Goal: Information Seeking & Learning: Check status

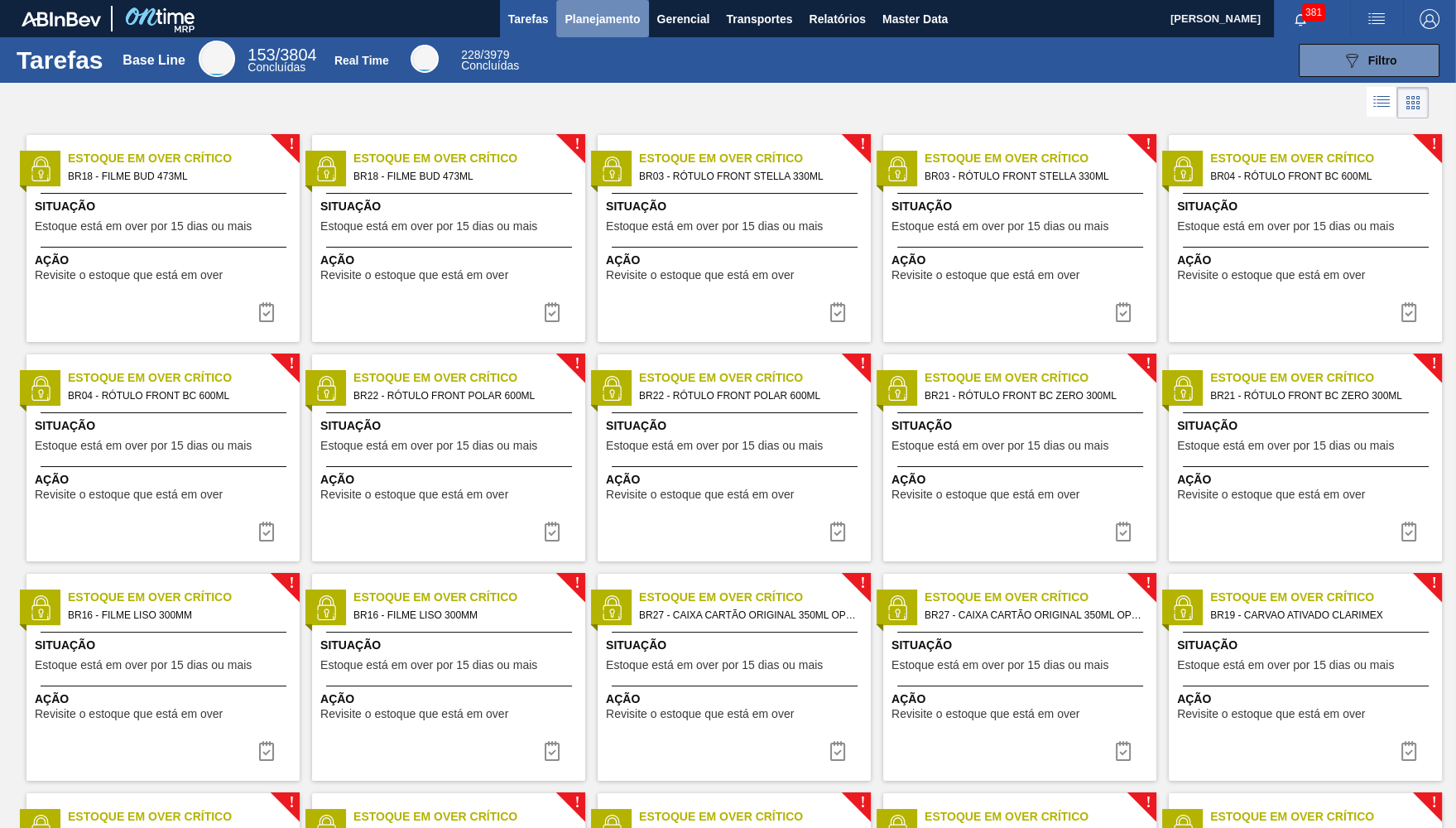
click at [617, 0] on button "Planejamento" at bounding box center [602, 19] width 92 height 37
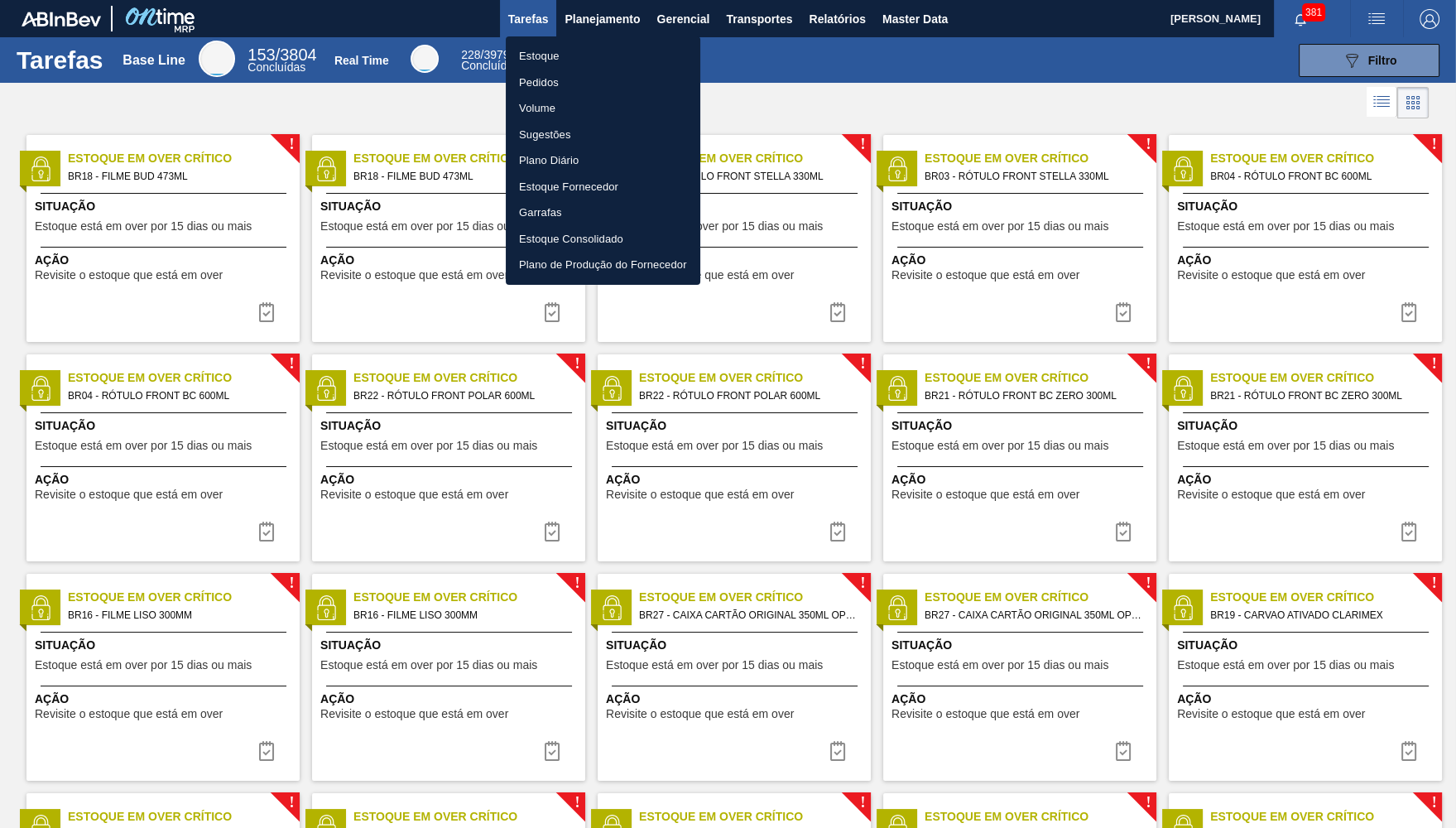
click at [593, 53] on li "Estoque" at bounding box center [603, 56] width 194 height 26
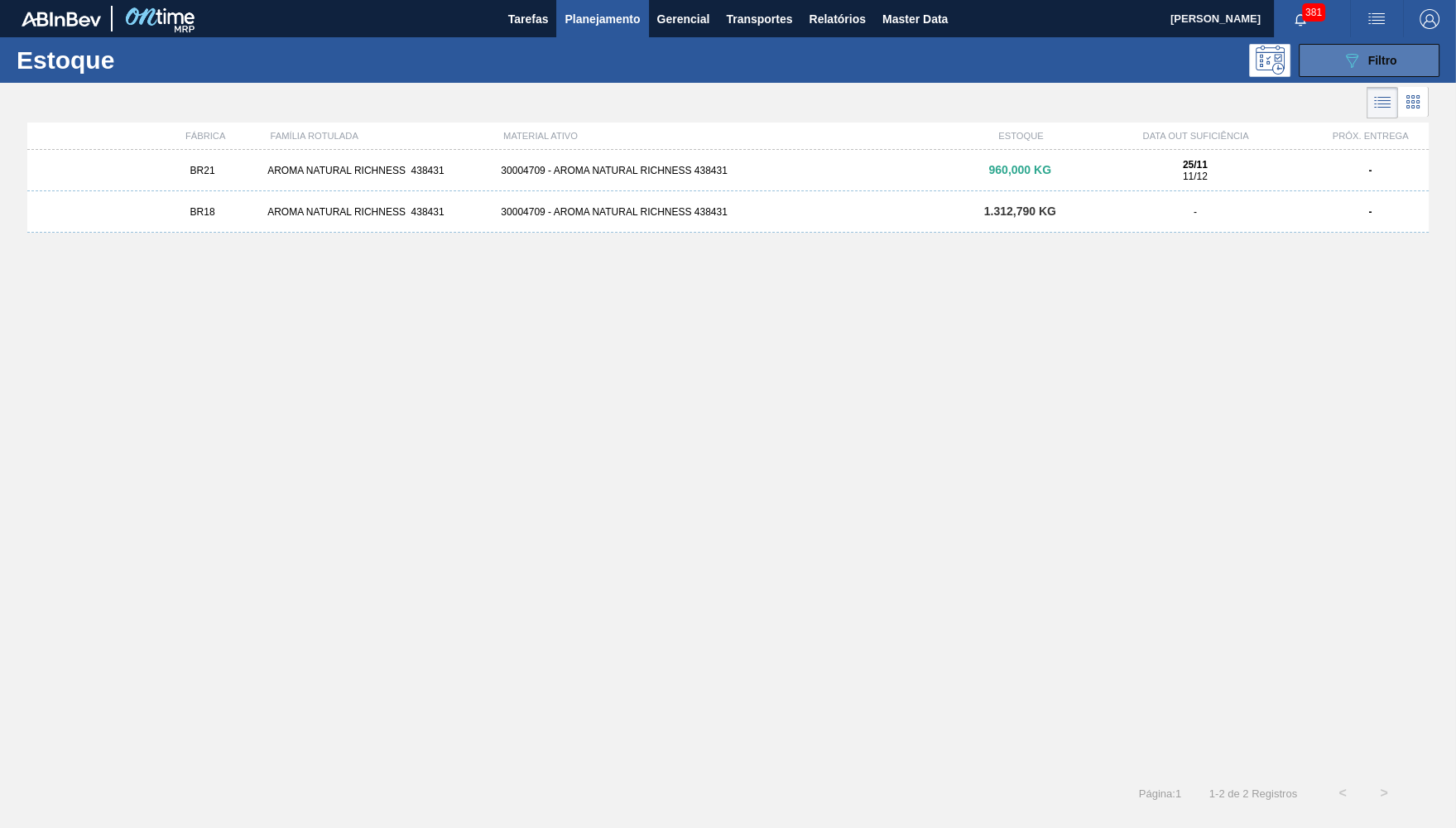
click at [1331, 71] on button "089F7B8B-B2A5-4AFE-B5C0-19BA573D28AC Filtro" at bounding box center [1369, 60] width 141 height 33
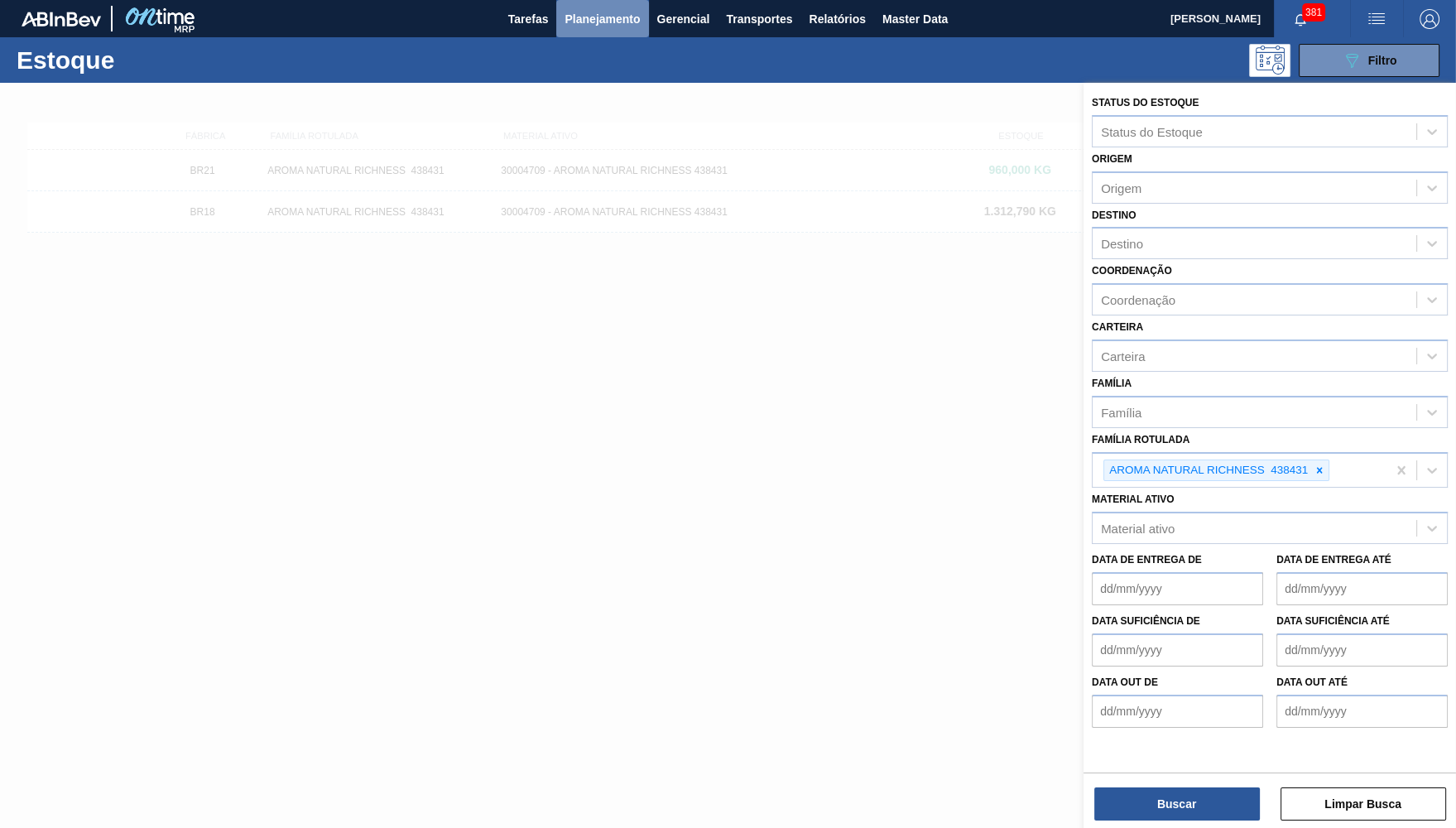
click at [627, 25] on span "Planejamento" at bounding box center [602, 19] width 75 height 19
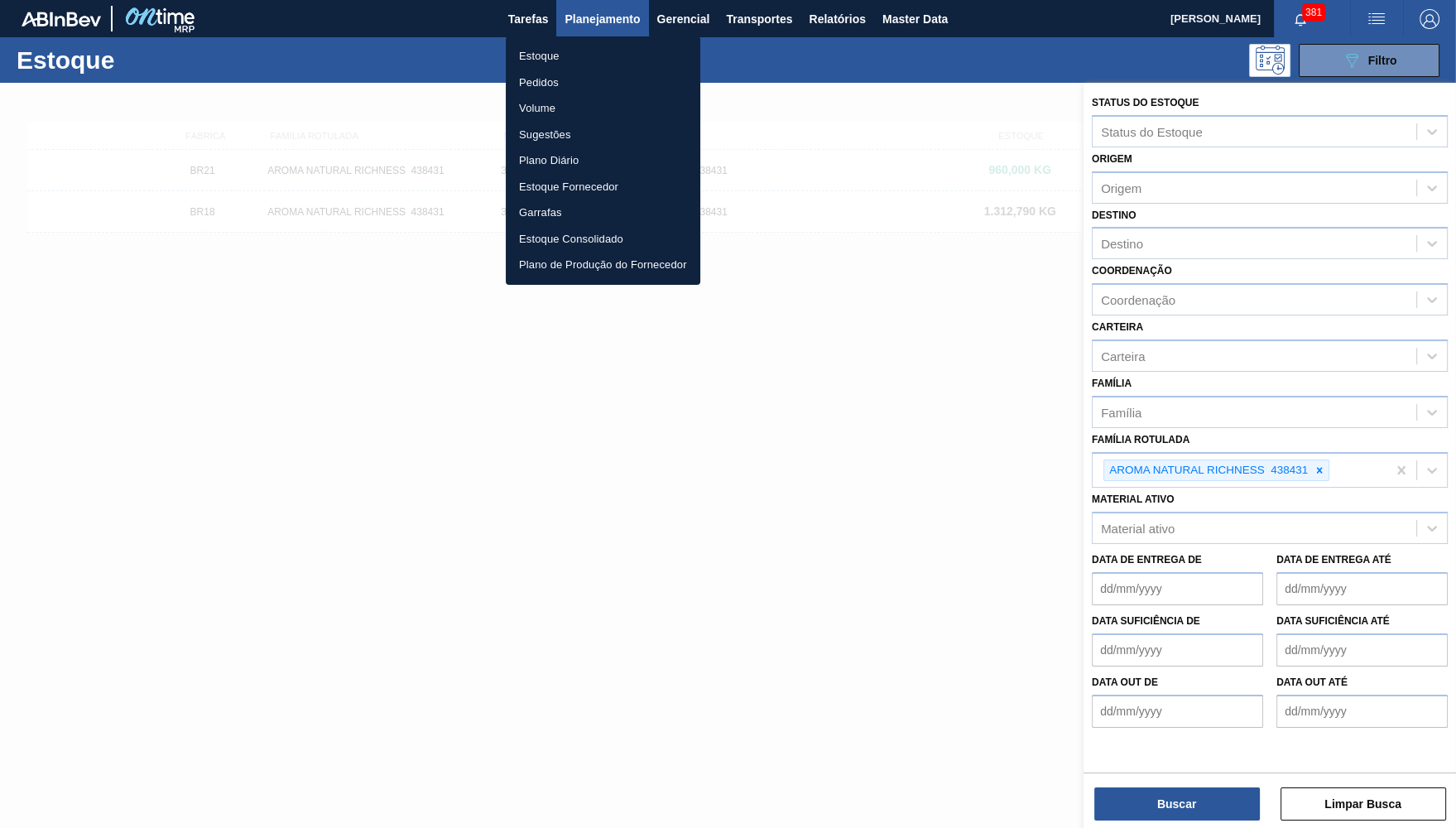
click at [574, 77] on li "Pedidos" at bounding box center [603, 82] width 194 height 26
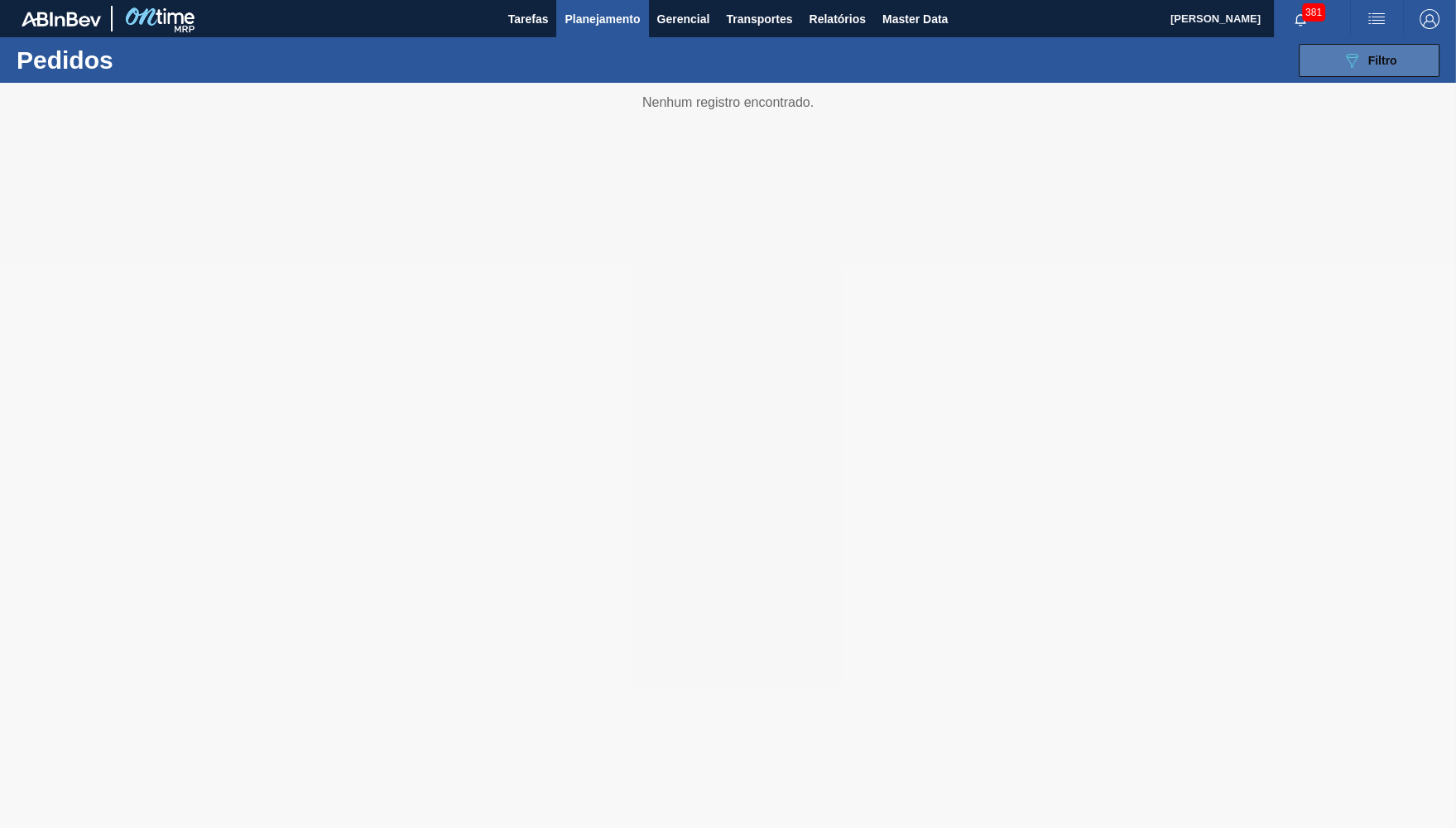
click at [1364, 67] on div "089F7B8B-B2A5-4AFE-B5C0-19BA573D28AC Filtro" at bounding box center [1369, 60] width 55 height 19
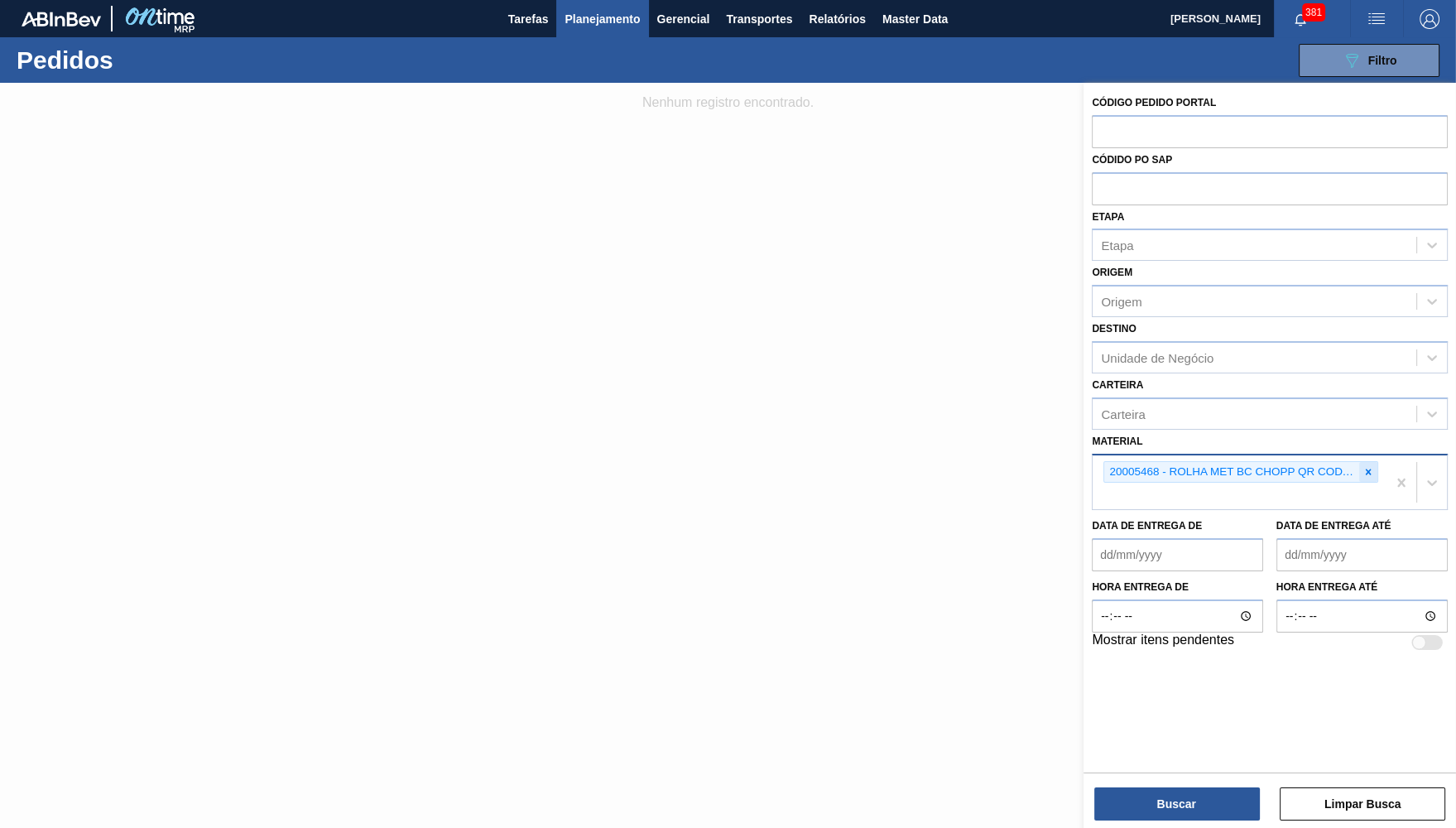
click at [1371, 466] on icon at bounding box center [1368, 472] width 12 height 12
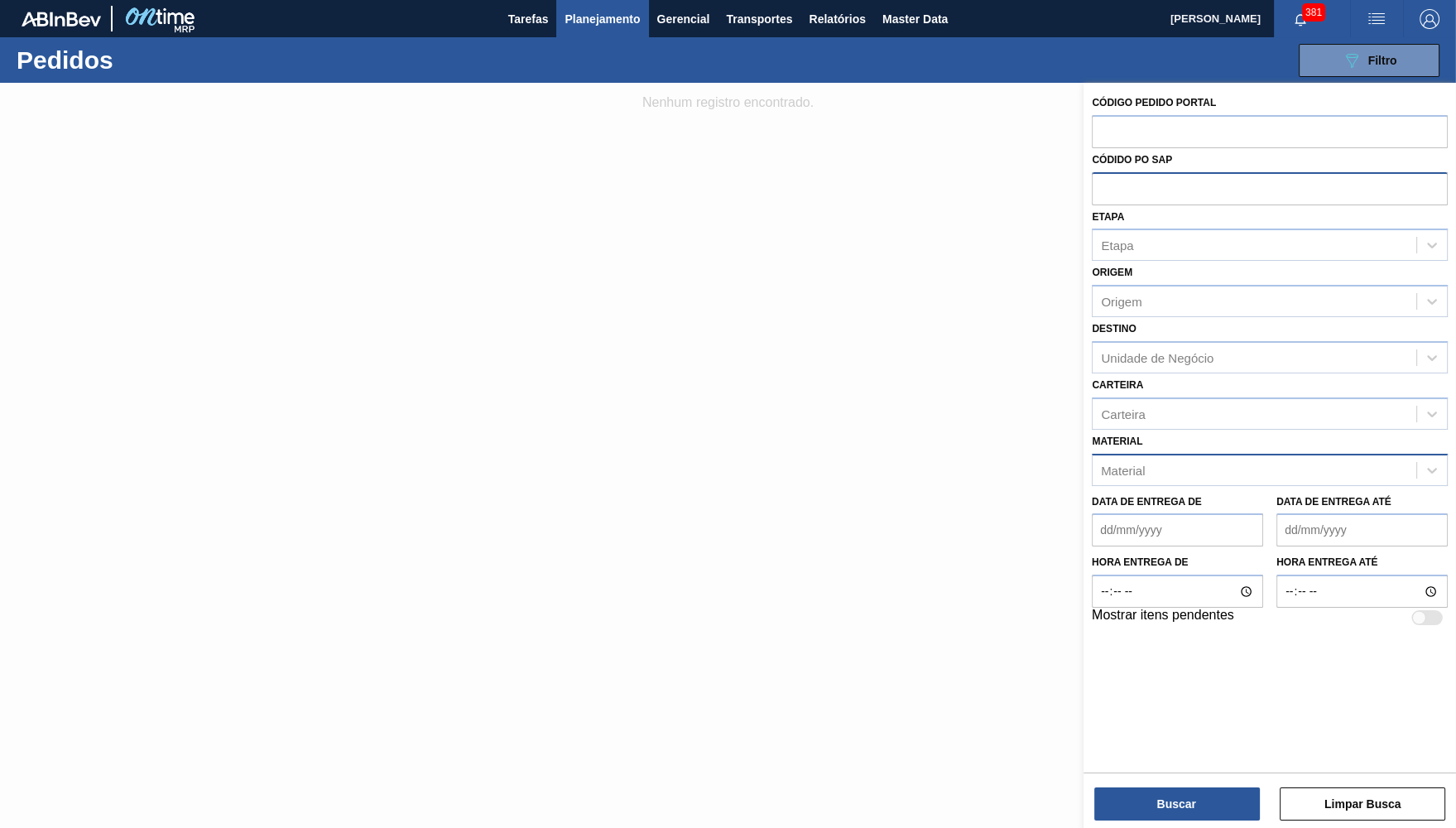
click at [1172, 183] on input "text" at bounding box center [1270, 187] width 356 height 31
paste input "text"
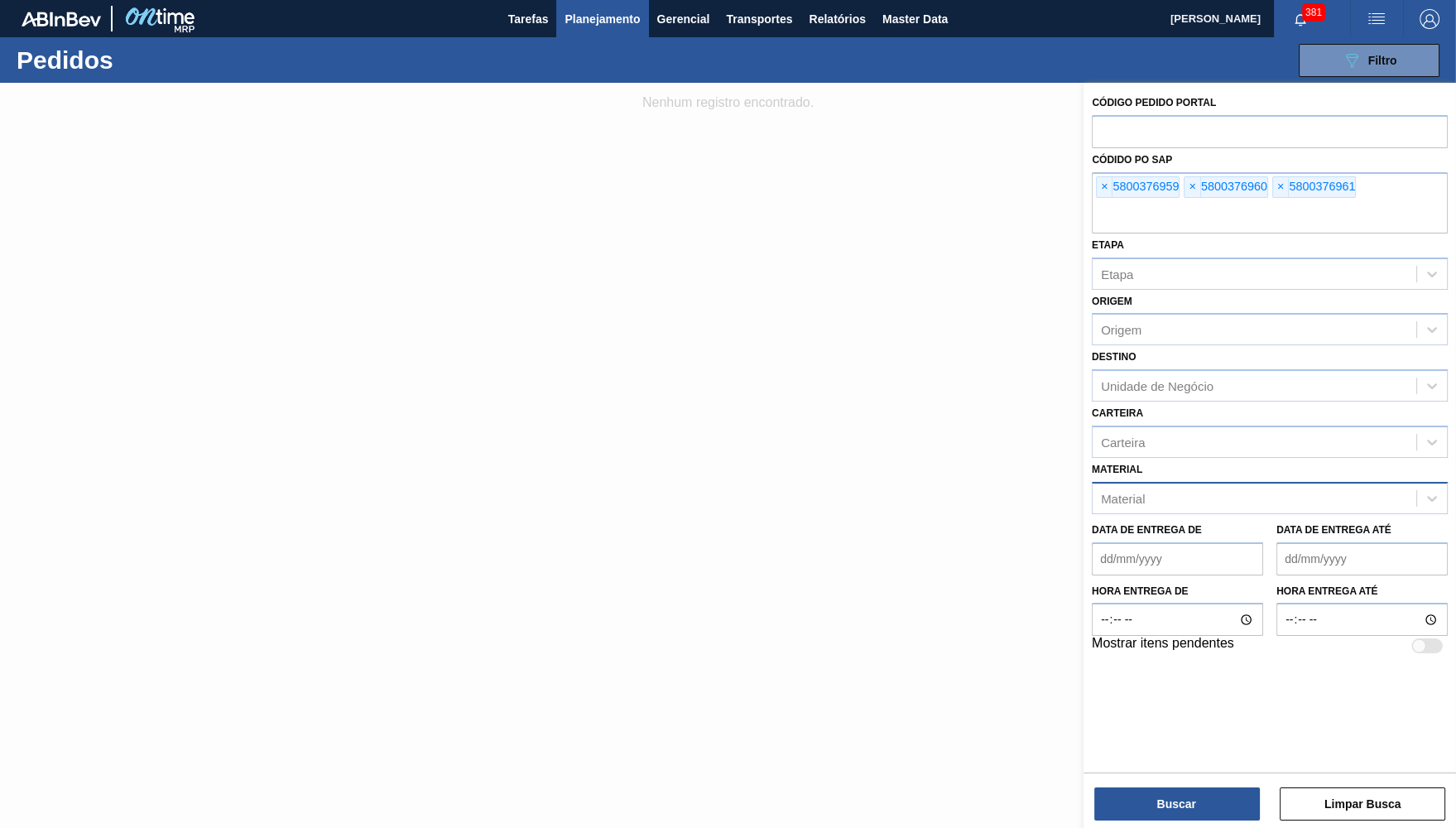
click at [1171, 783] on div "Buscar Limpar Busca" at bounding box center [1269, 795] width 372 height 47
click at [1175, 798] on button "Buscar" at bounding box center [1176, 803] width 165 height 33
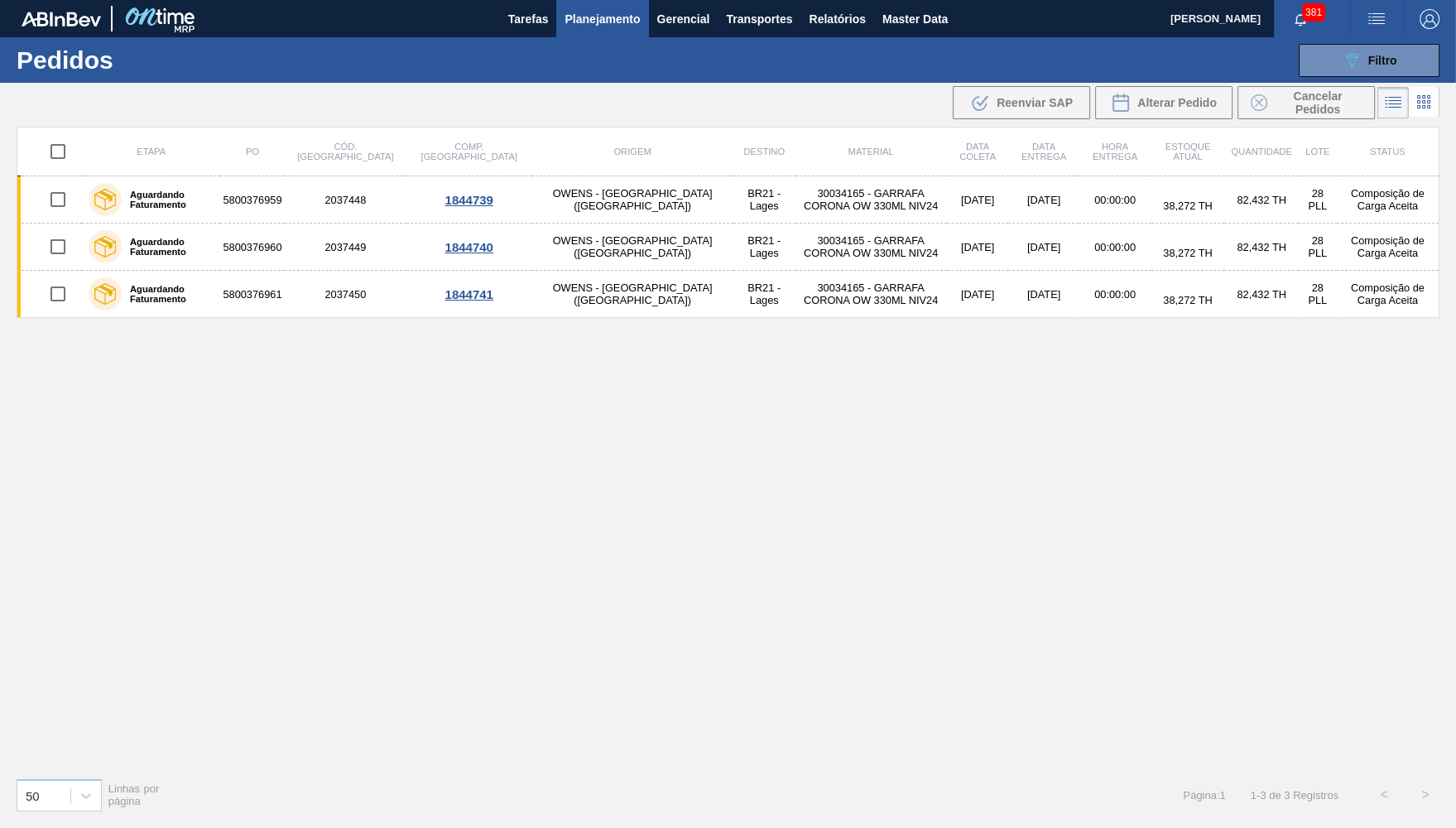
click at [575, 8] on button "Planejamento" at bounding box center [602, 19] width 92 height 37
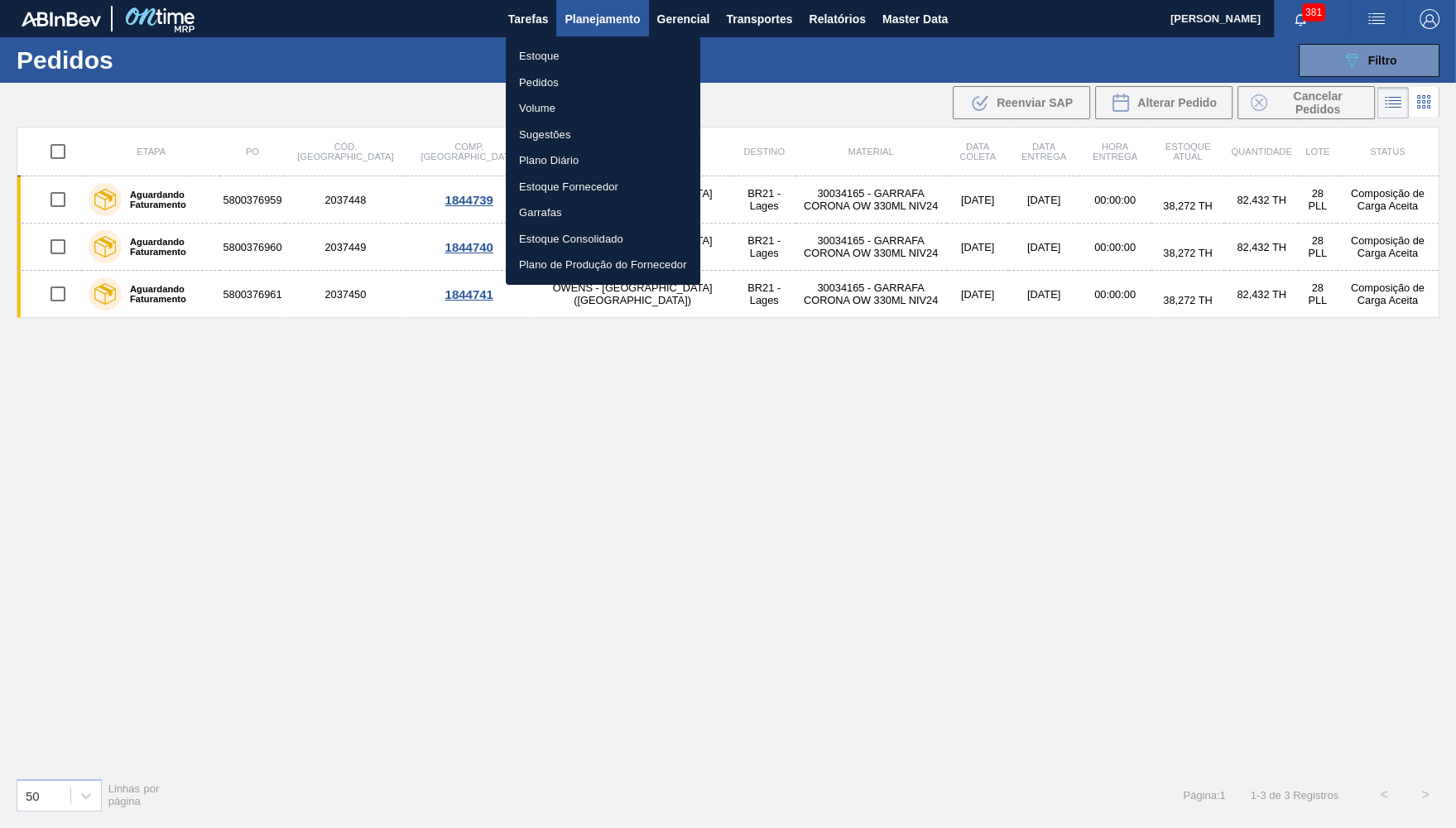
click at [1411, 54] on div at bounding box center [728, 414] width 1456 height 828
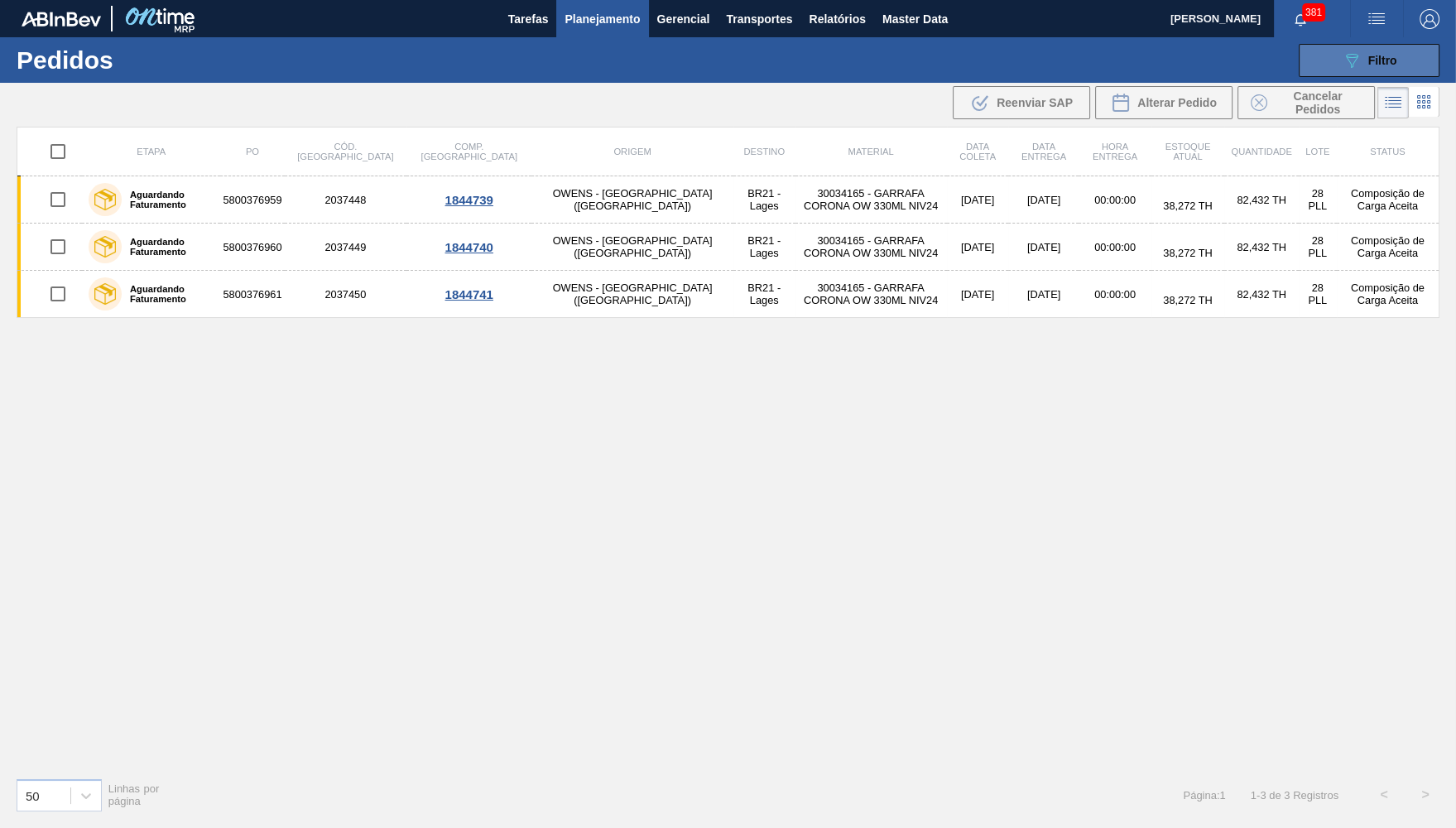
click at [1381, 44] on button "089F7B8B-B2A5-4AFE-B5C0-19BA573D28AC Filtro" at bounding box center [1369, 60] width 141 height 33
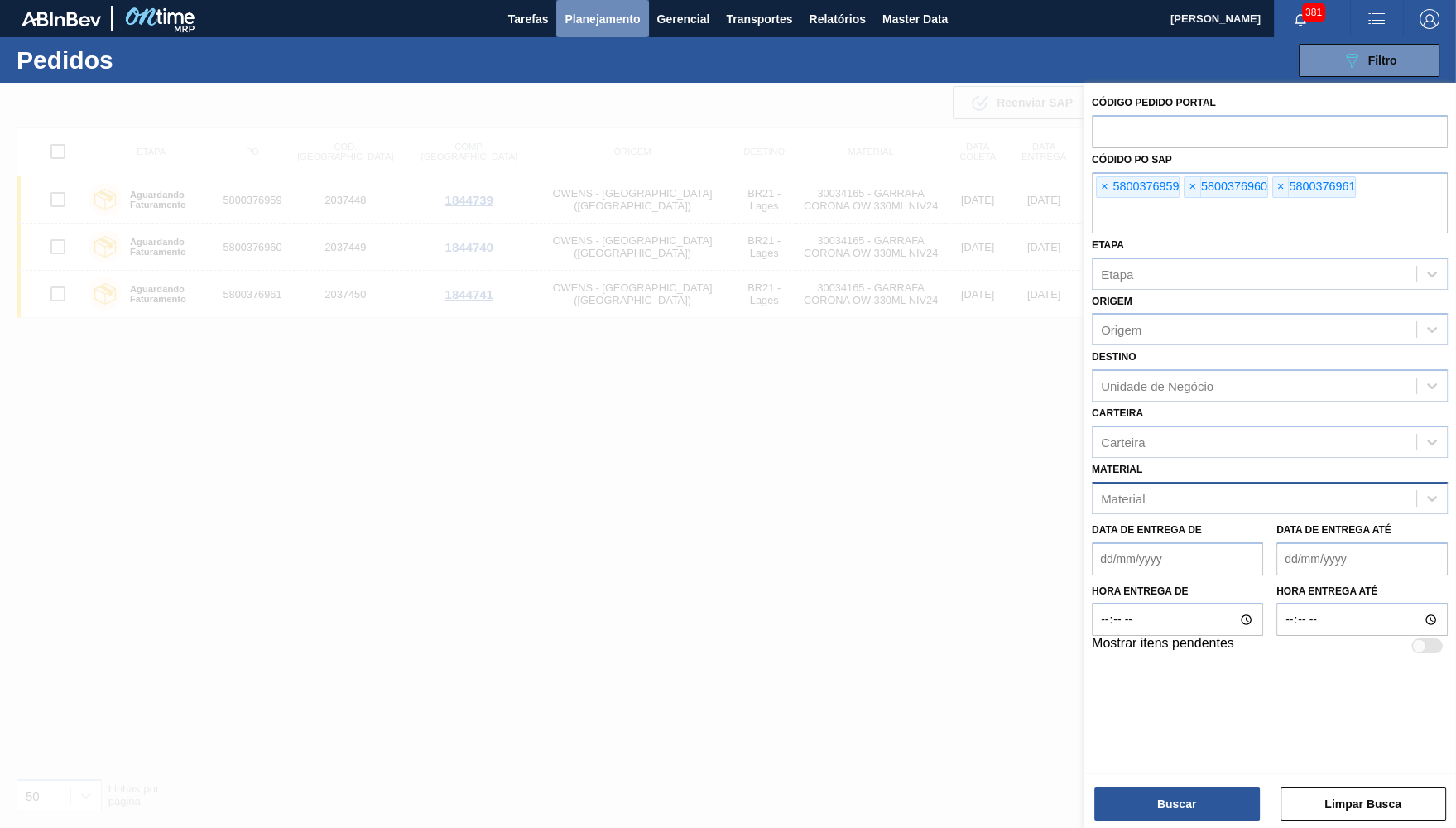
click at [626, 22] on span "Planejamento" at bounding box center [602, 19] width 75 height 19
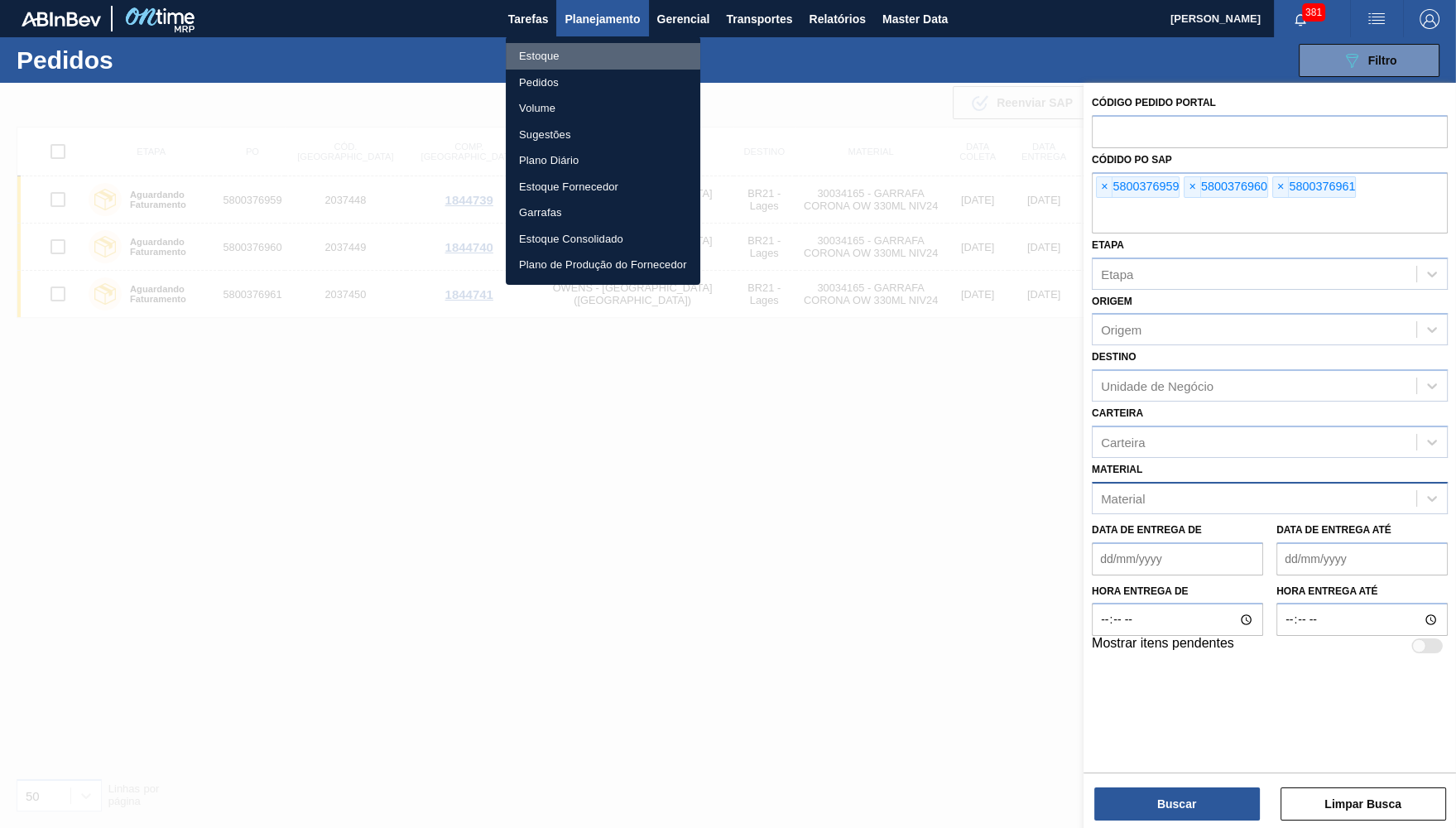
click at [596, 50] on li "Estoque" at bounding box center [603, 56] width 194 height 26
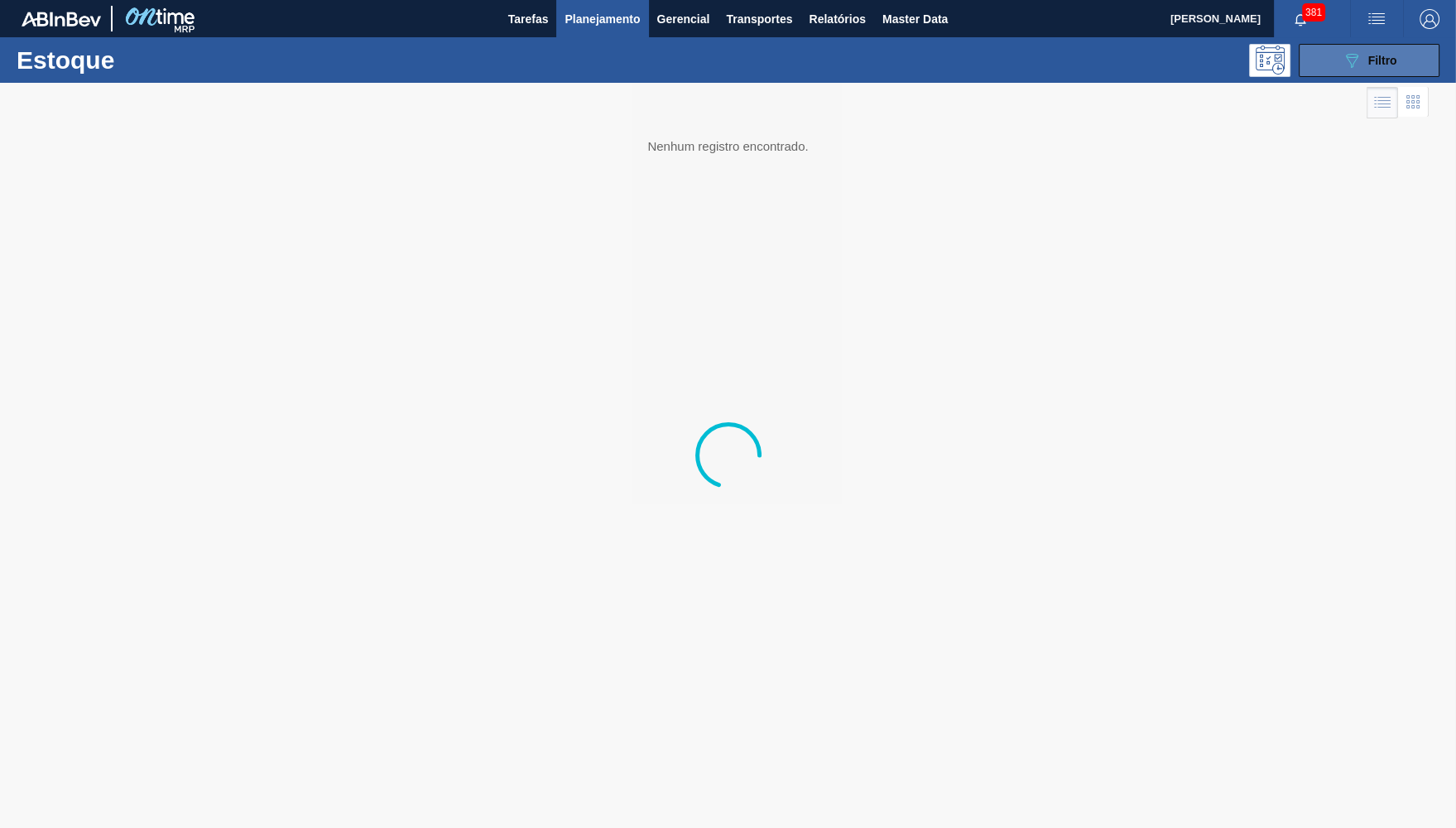
click at [1399, 54] on button "089F7B8B-B2A5-4AFE-B5C0-19BA573D28AC Filtro" at bounding box center [1369, 60] width 141 height 33
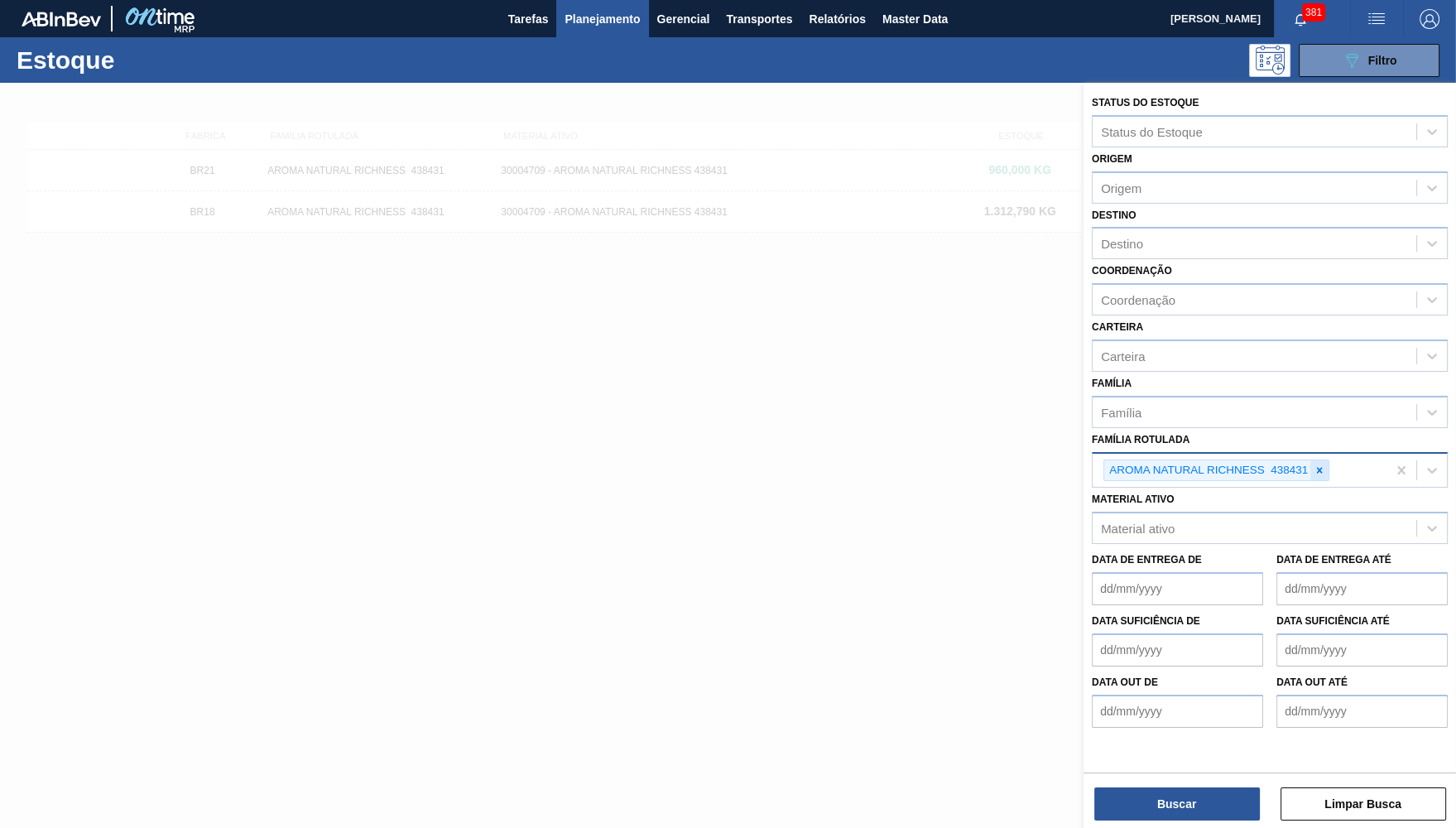
click at [1322, 464] on icon at bounding box center [1320, 470] width 12 height 12
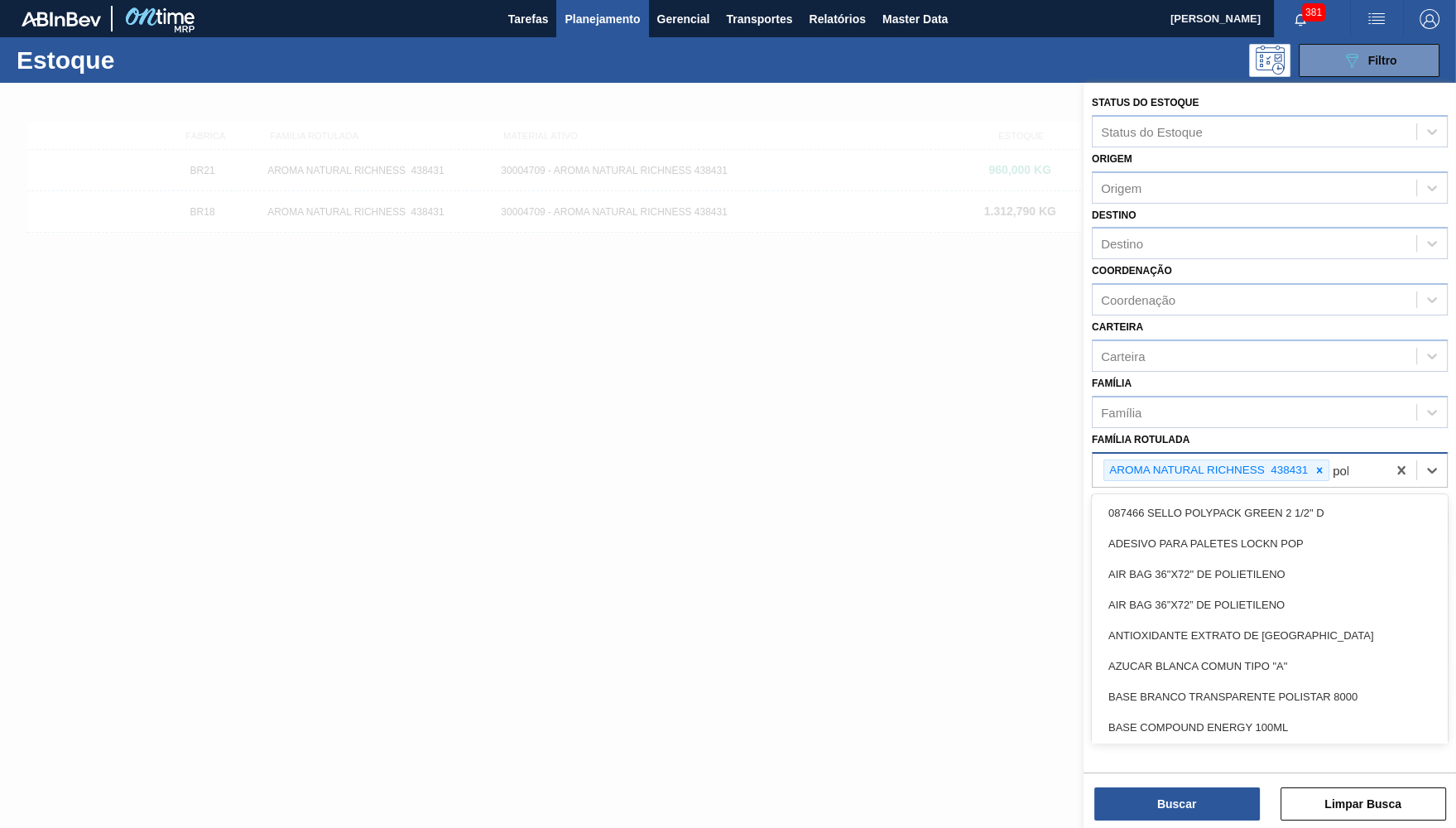
type Rotulada "polar"
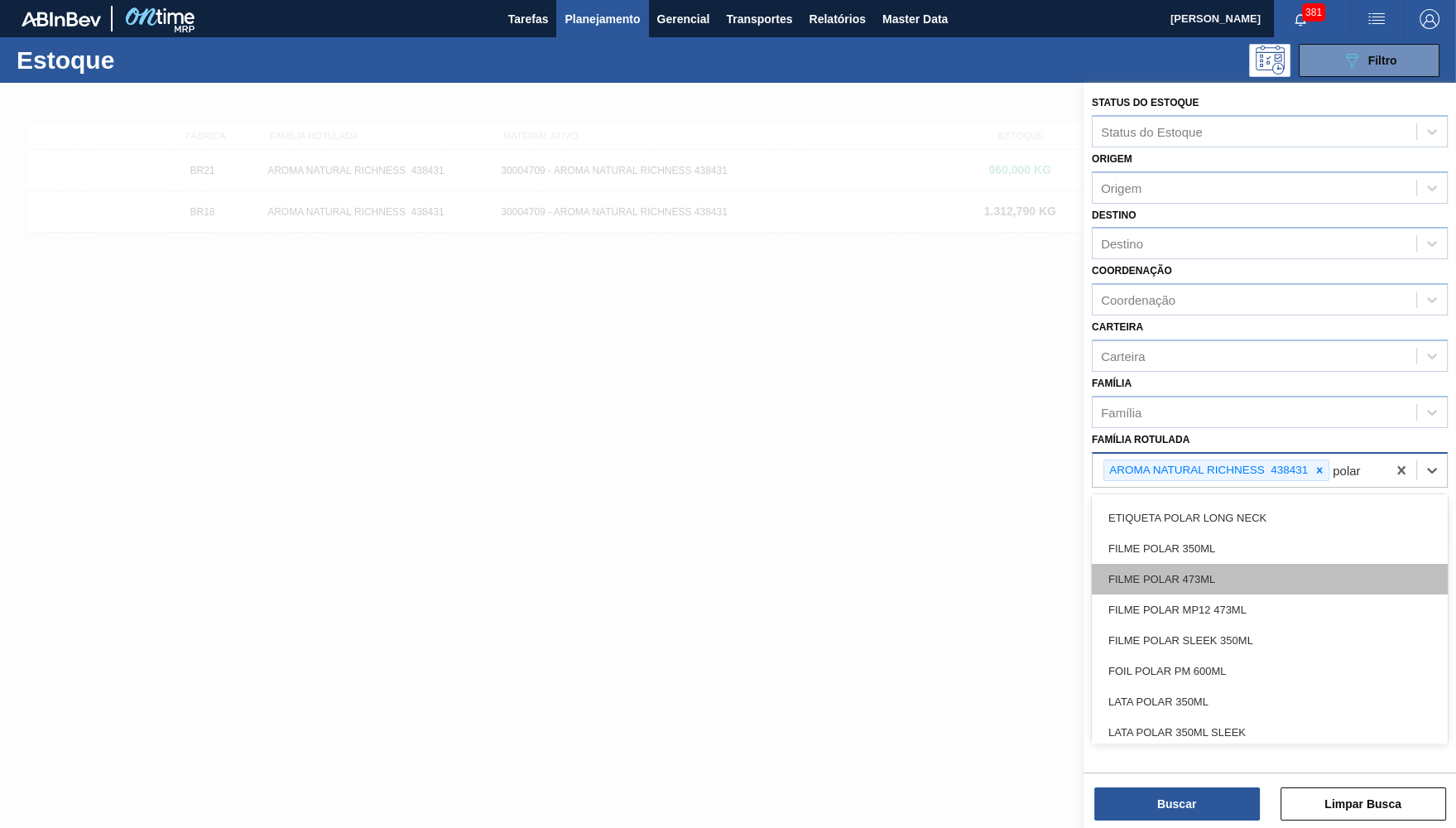
scroll to position [227, 0]
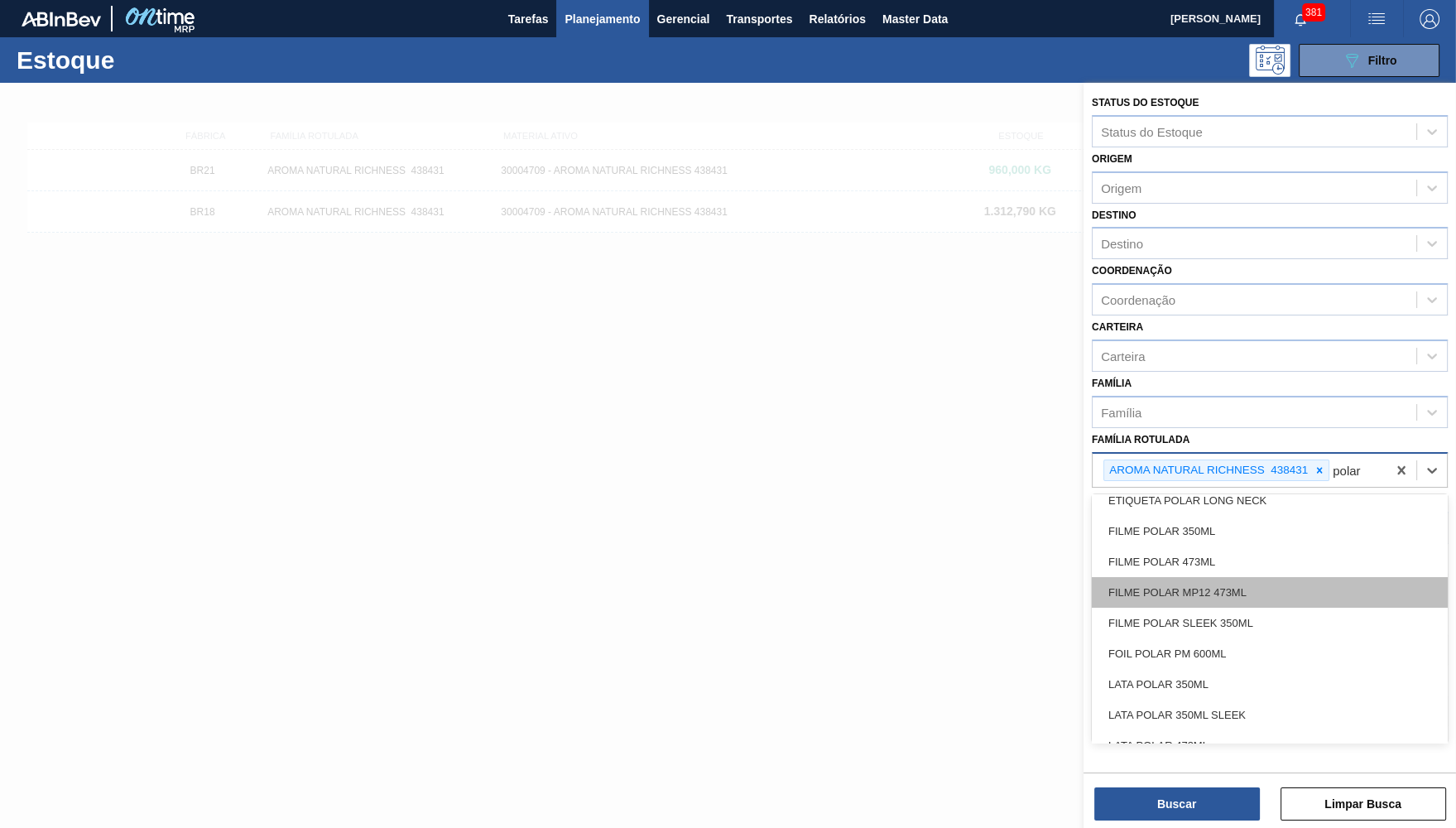
click at [1263, 577] on div "FILME POLAR MP12 473ML" at bounding box center [1270, 592] width 356 height 31
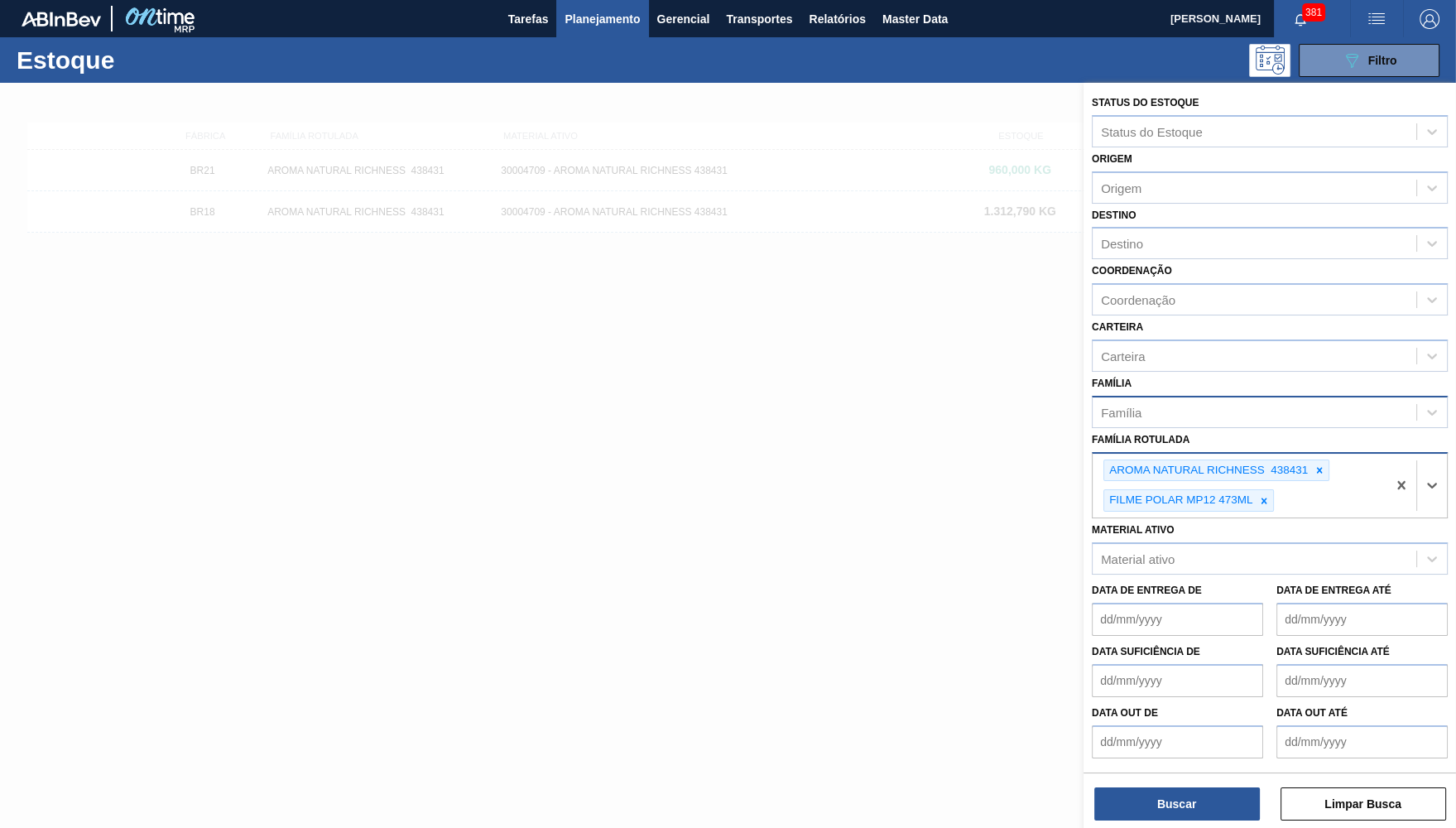
click at [1172, 400] on div "Família" at bounding box center [1254, 412] width 324 height 24
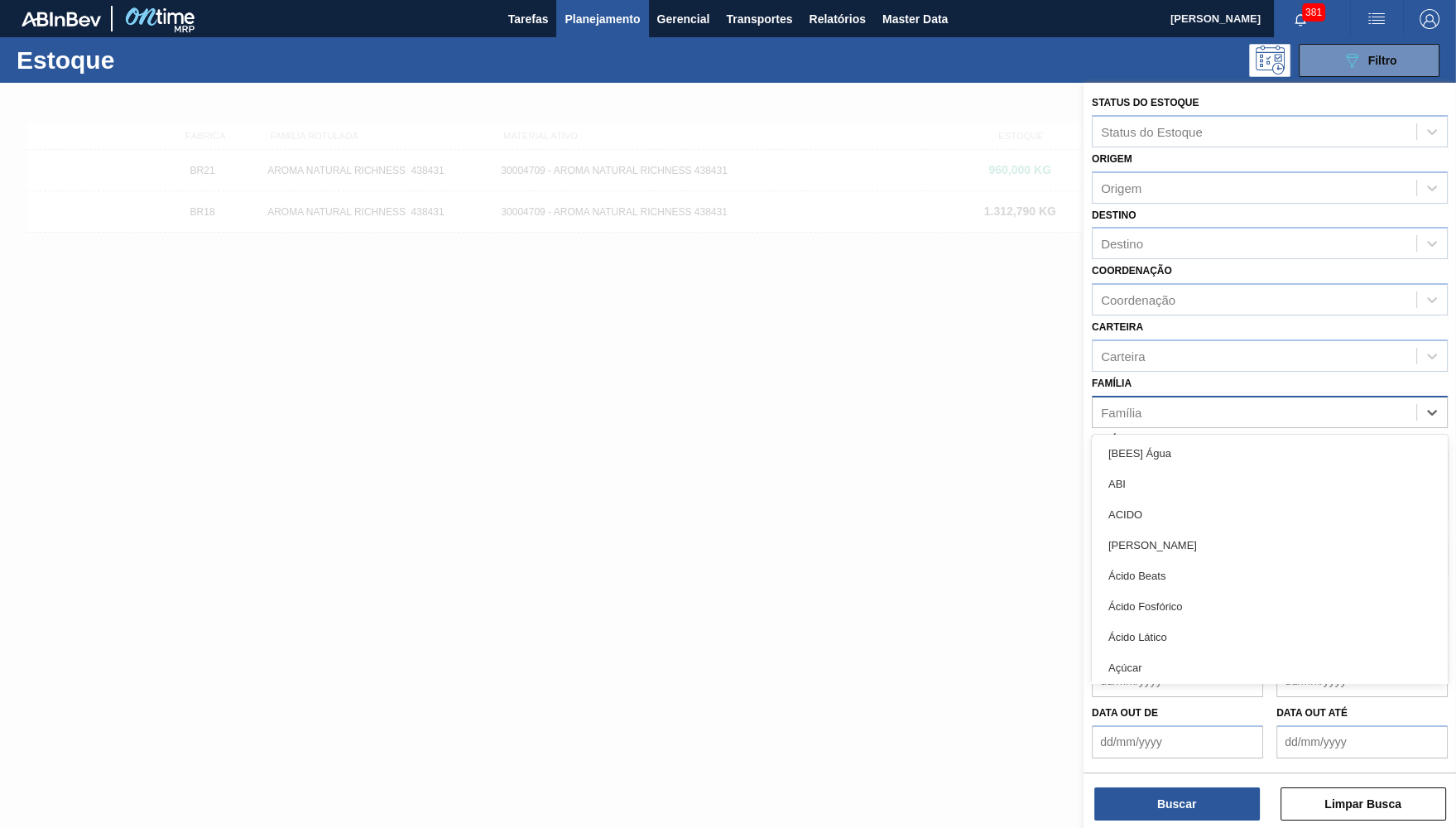
click at [1234, 400] on div "Família" at bounding box center [1254, 412] width 324 height 24
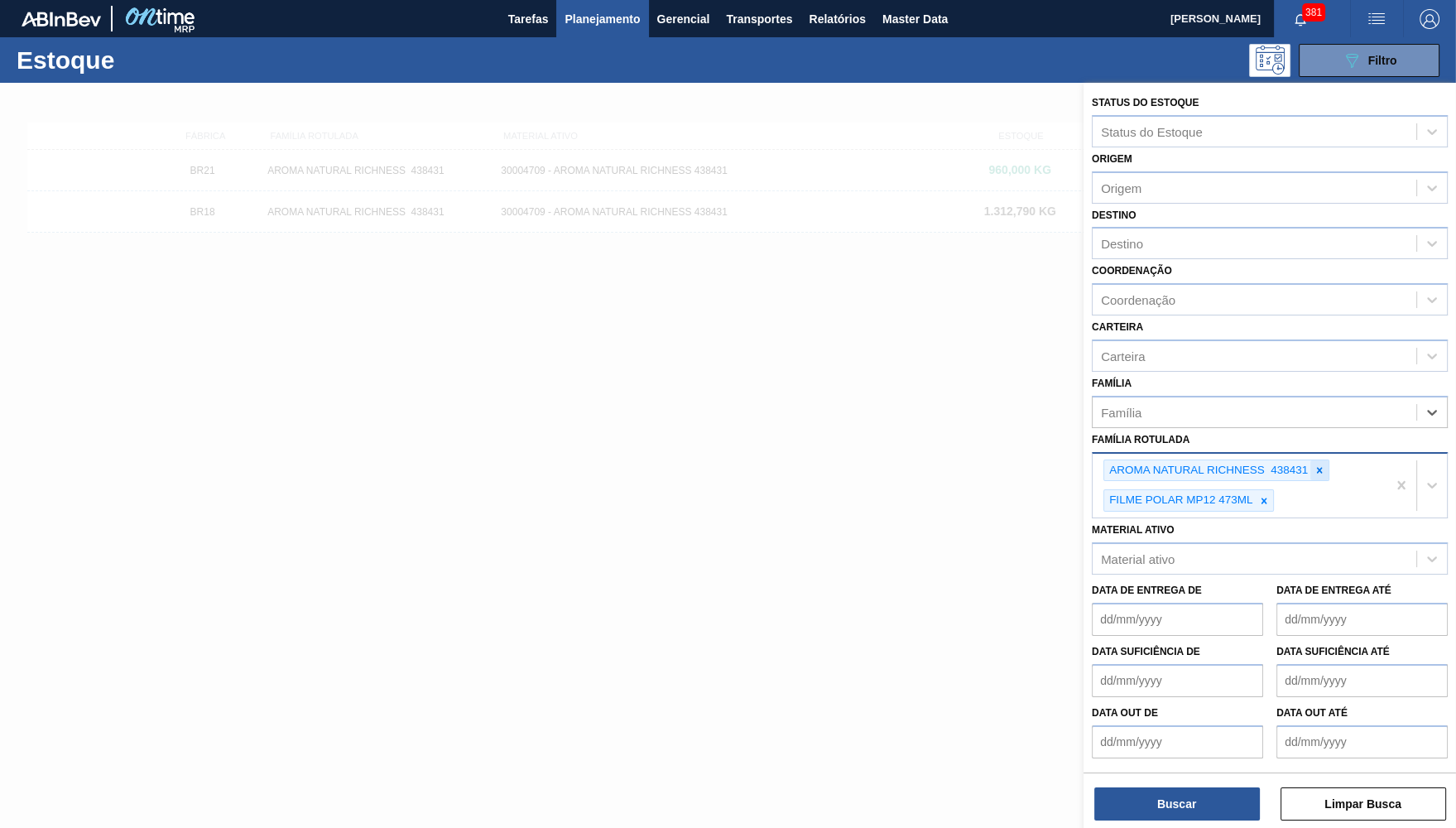
click at [1325, 464] on icon at bounding box center [1320, 470] width 12 height 12
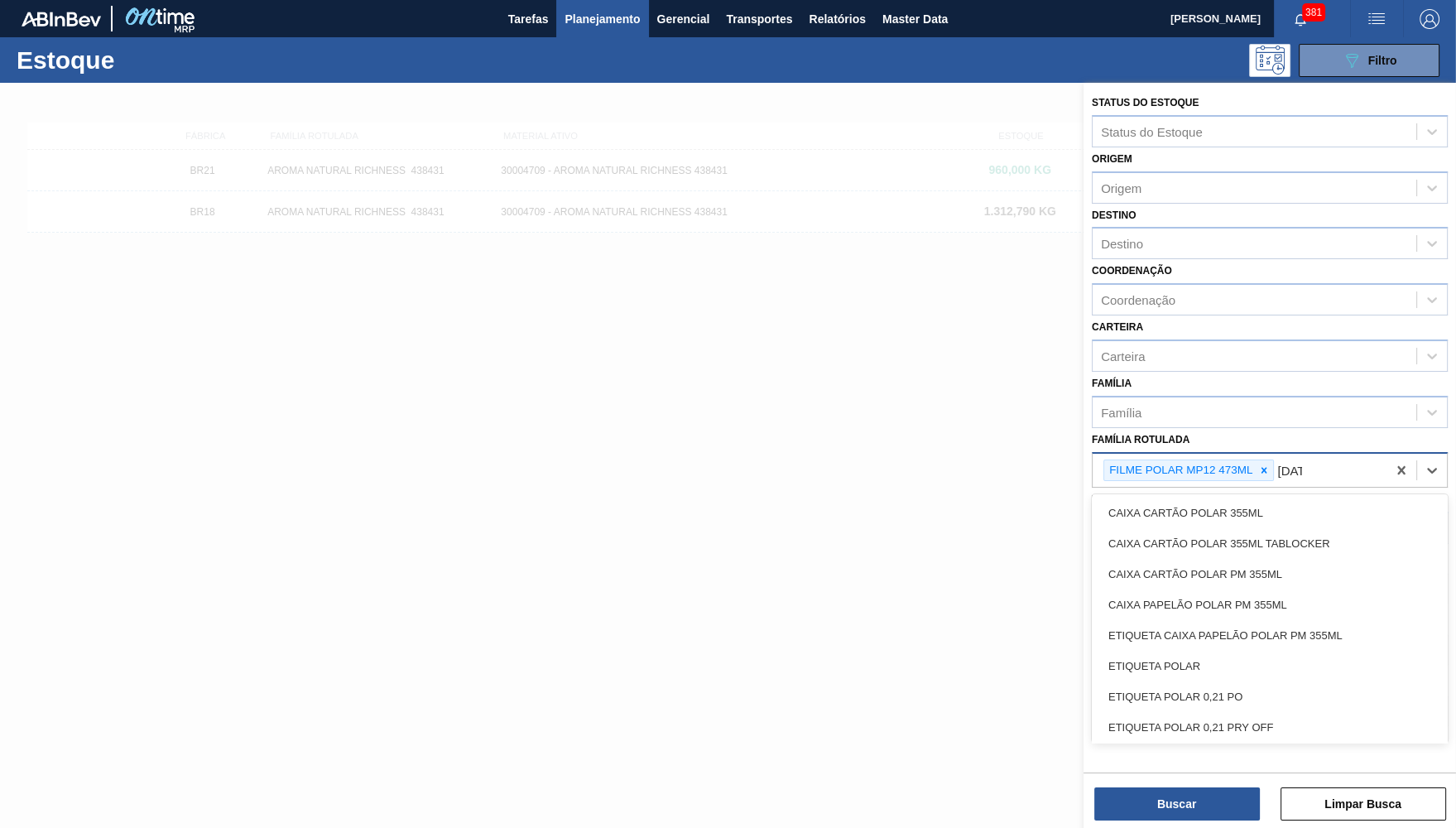
type Rotulada "polar"
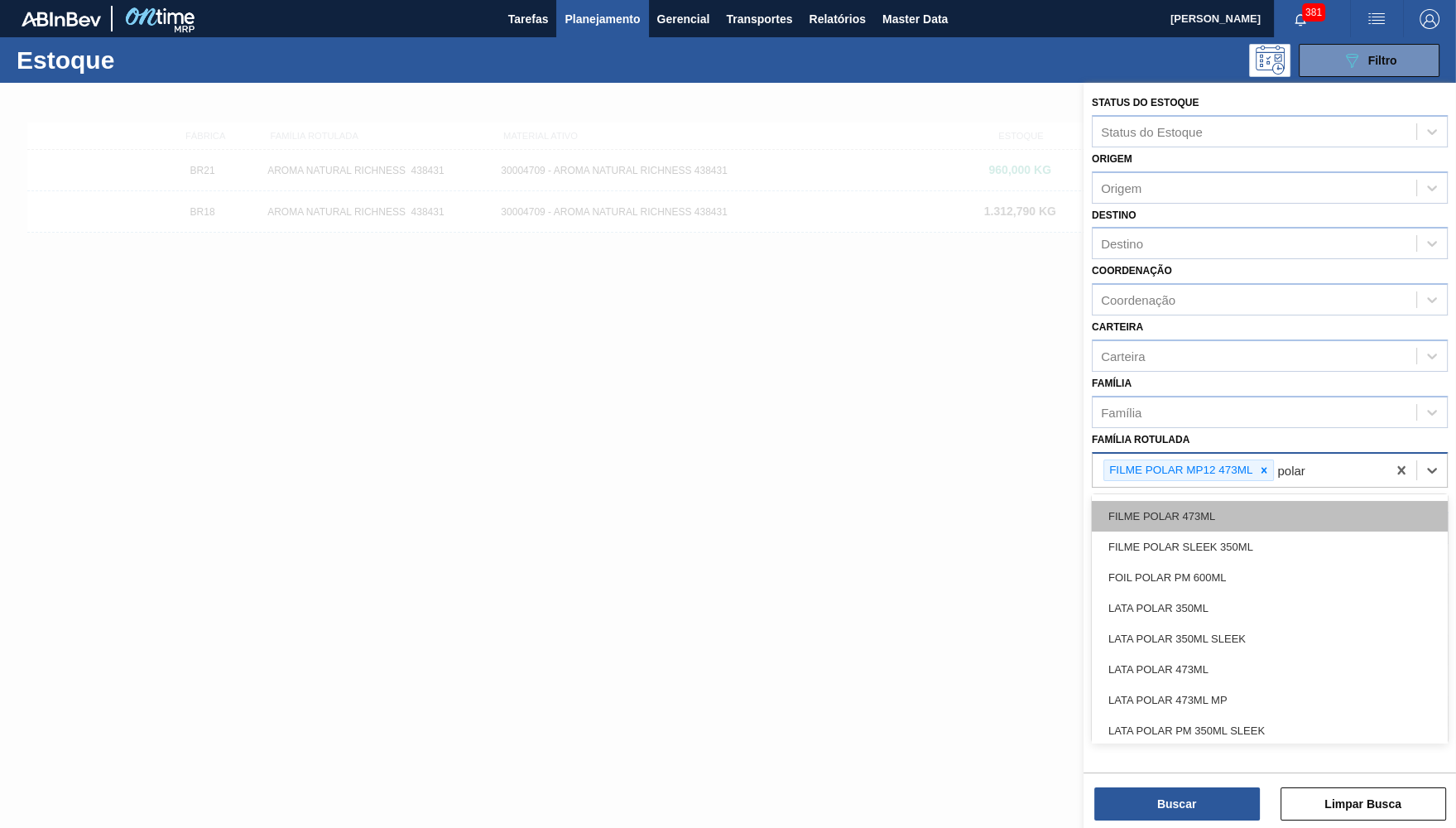
click at [1231, 501] on div "FILME POLAR 473ML" at bounding box center [1270, 516] width 356 height 31
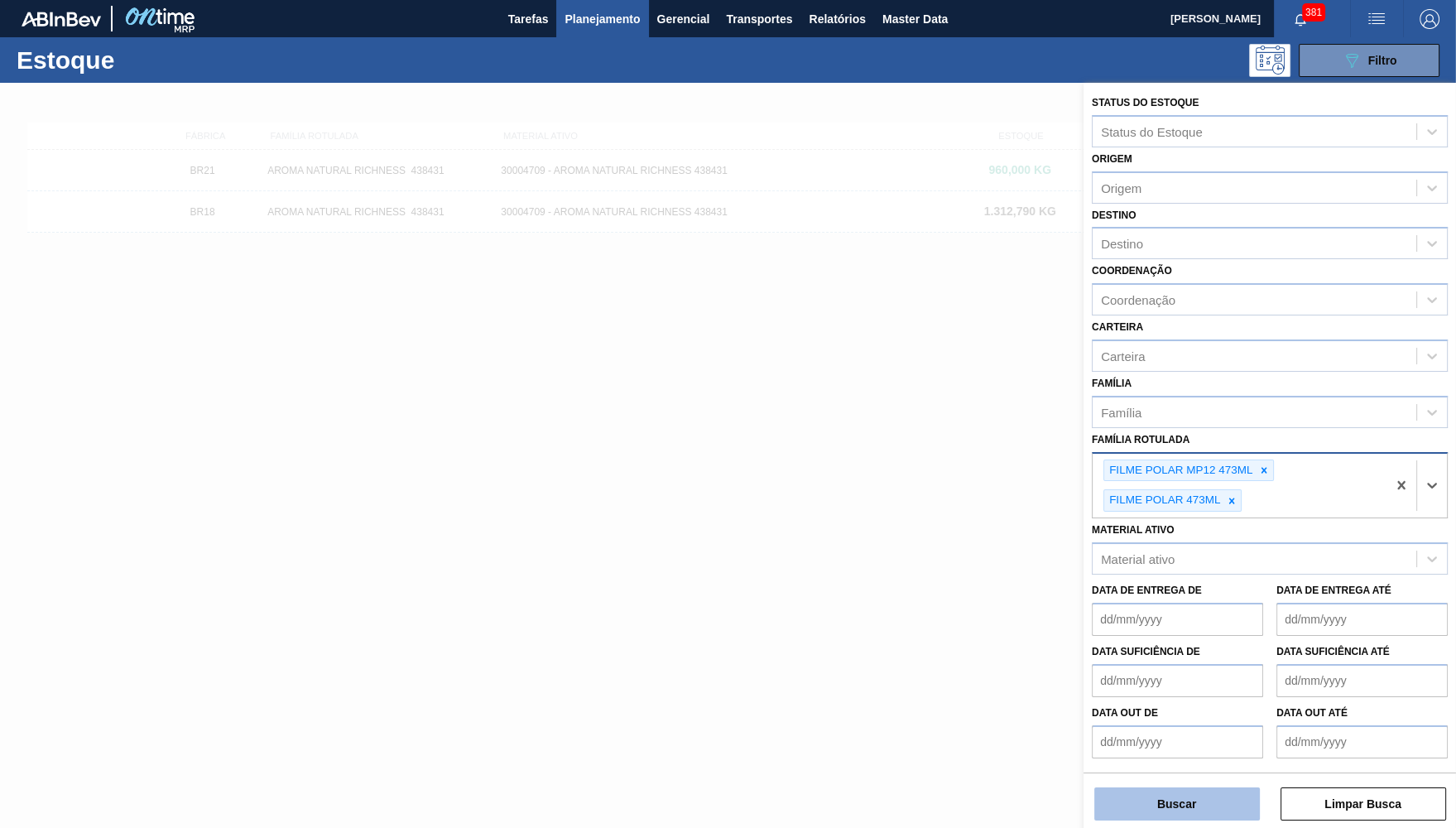
click at [1214, 816] on button "Buscar" at bounding box center [1176, 803] width 165 height 33
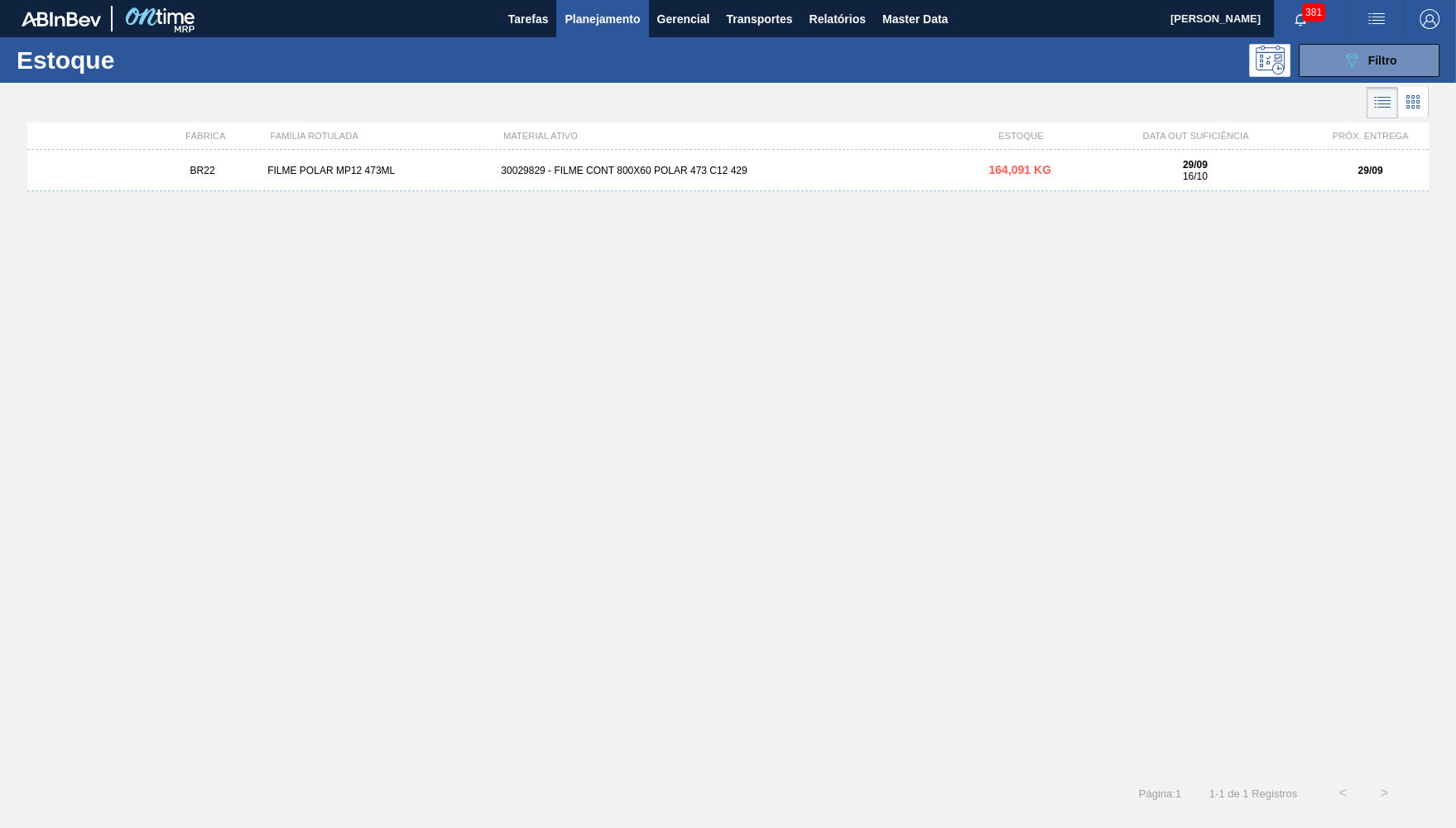
click at [967, 181] on div "BR22 FILME POLAR MP12 473ML 30029829 - FILME CONT 800X60 POLAR 473 C12 429 164,…" at bounding box center [727, 170] width 1401 height 42
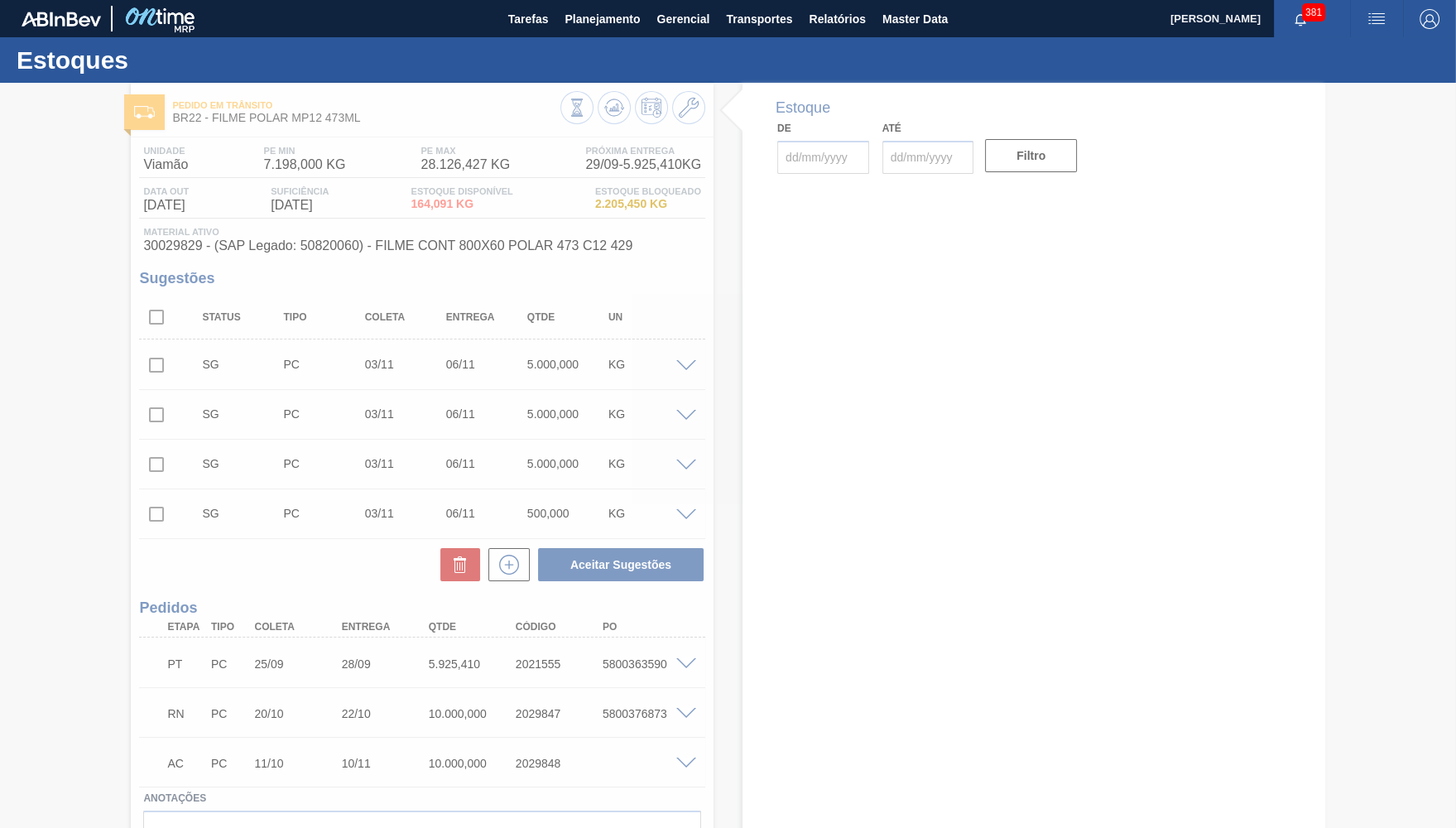
type input "[DATE]"
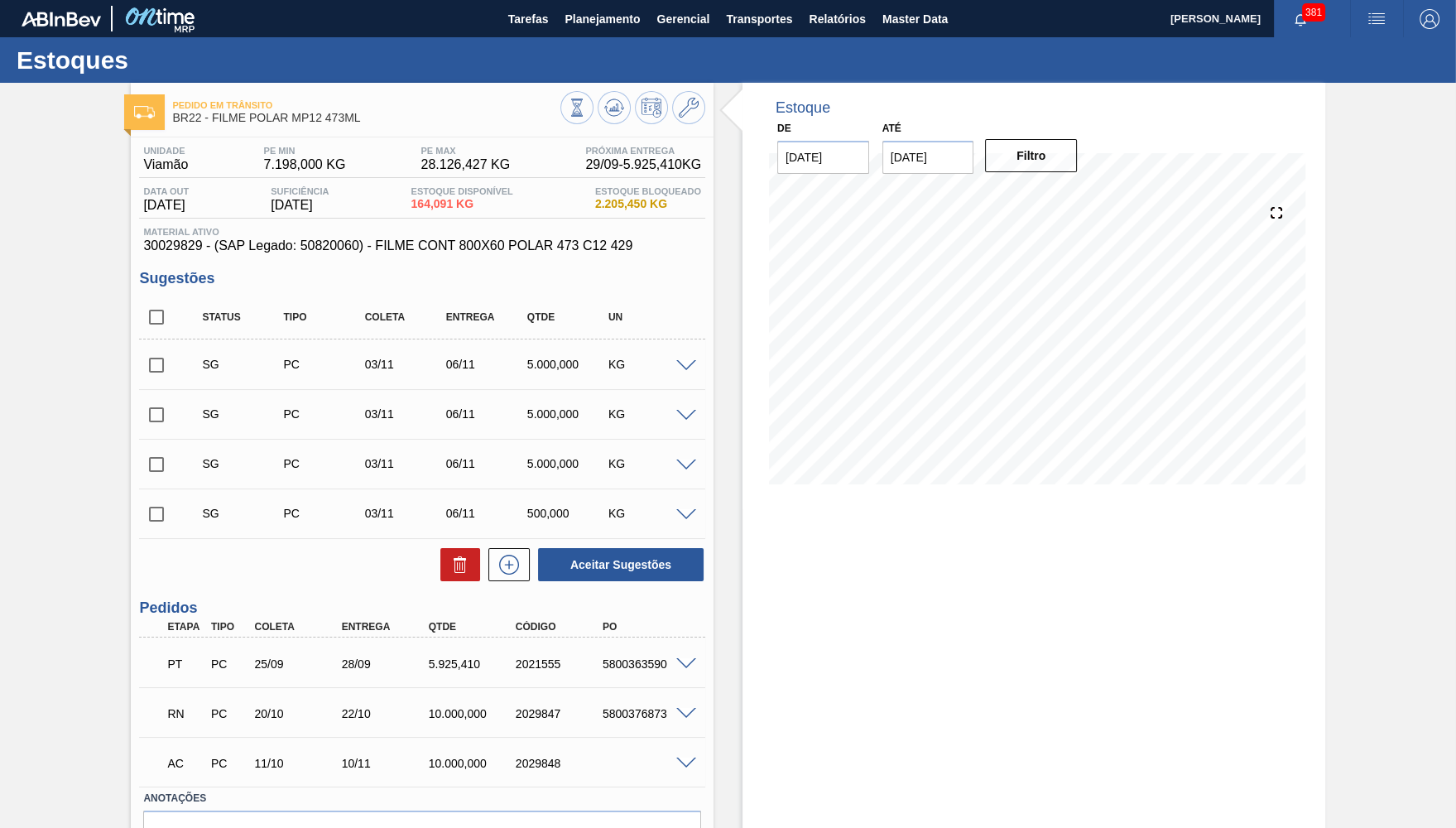
click at [677, 662] on span at bounding box center [686, 664] width 19 height 13
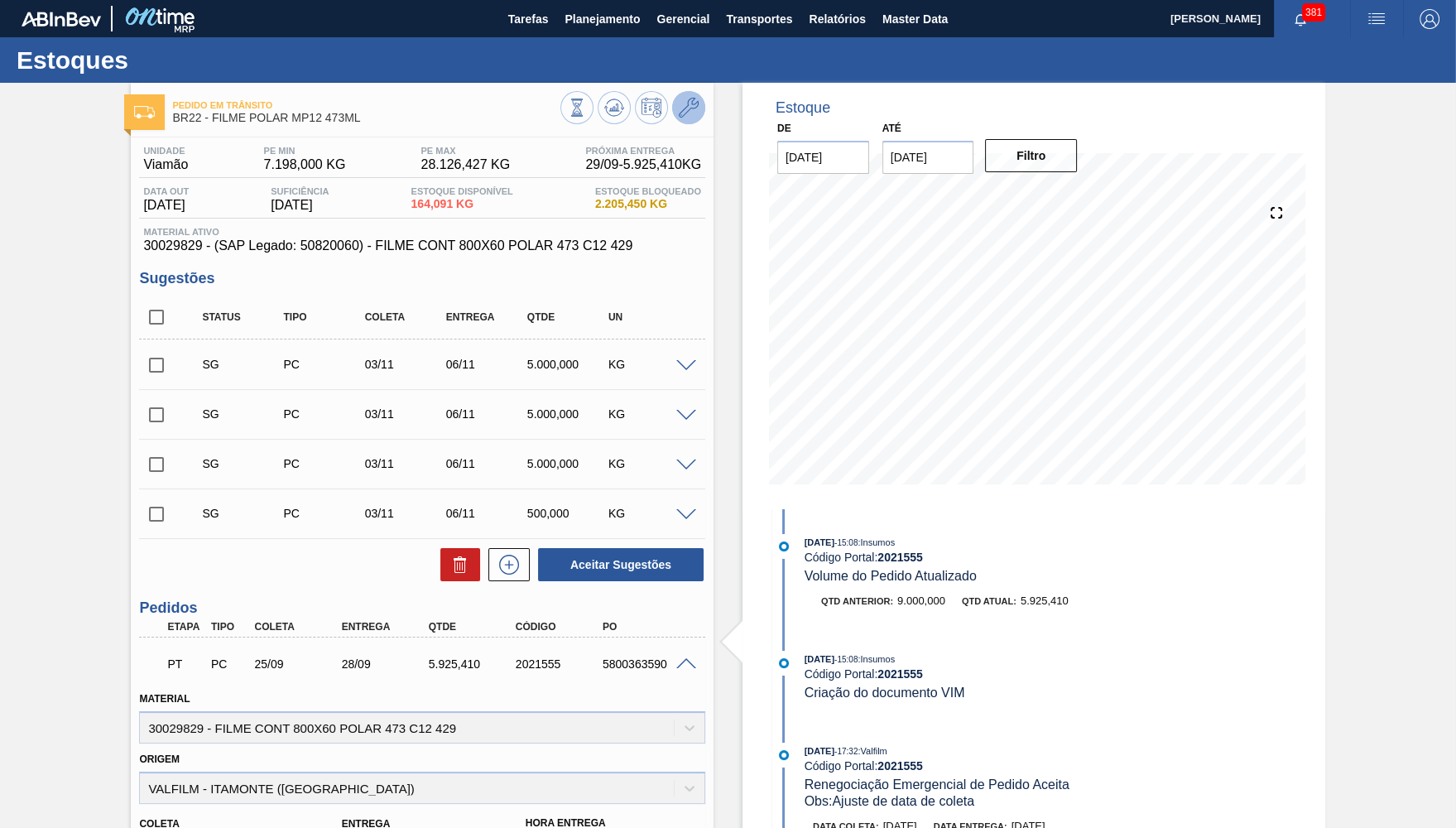
click at [697, 96] on button at bounding box center [688, 107] width 33 height 33
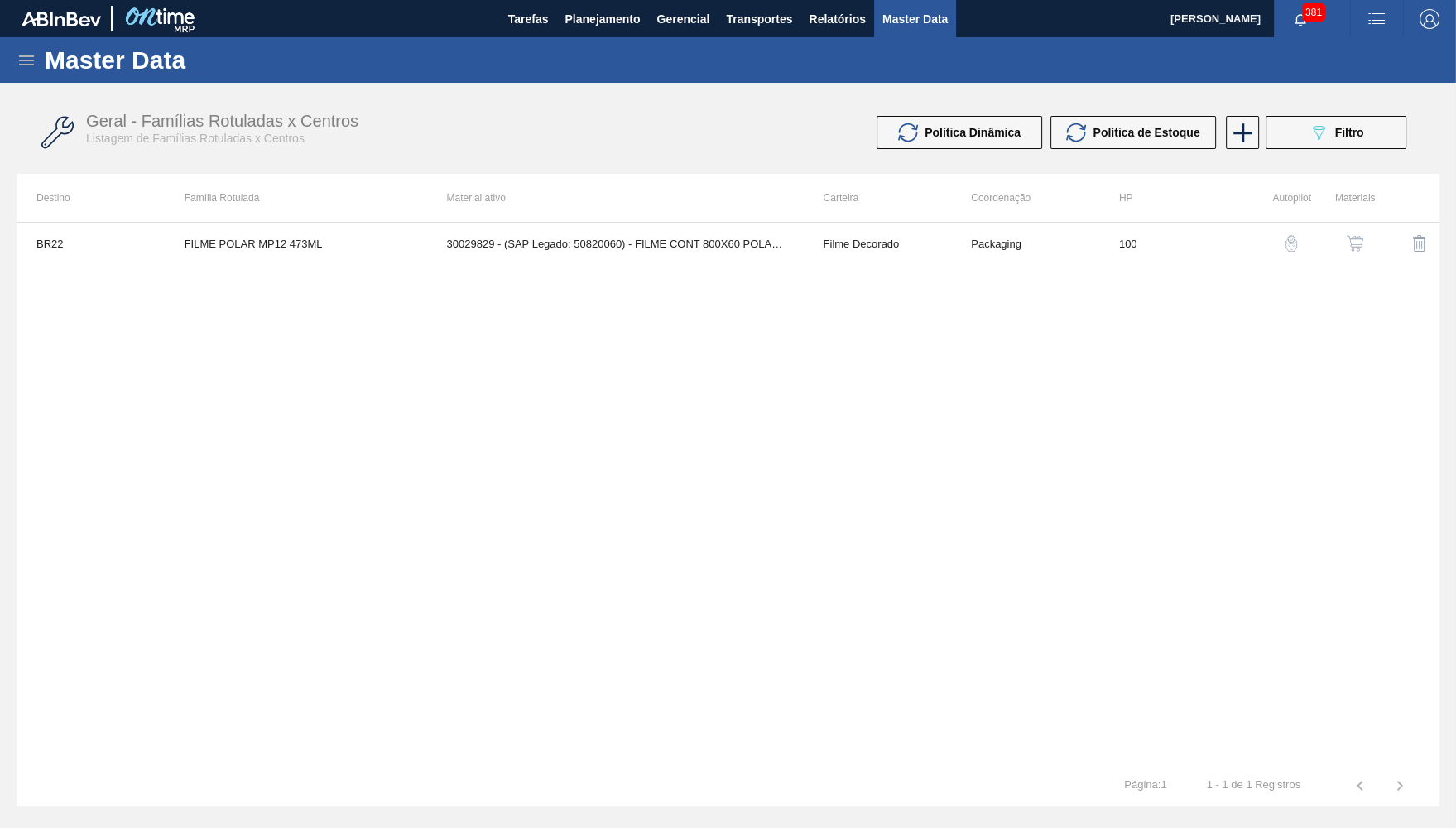
click at [1359, 225] on button "button" at bounding box center [1354, 243] width 40 height 40
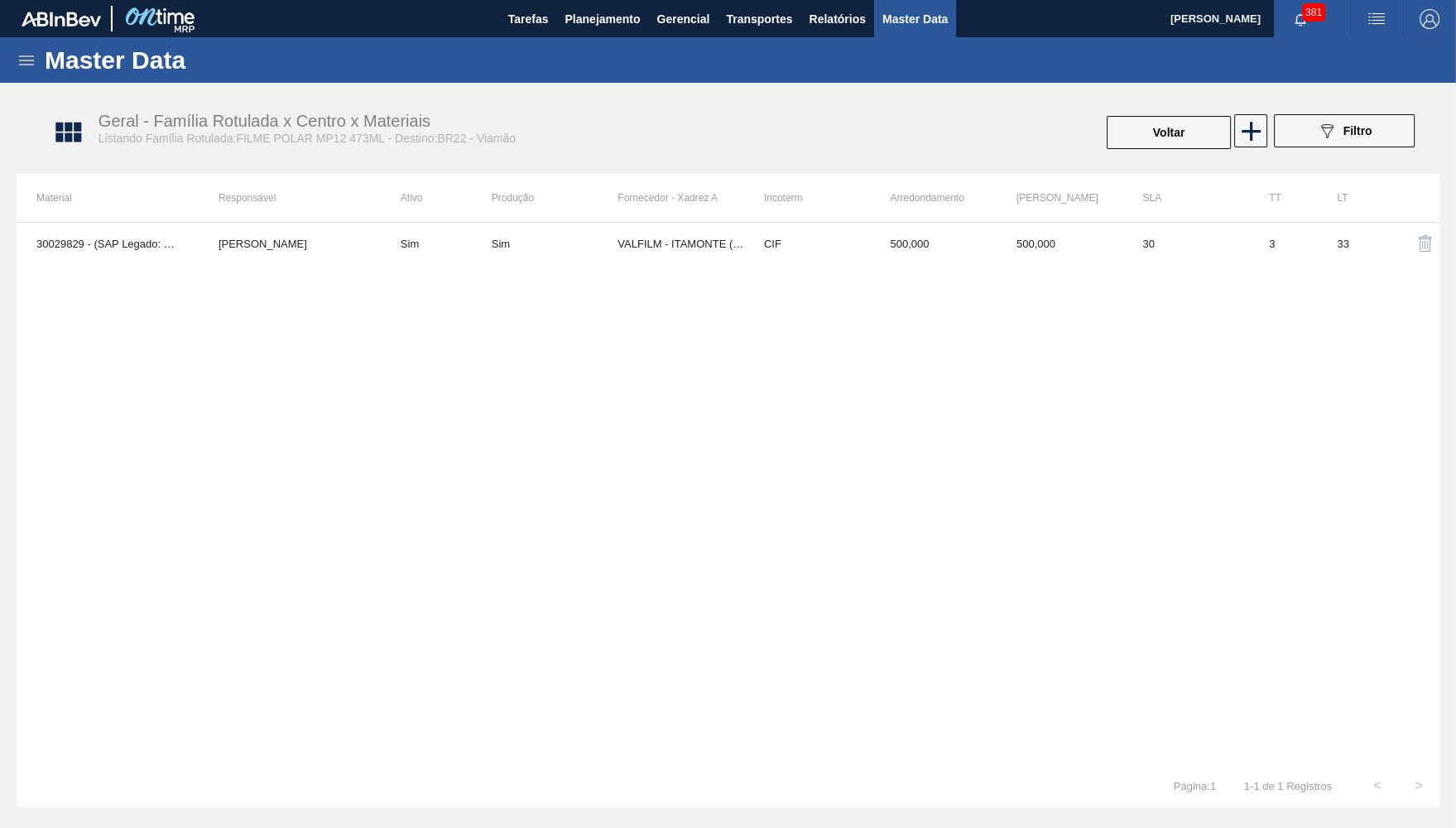
click at [311, 247] on td "[PERSON_NAME]" at bounding box center [289, 243] width 182 height 42
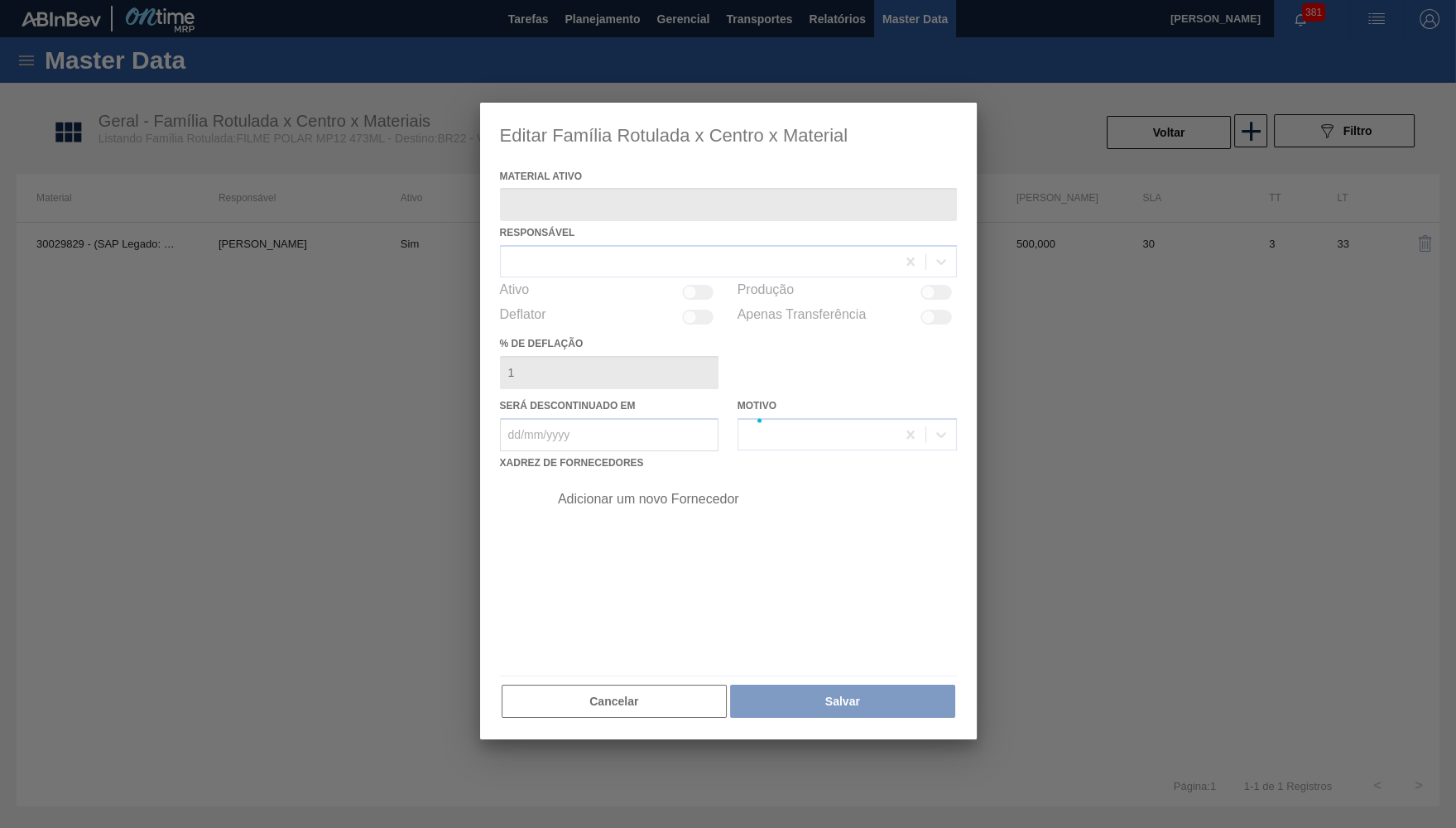
type ativo "30029829 - (SAP Legado: 50820060) - FILME CONT 800X60 POLAR 473 C12 429"
checkbox input "true"
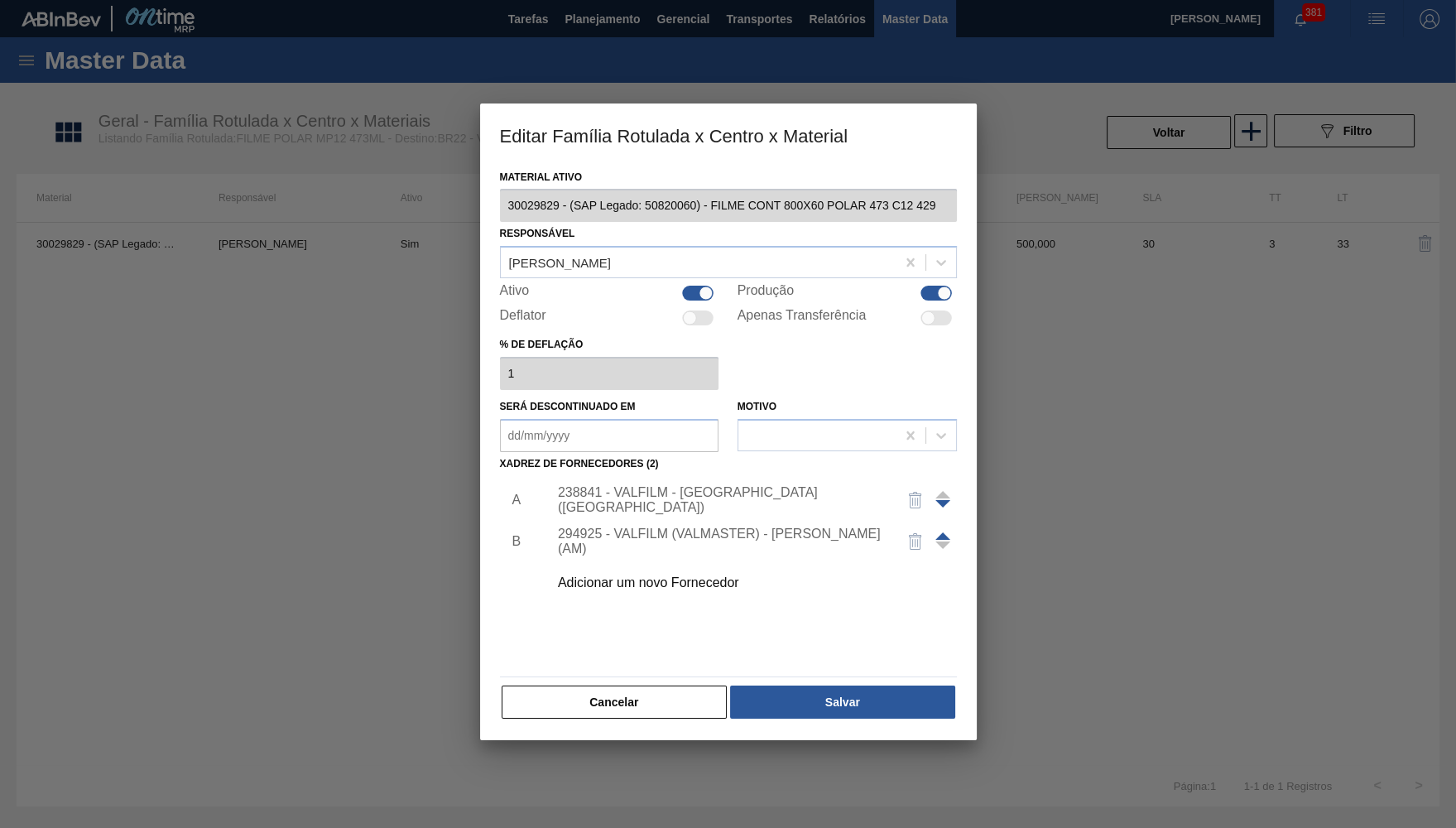
click at [675, 728] on div at bounding box center [728, 414] width 1456 height 828
click at [661, 690] on button "Cancelar" at bounding box center [614, 702] width 226 height 33
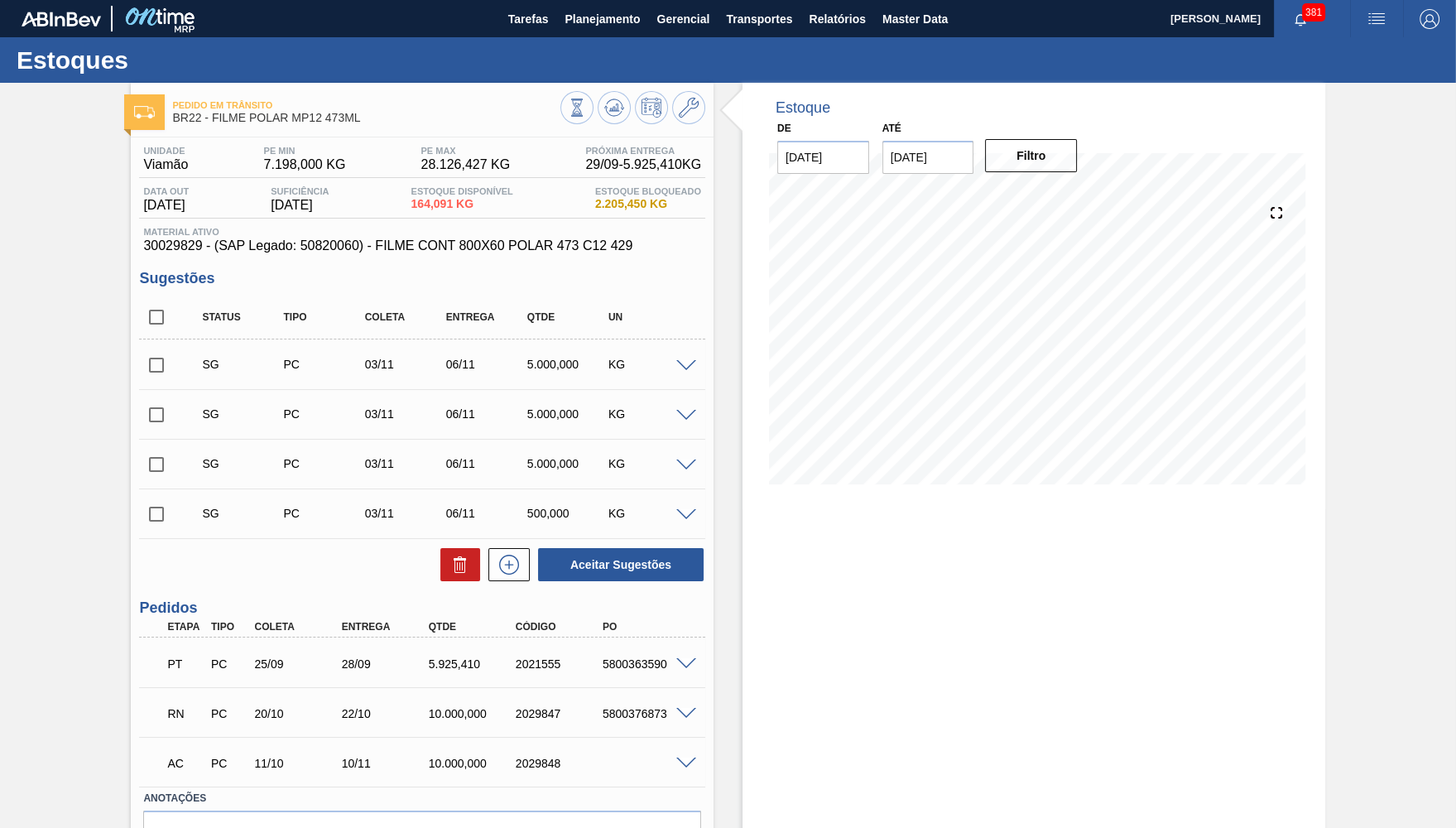
click at [451, 249] on span "30029829 - (SAP Legado: 50820060) - FILME CONT 800X60 POLAR 473 C12 429" at bounding box center [422, 246] width 558 height 15
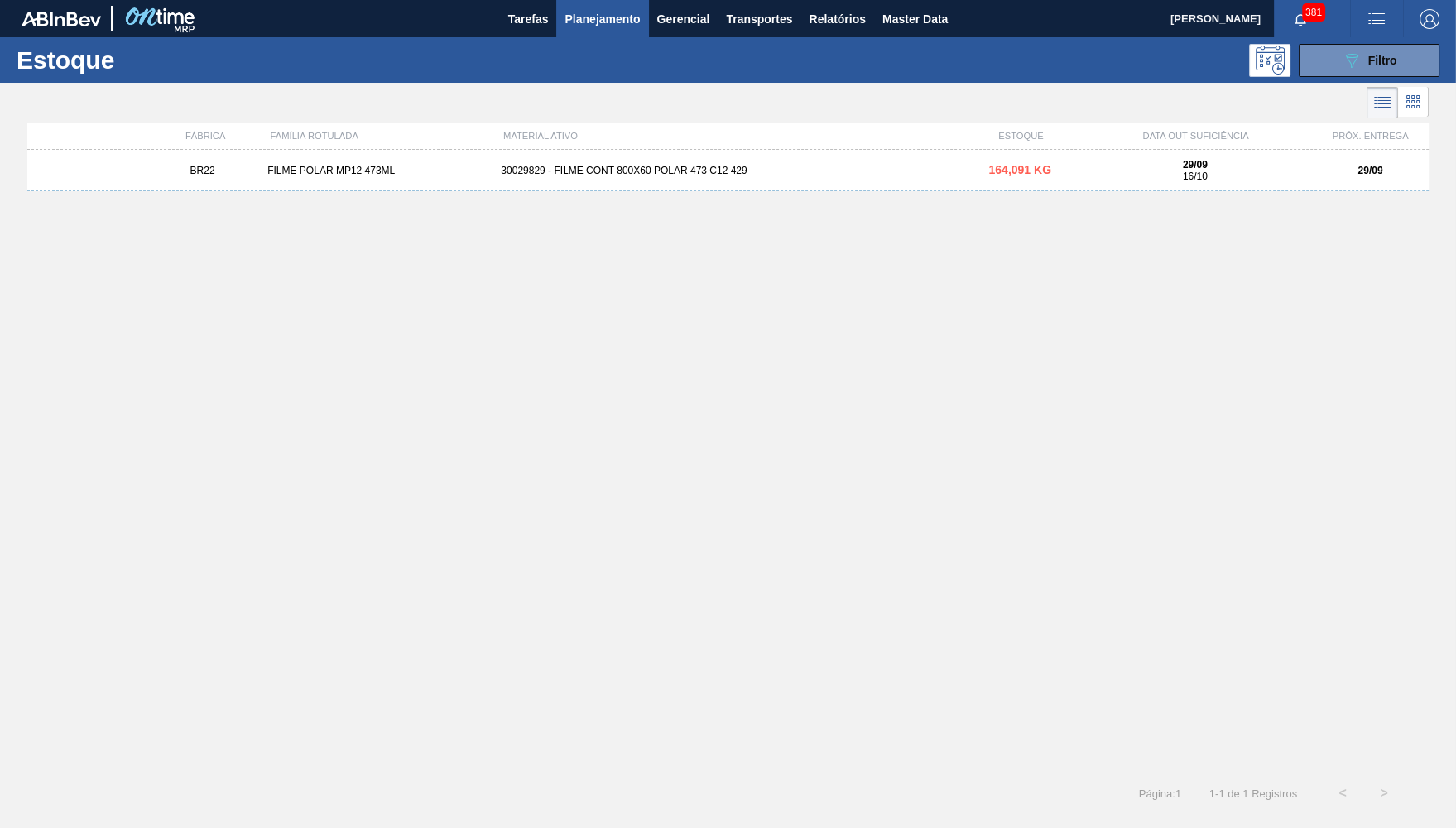
click at [1198, 175] on span "16/10" at bounding box center [1195, 176] width 25 height 12
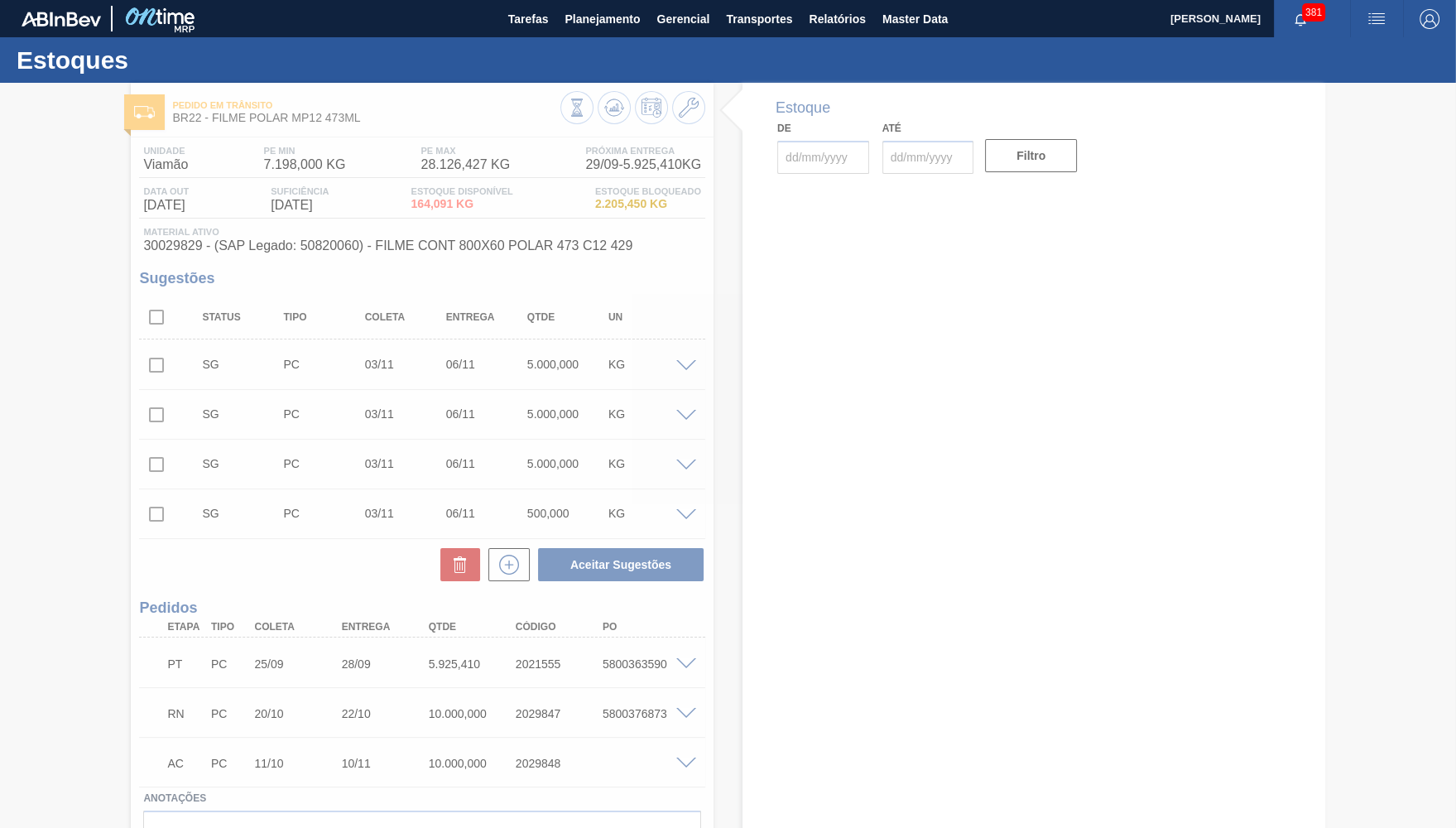
type input "[DATE]"
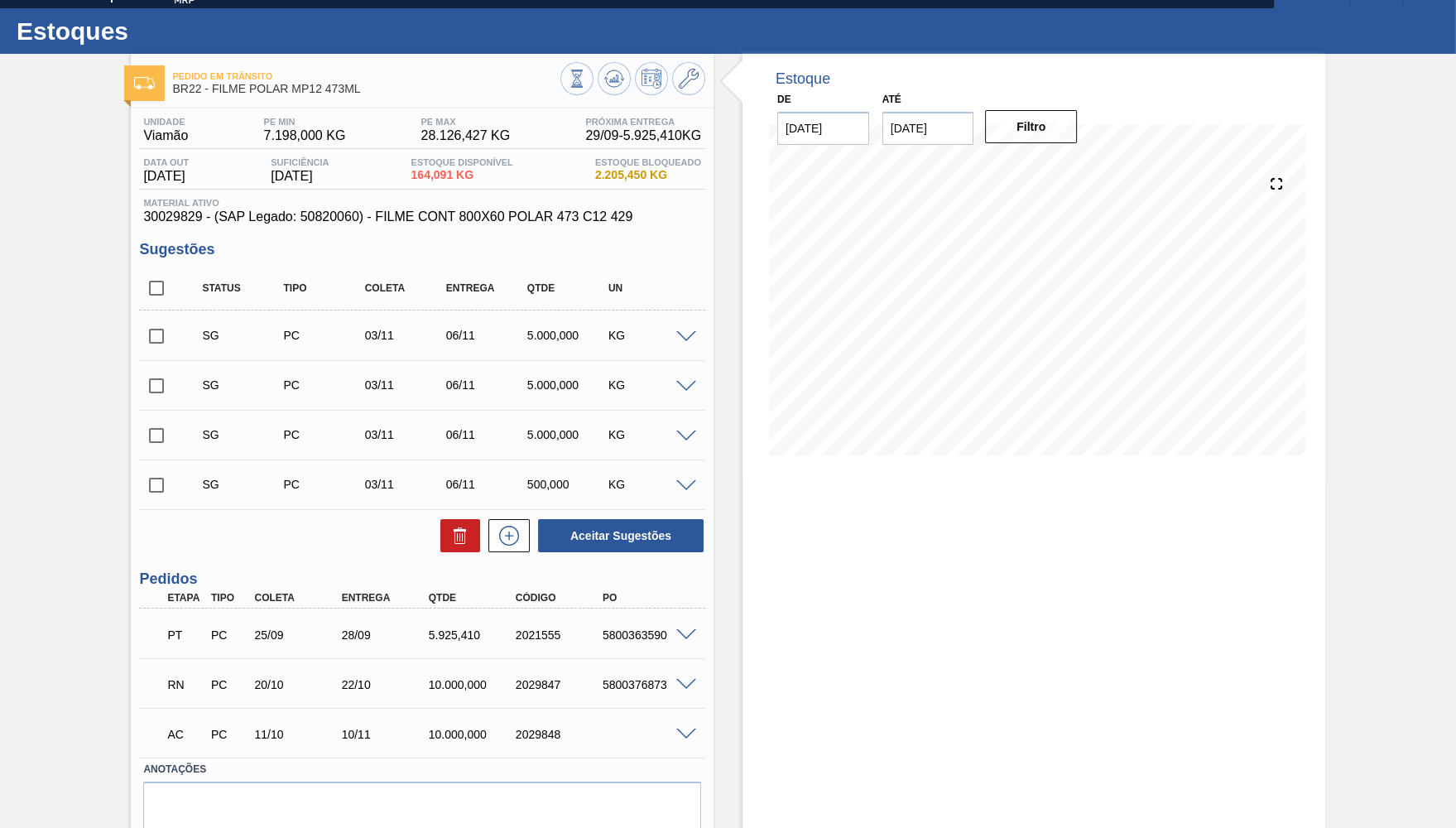
scroll to position [14, 0]
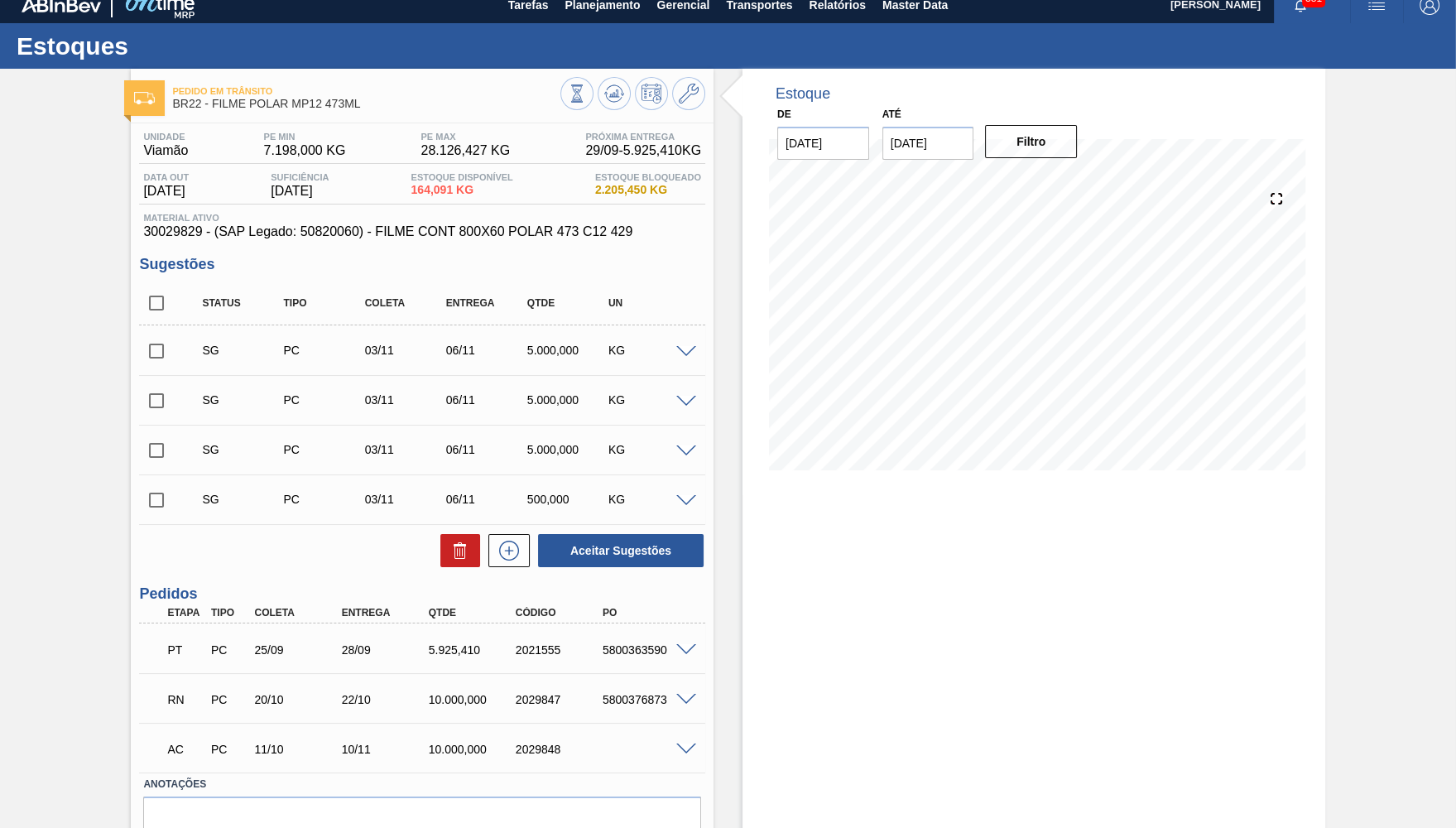
click at [686, 694] on span at bounding box center [686, 699] width 19 height 13
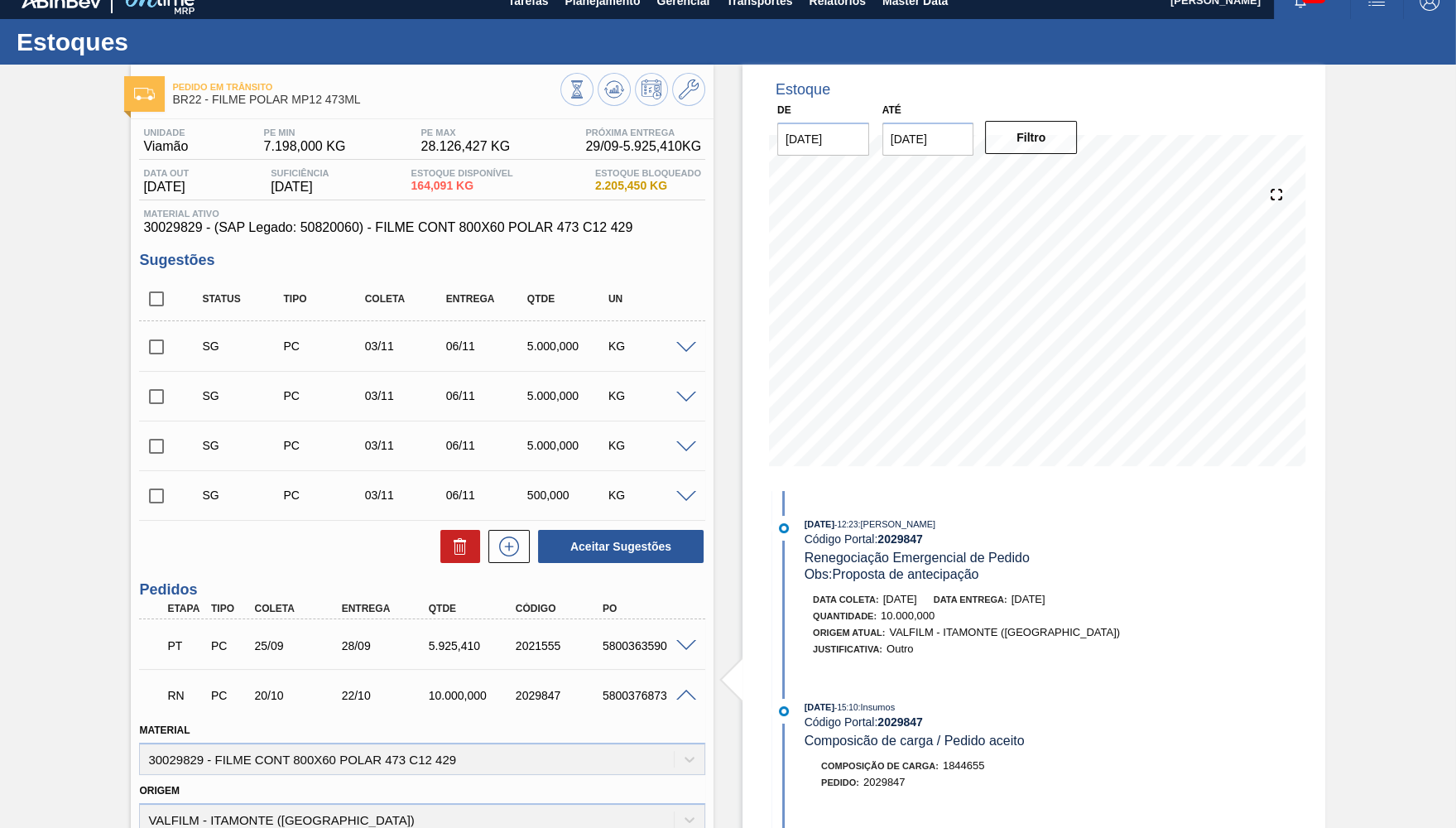
scroll to position [0, 0]
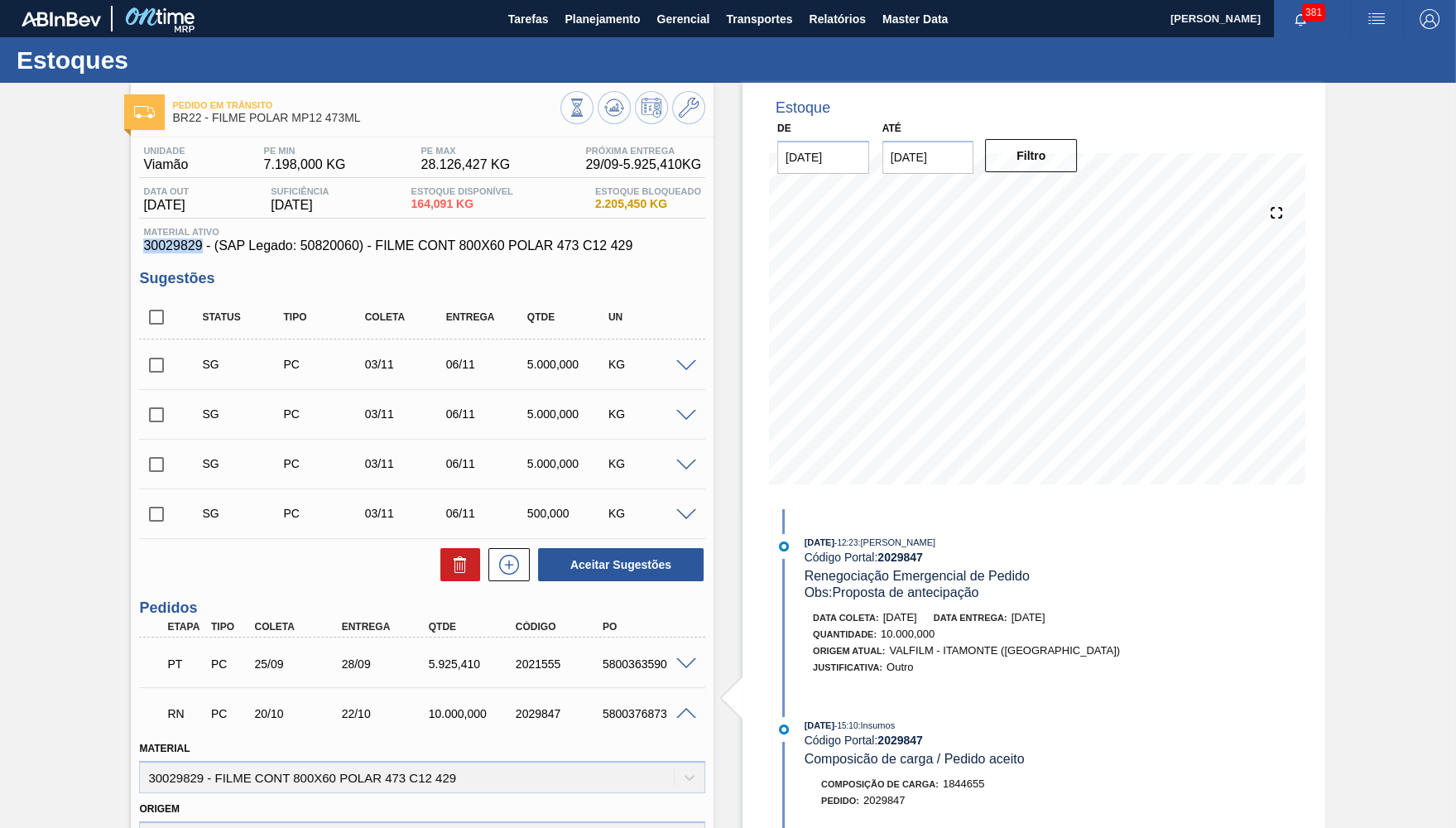
drag, startPoint x: 196, startPoint y: 245, endPoint x: 134, endPoint y: 239, distance: 62.3
click at [134, 239] on div "Unidade Viamão PE MIN 7.198,000 KG PE MAX 28.126,427 KG Próxima Entrega 29/09 -…" at bounding box center [422, 726] width 583 height 1178
copy span "30029829"
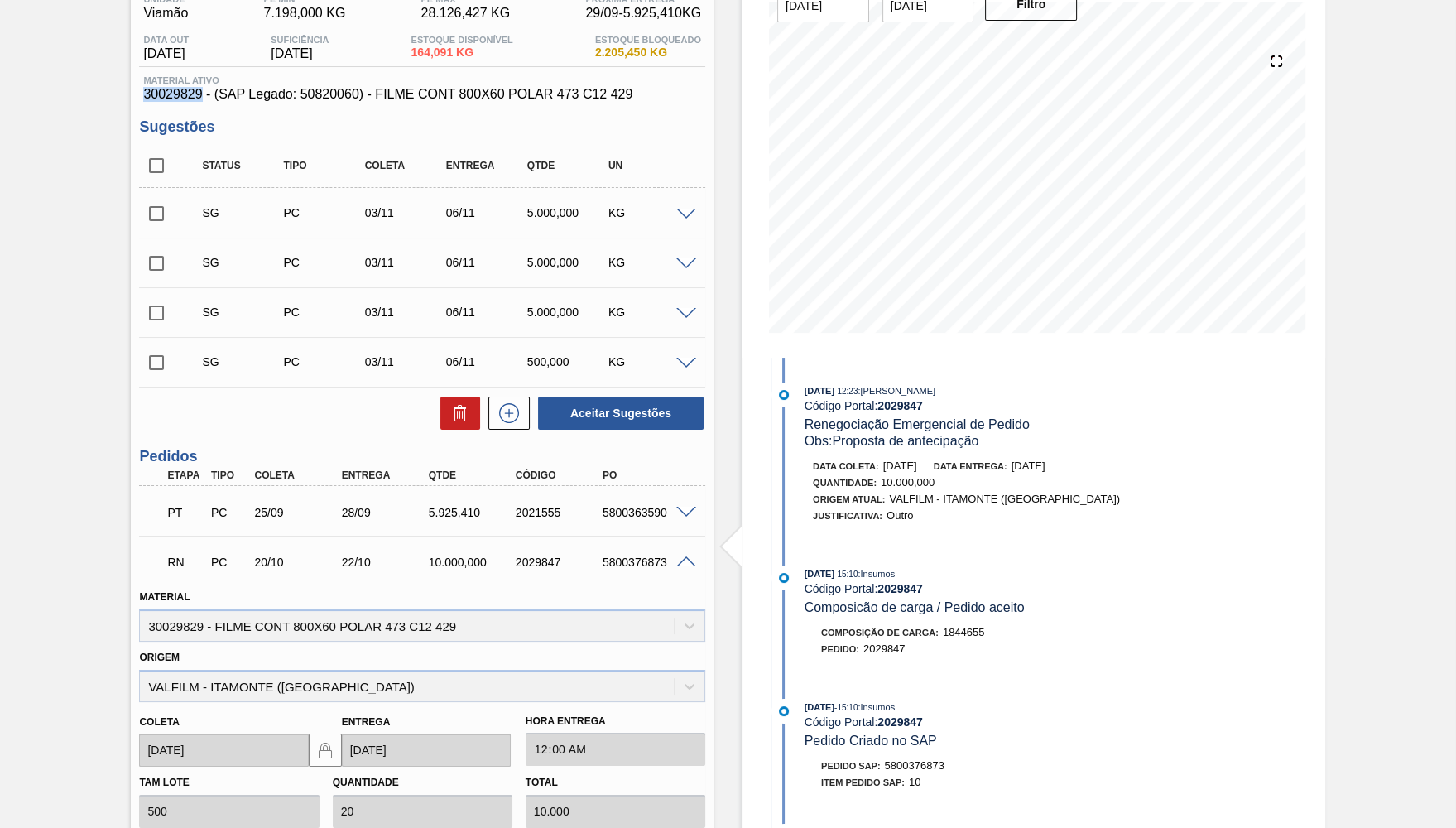
copy span "30029829"
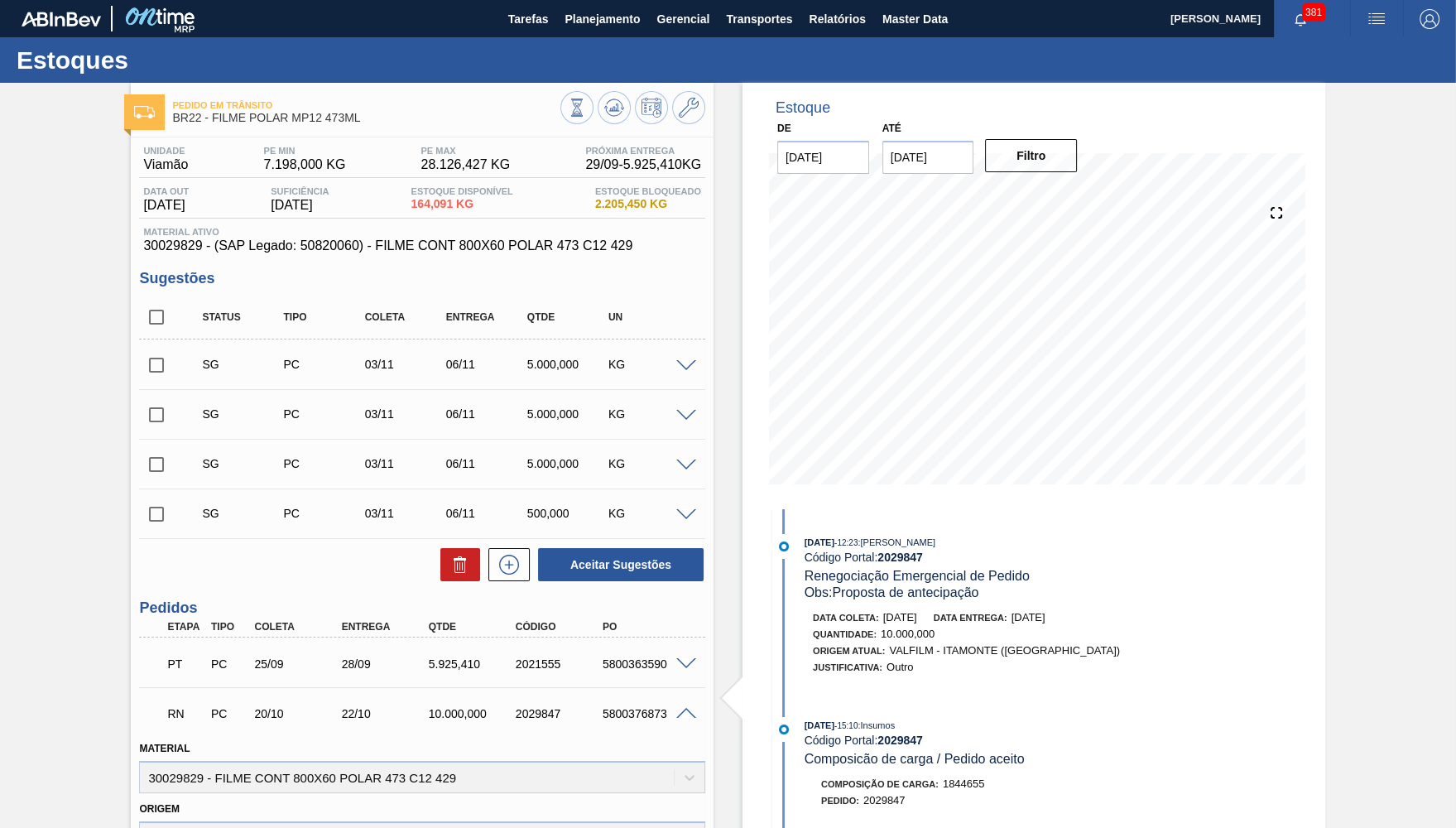
click at [513, 254] on div "Unidade Viamão PE MIN 7.198,000 KG PE MAX 28.126,427 KG Próxima Entrega 29/09 -…" at bounding box center [422, 726] width 583 height 1178
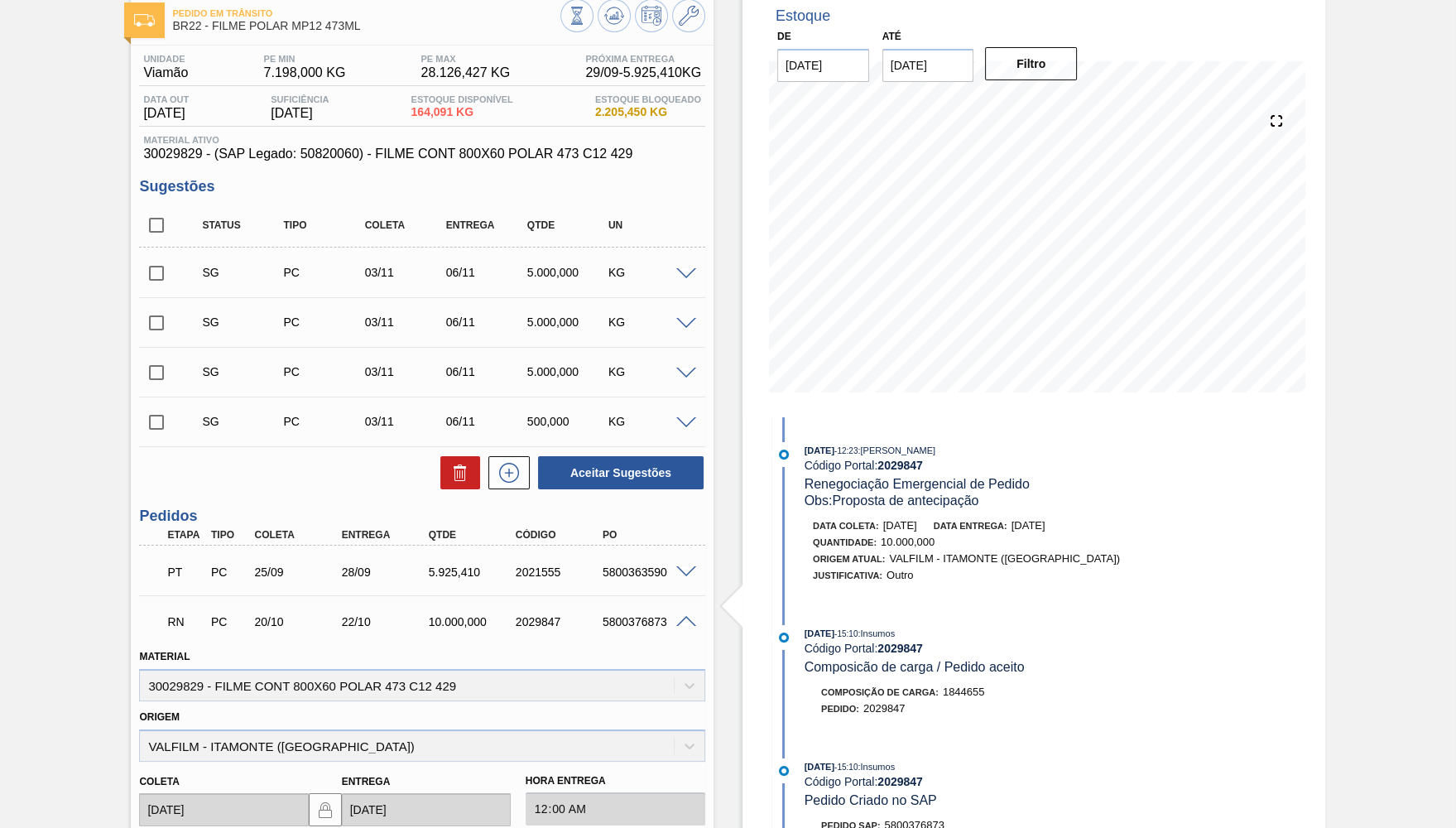
scroll to position [75, 0]
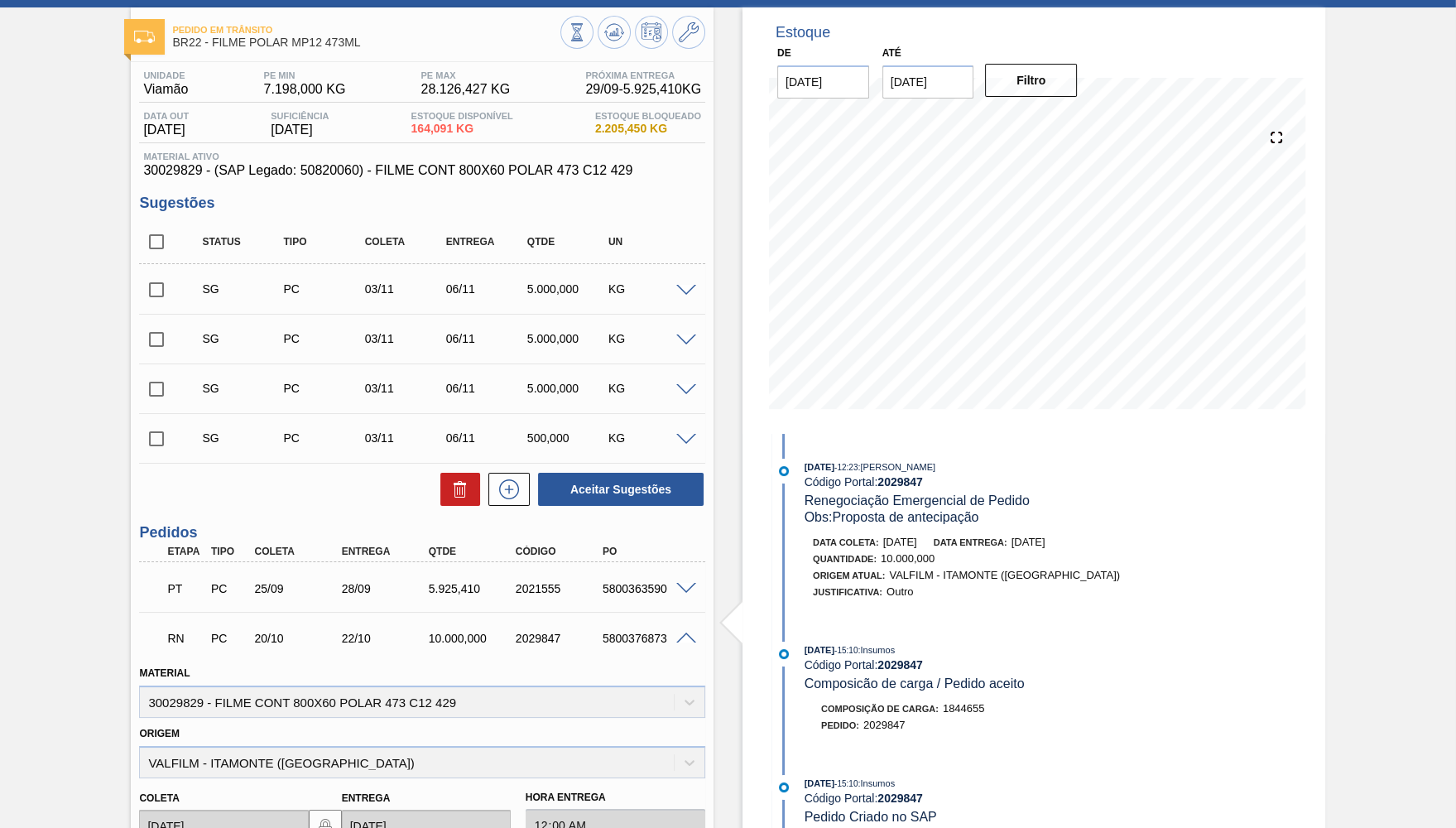
click at [192, 175] on span "30029829 - (SAP Legado: 50820060) - FILME CONT 800X60 POLAR 473 C12 429" at bounding box center [422, 170] width 558 height 15
click at [194, 172] on span "30029829 - (SAP Legado: 50820060) - FILME CONT 800X60 POLAR 473 C12 429" at bounding box center [422, 170] width 558 height 15
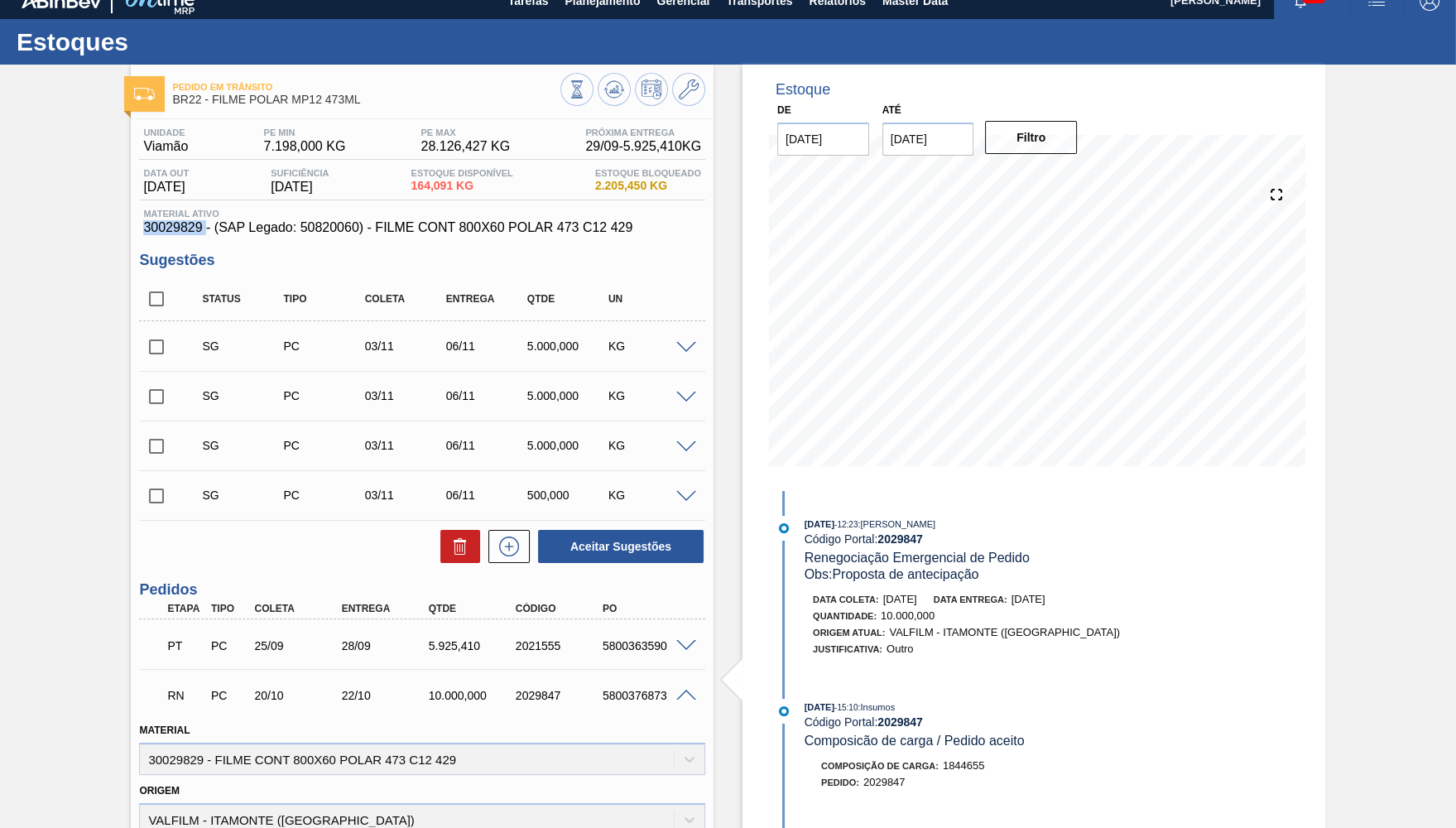
scroll to position [0, 0]
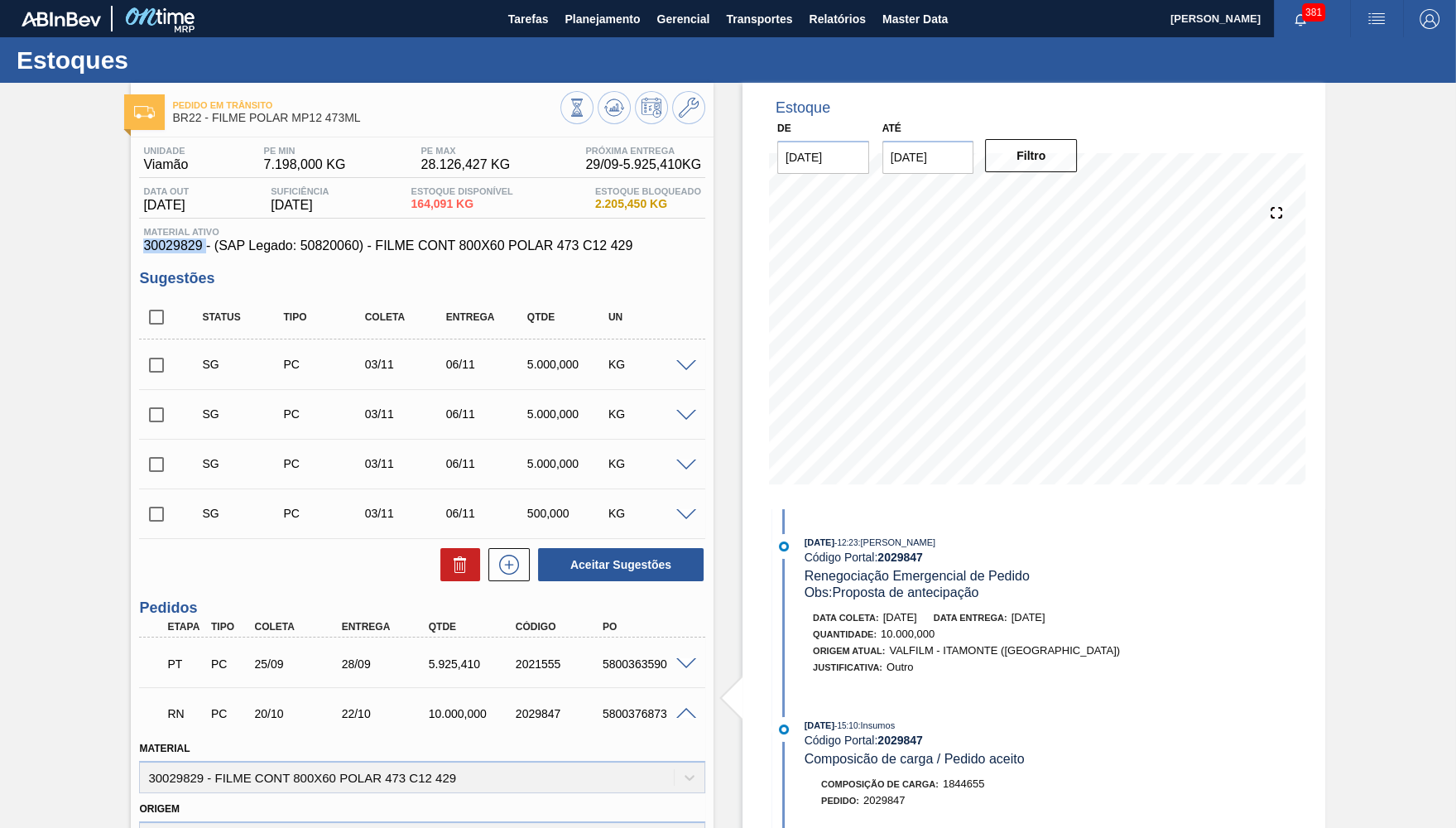
click at [153, 308] on input "checkbox" at bounding box center [156, 317] width 35 height 35
checkbox input "true"
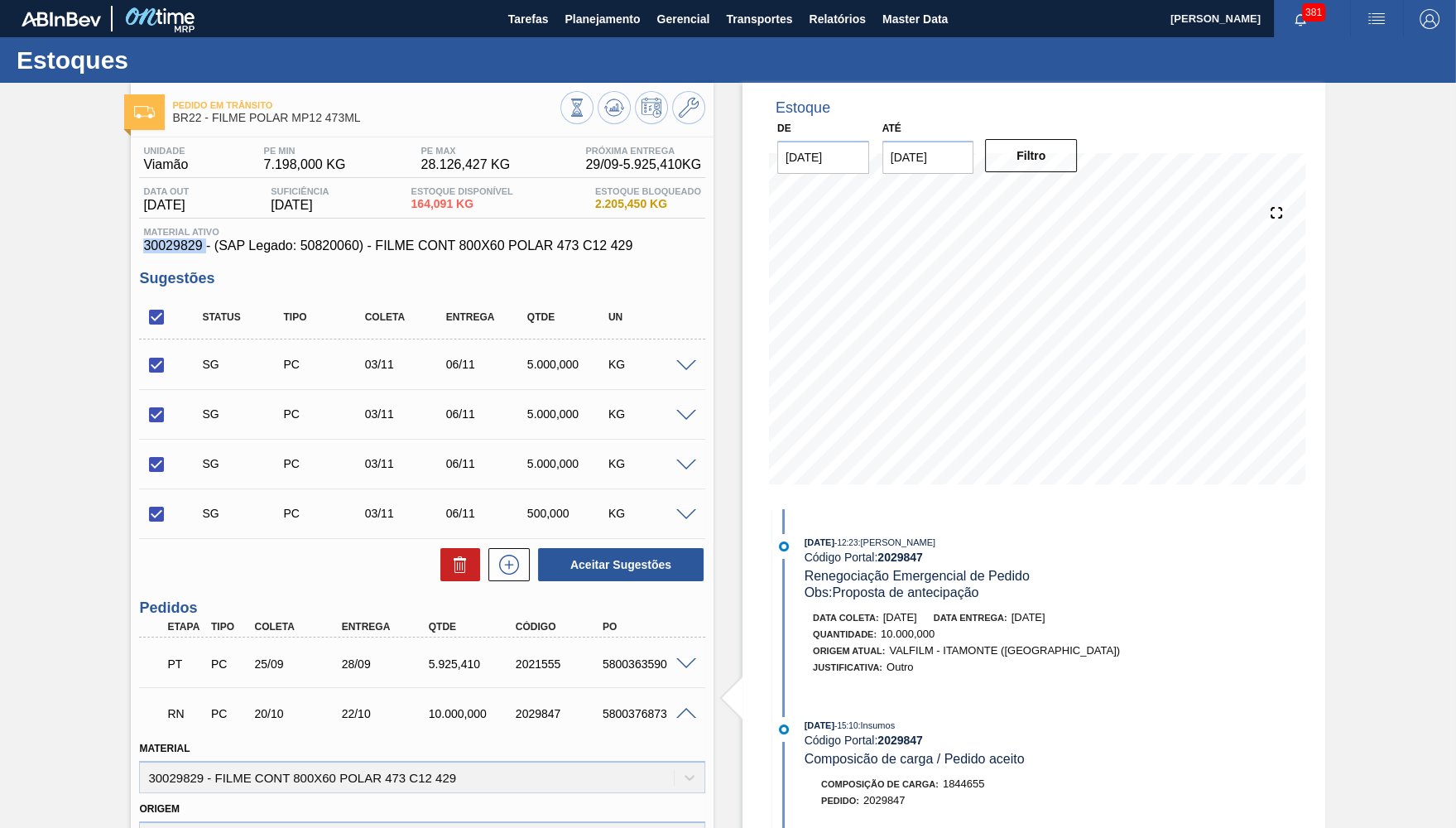
checkbox input "true"
click at [447, 562] on button at bounding box center [460, 564] width 40 height 33
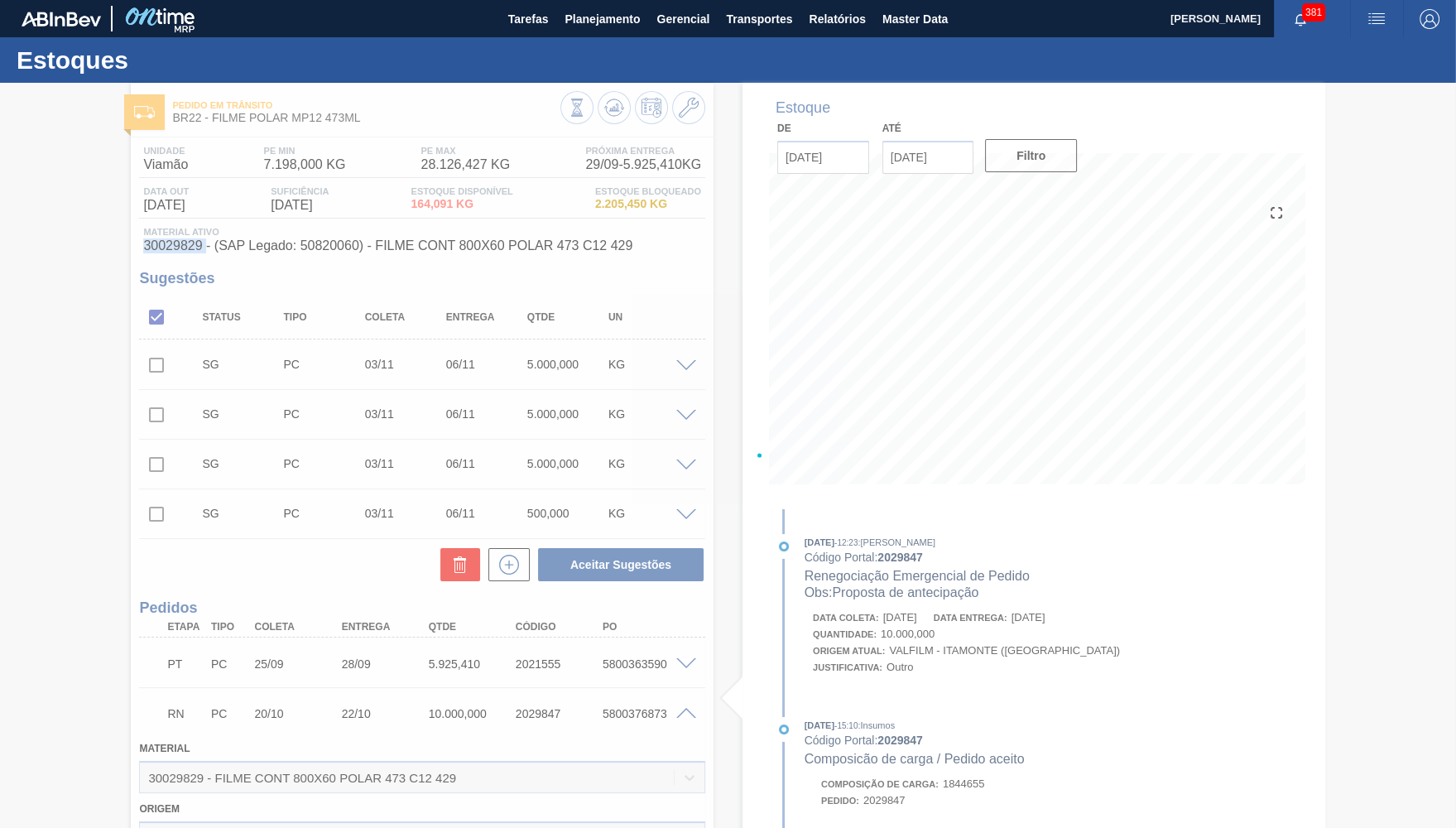
checkbox input "false"
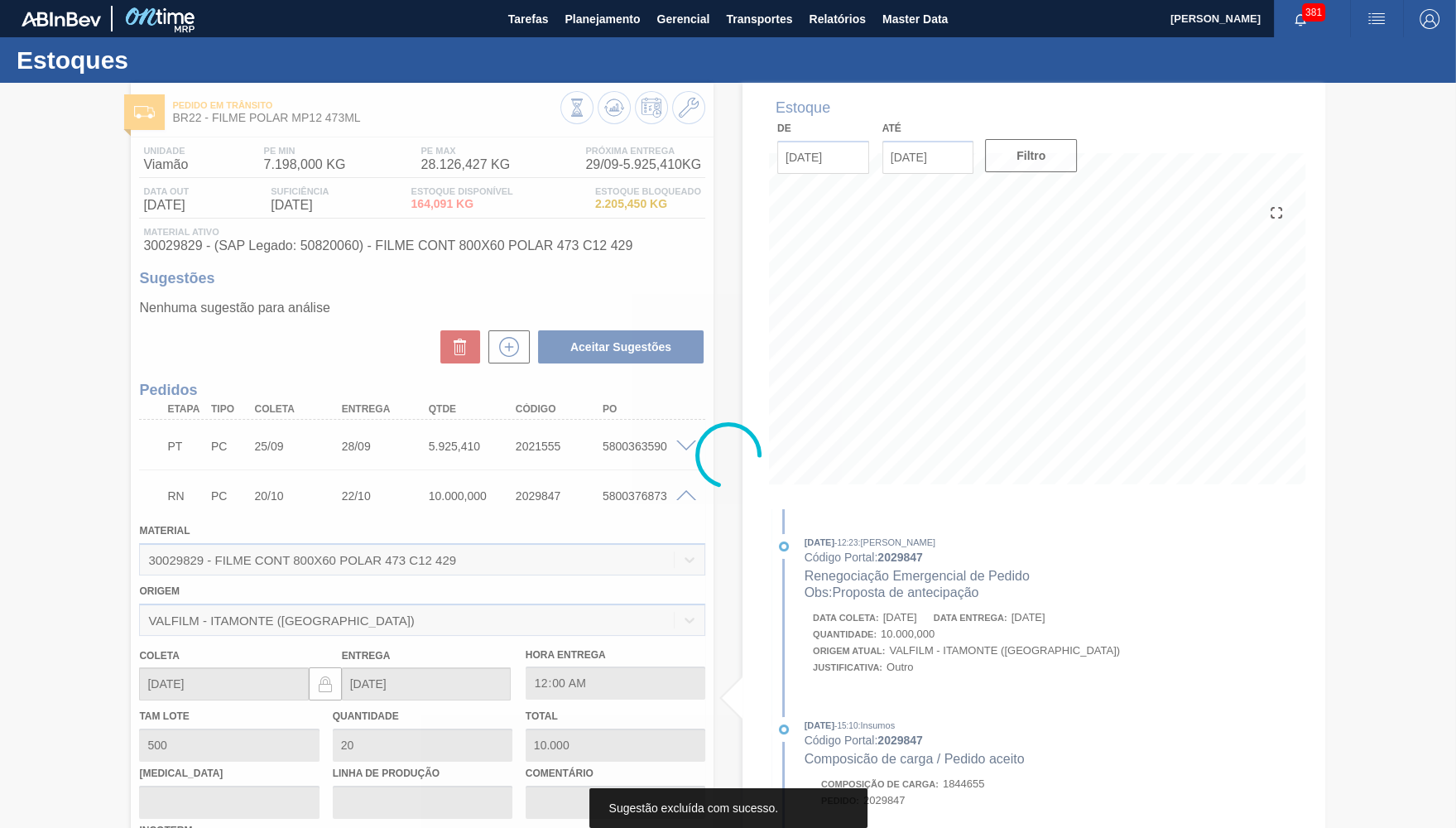
click at [459, 275] on div at bounding box center [728, 455] width 1456 height 745
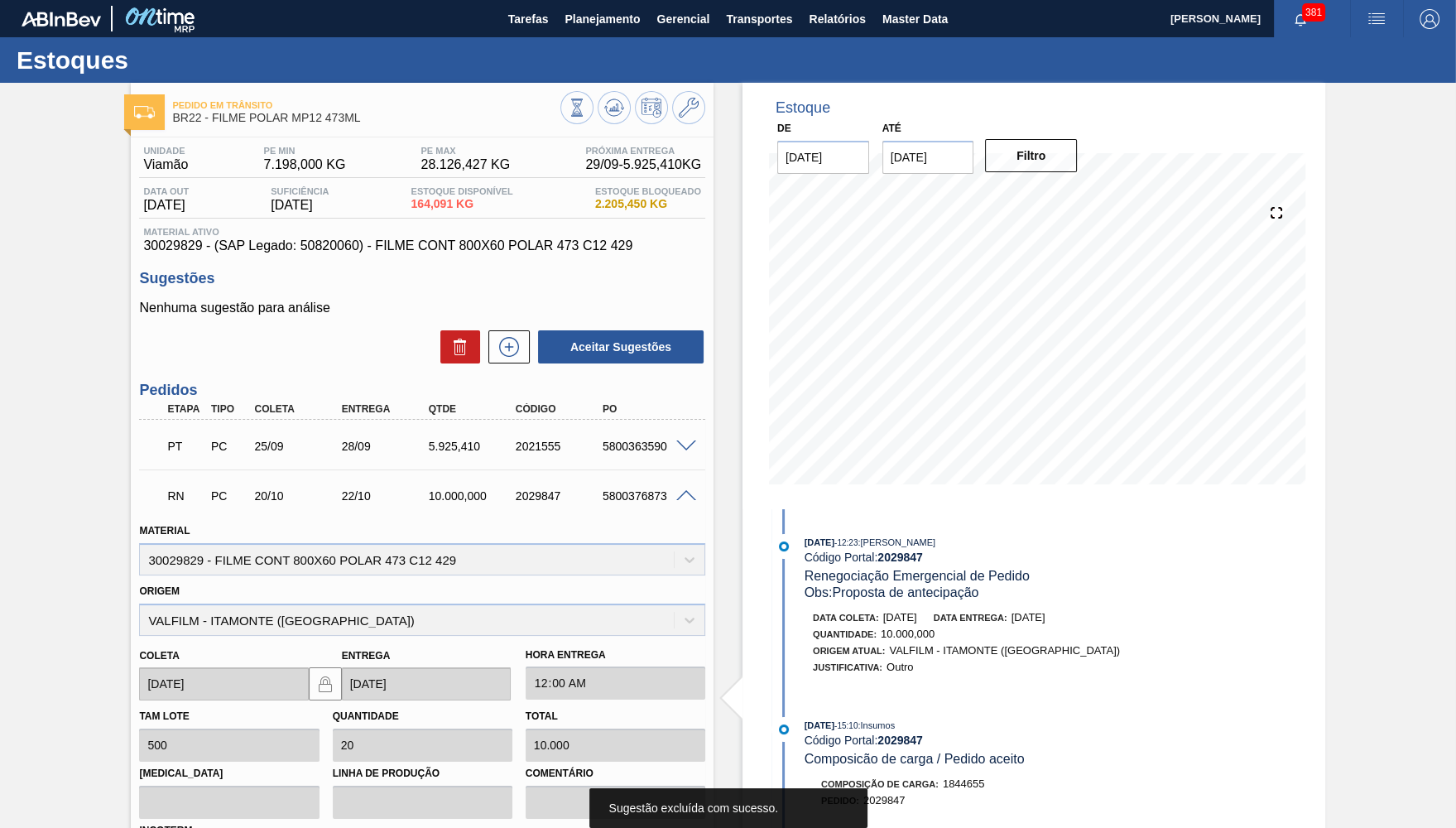
click at [452, 257] on div "Unidade Viamão PE MIN 7.198,000 KG PE MAX 28.126,427 KG Próxima Entrega 29/09 -…" at bounding box center [422, 617] width 583 height 960
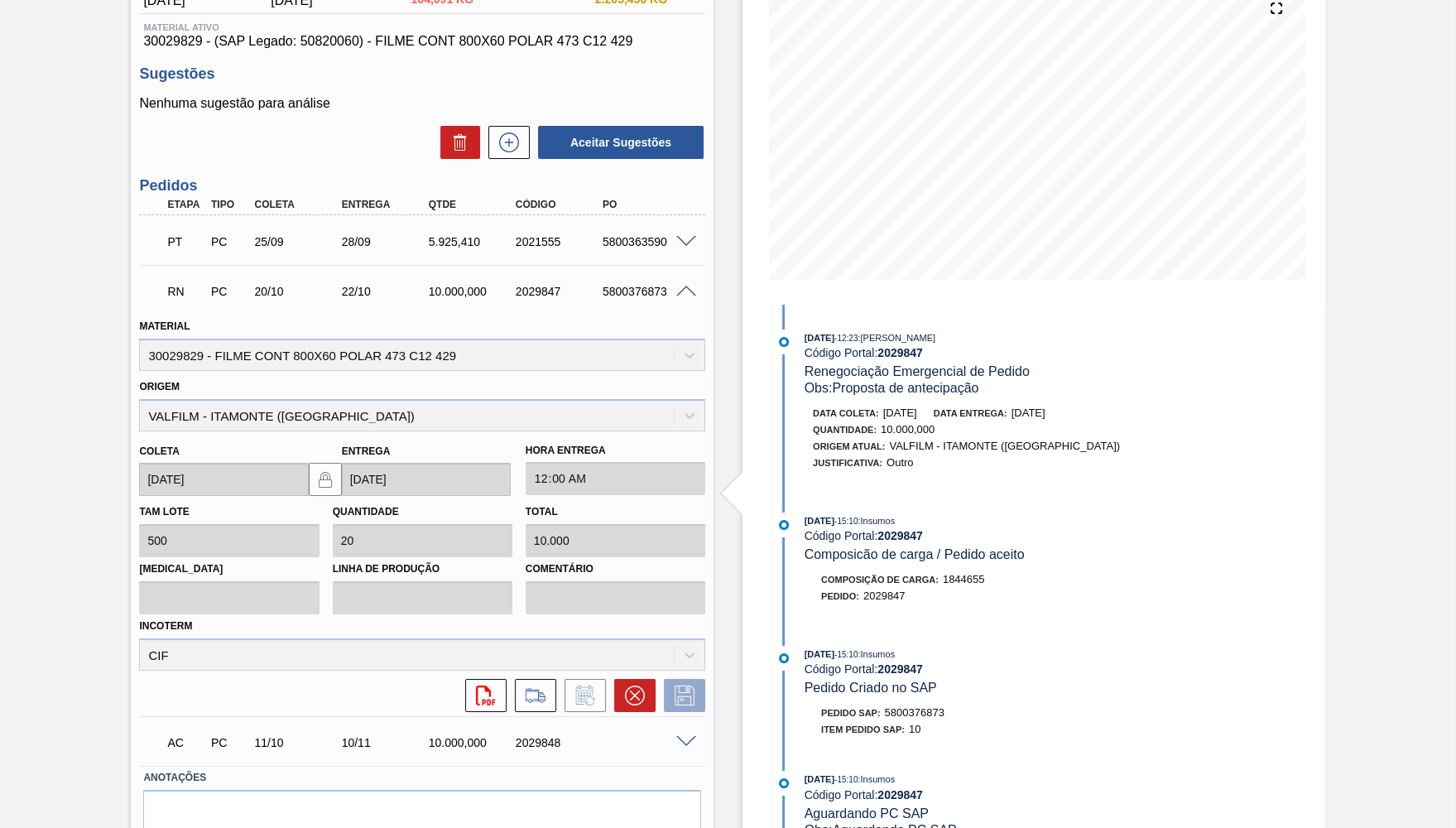
scroll to position [227, 0]
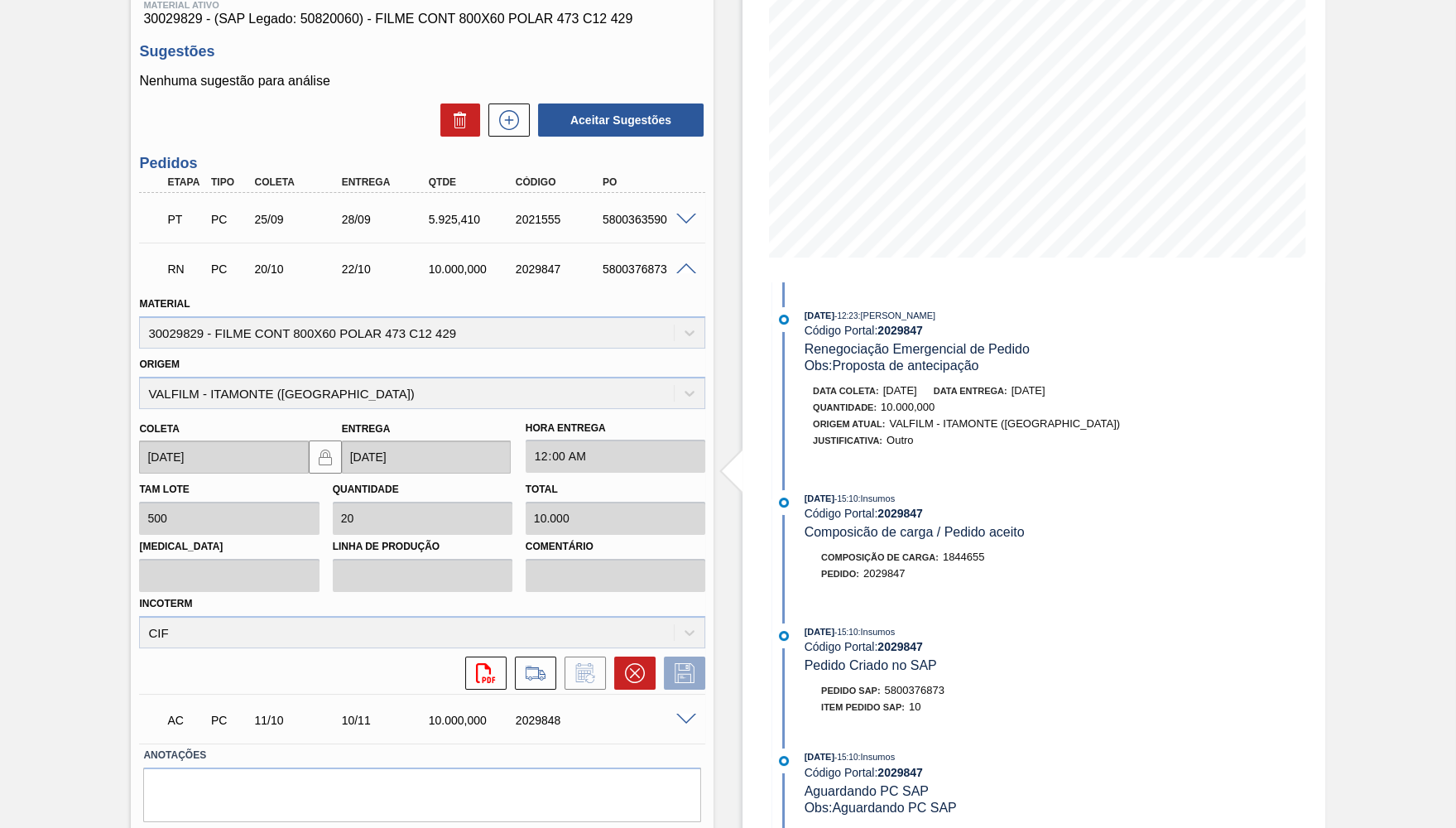
drag, startPoint x: 690, startPoint y: 264, endPoint x: 692, endPoint y: 275, distance: 11.2
click at [692, 275] on div "RN PC 20/10 22/10 10.000,000 2029847 5800376873" at bounding box center [422, 267] width 566 height 42
click at [677, 264] on span at bounding box center [686, 270] width 19 height 13
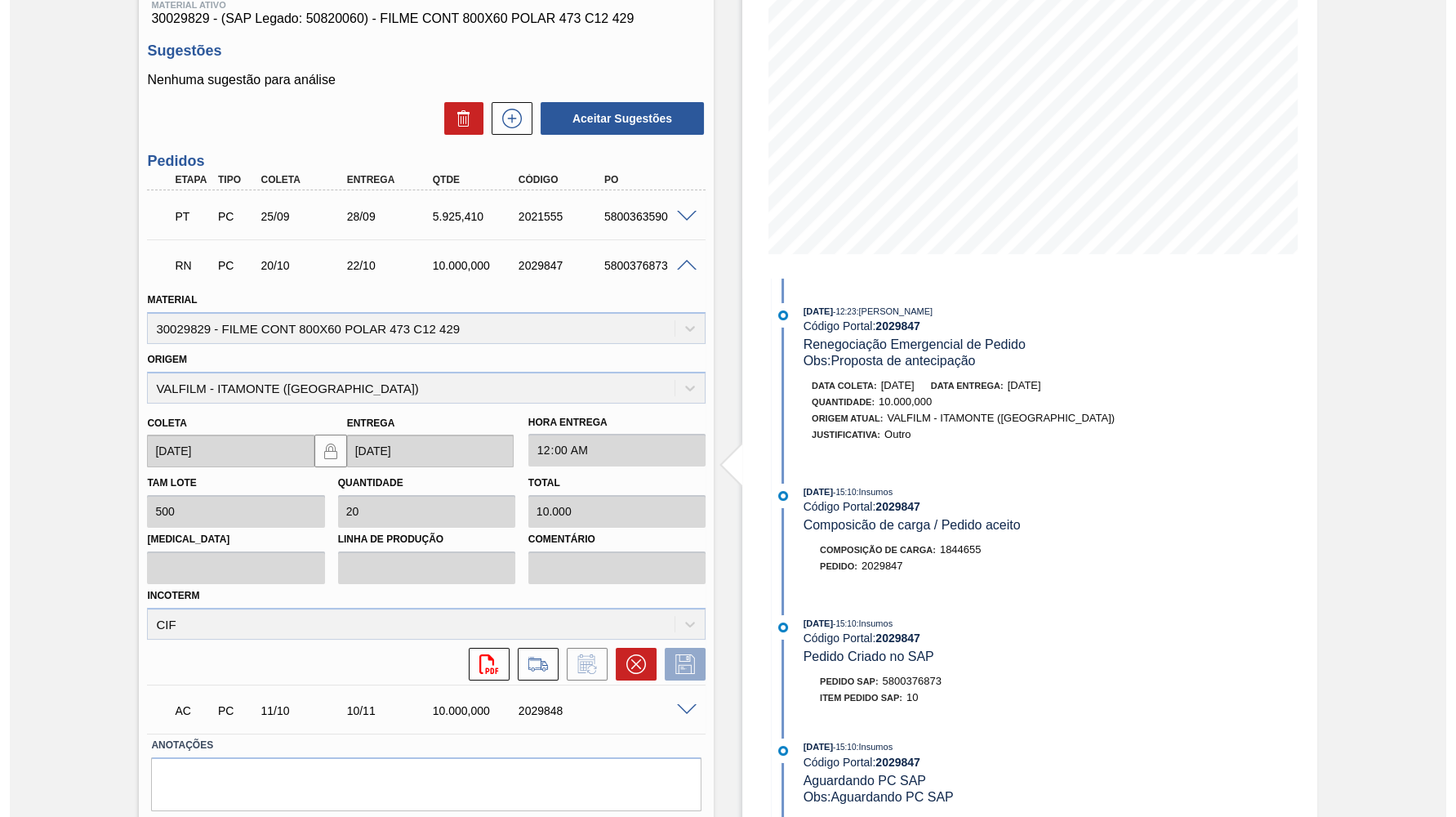
scroll to position [0, 0]
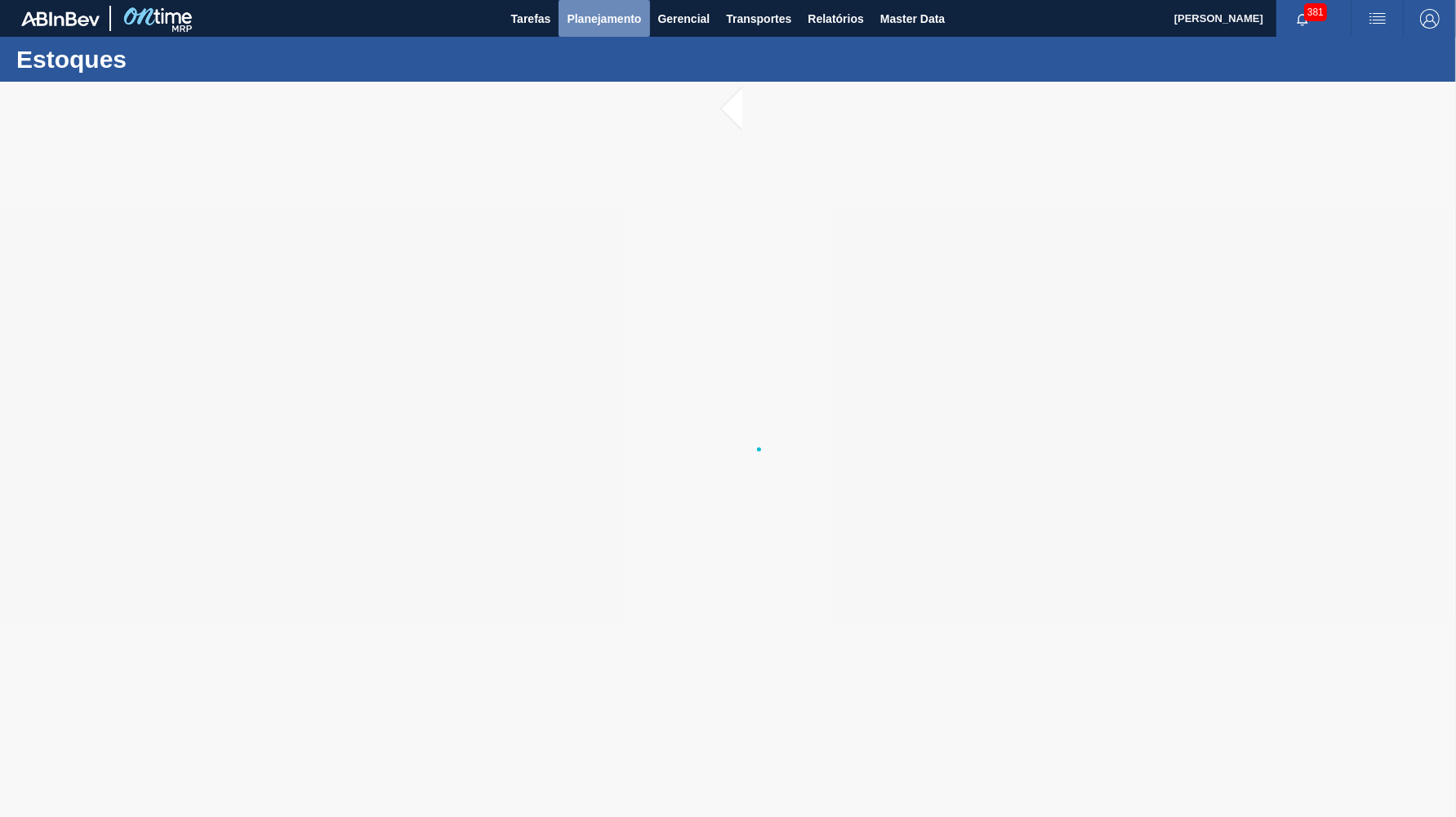
click at [641, 16] on span "Planejamento" at bounding box center [604, 18] width 74 height 19
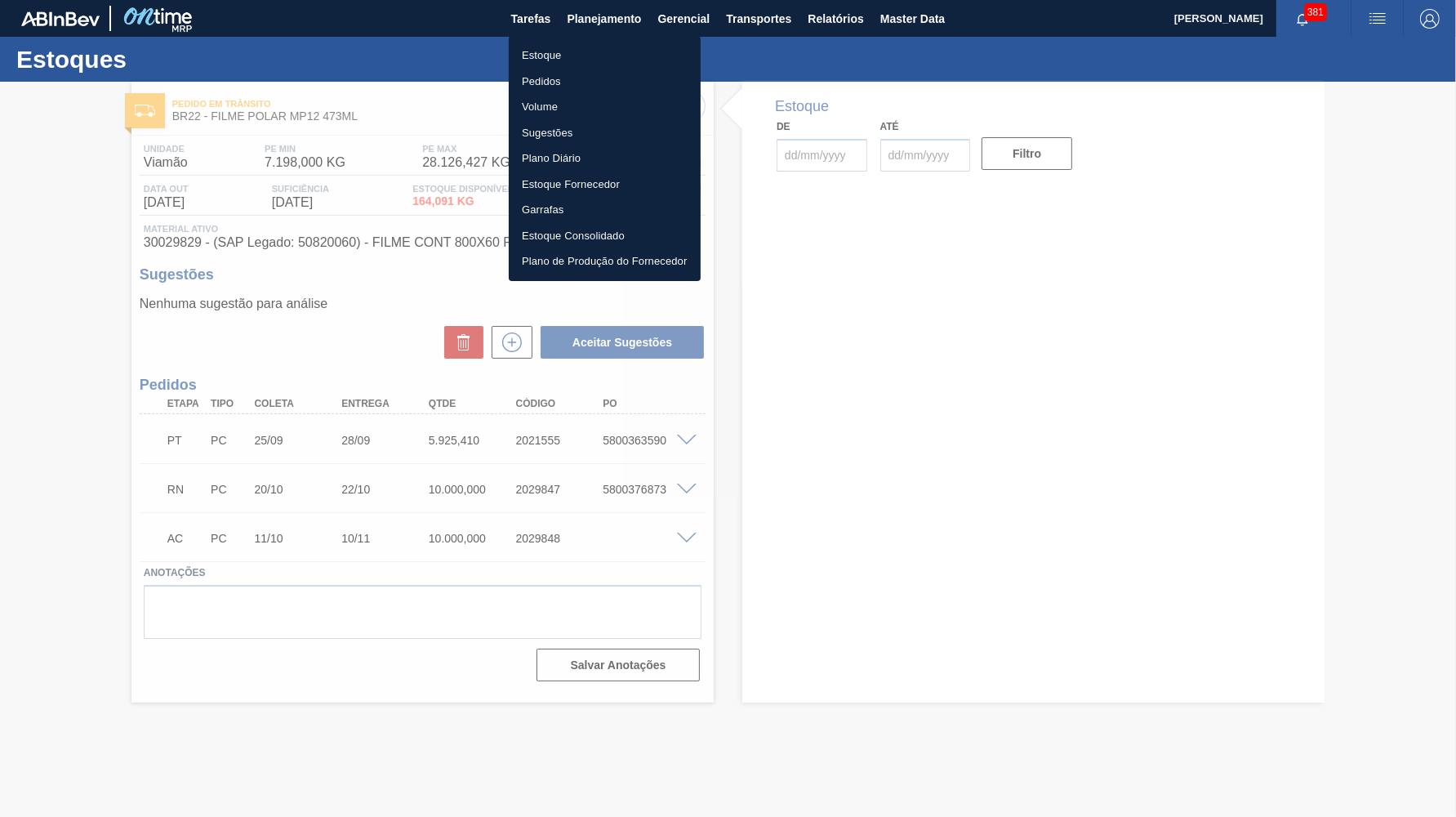
type input "[DATE]"
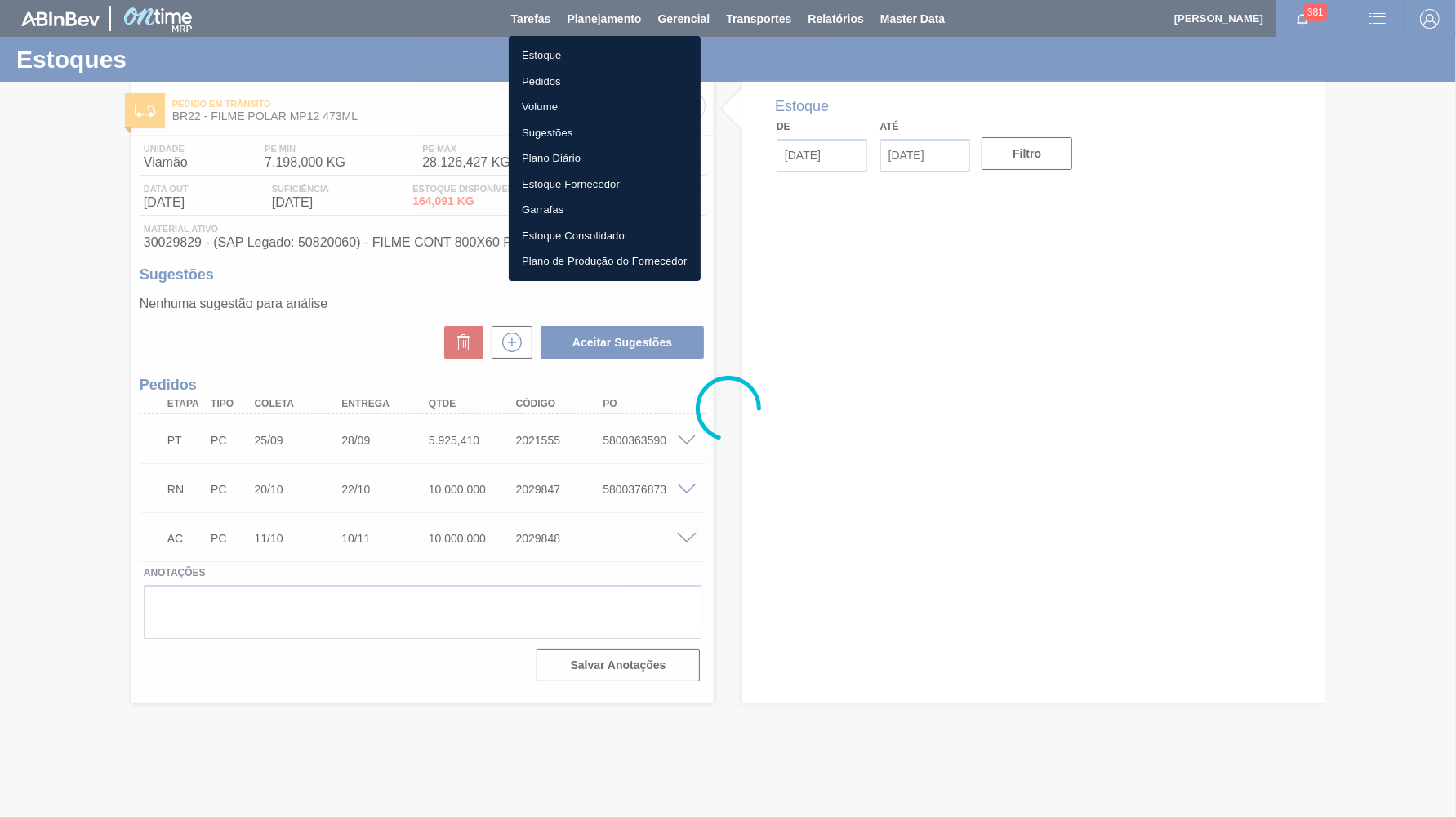
click at [595, 64] on li "Estoque" at bounding box center [604, 55] width 192 height 26
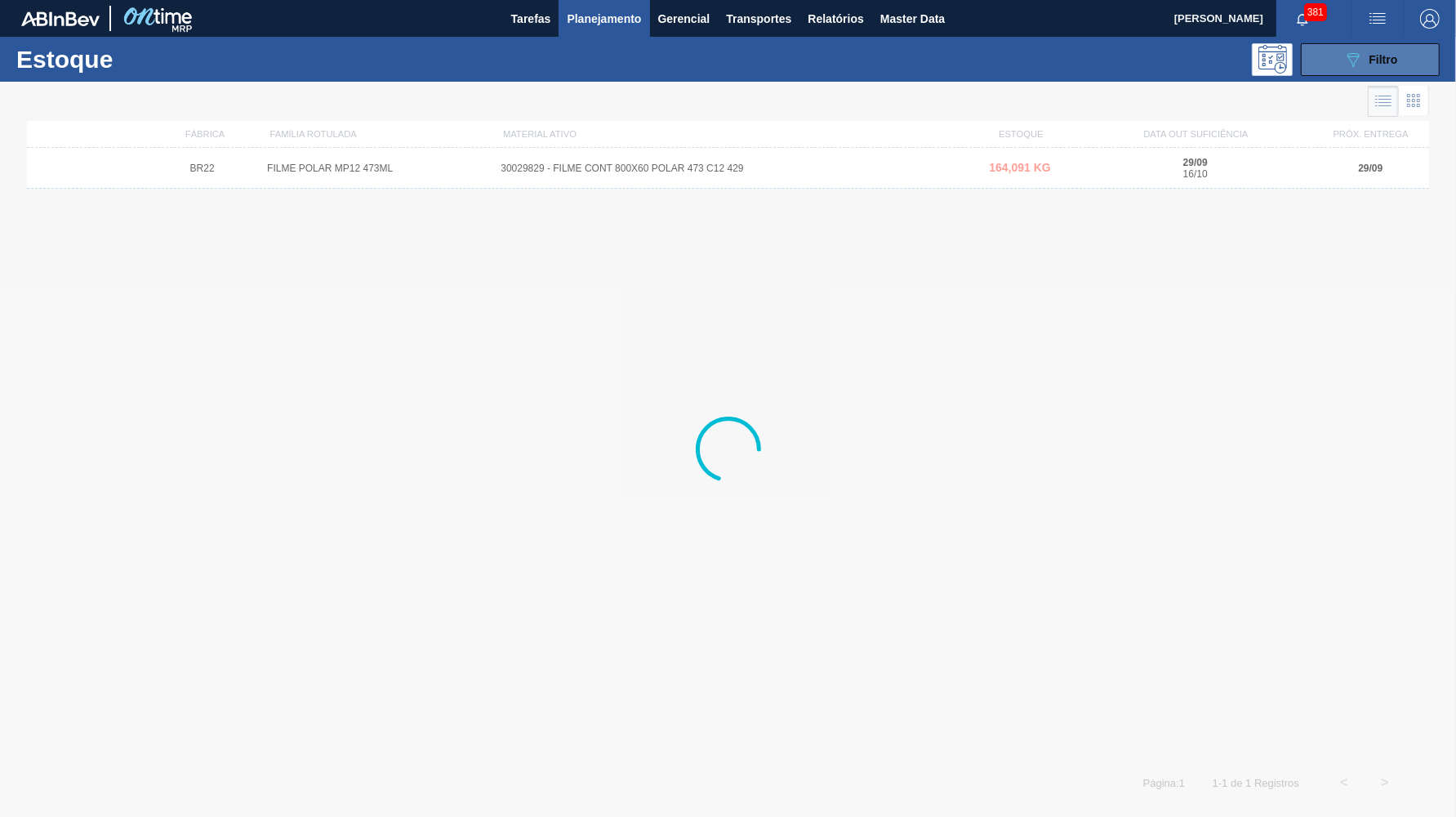
click at [1357, 61] on icon "089F7B8B-B2A5-4AFE-B5C0-19BA573D28AC" at bounding box center [1352, 59] width 19 height 19
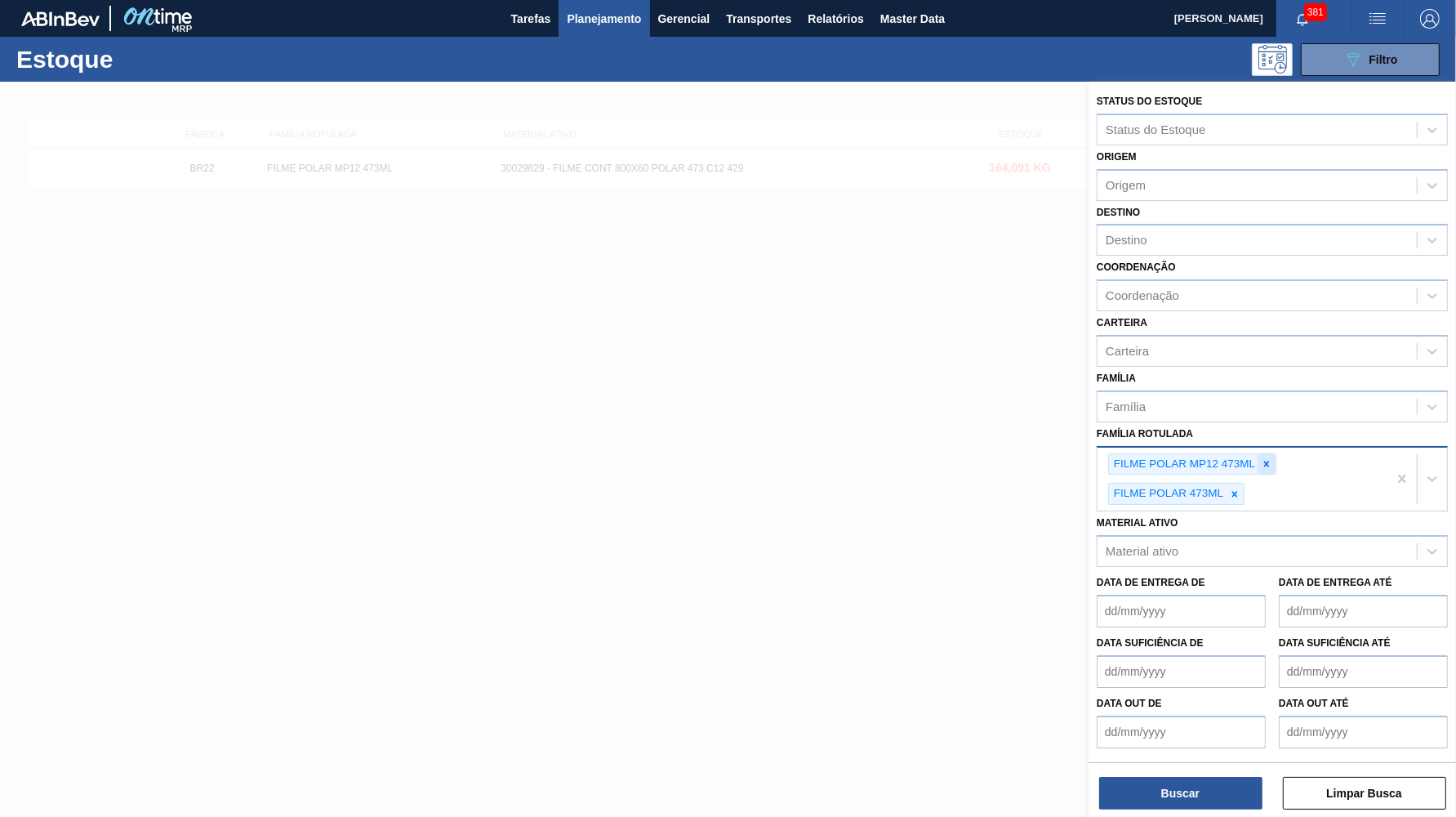
click at [1269, 454] on div at bounding box center [1266, 464] width 18 height 20
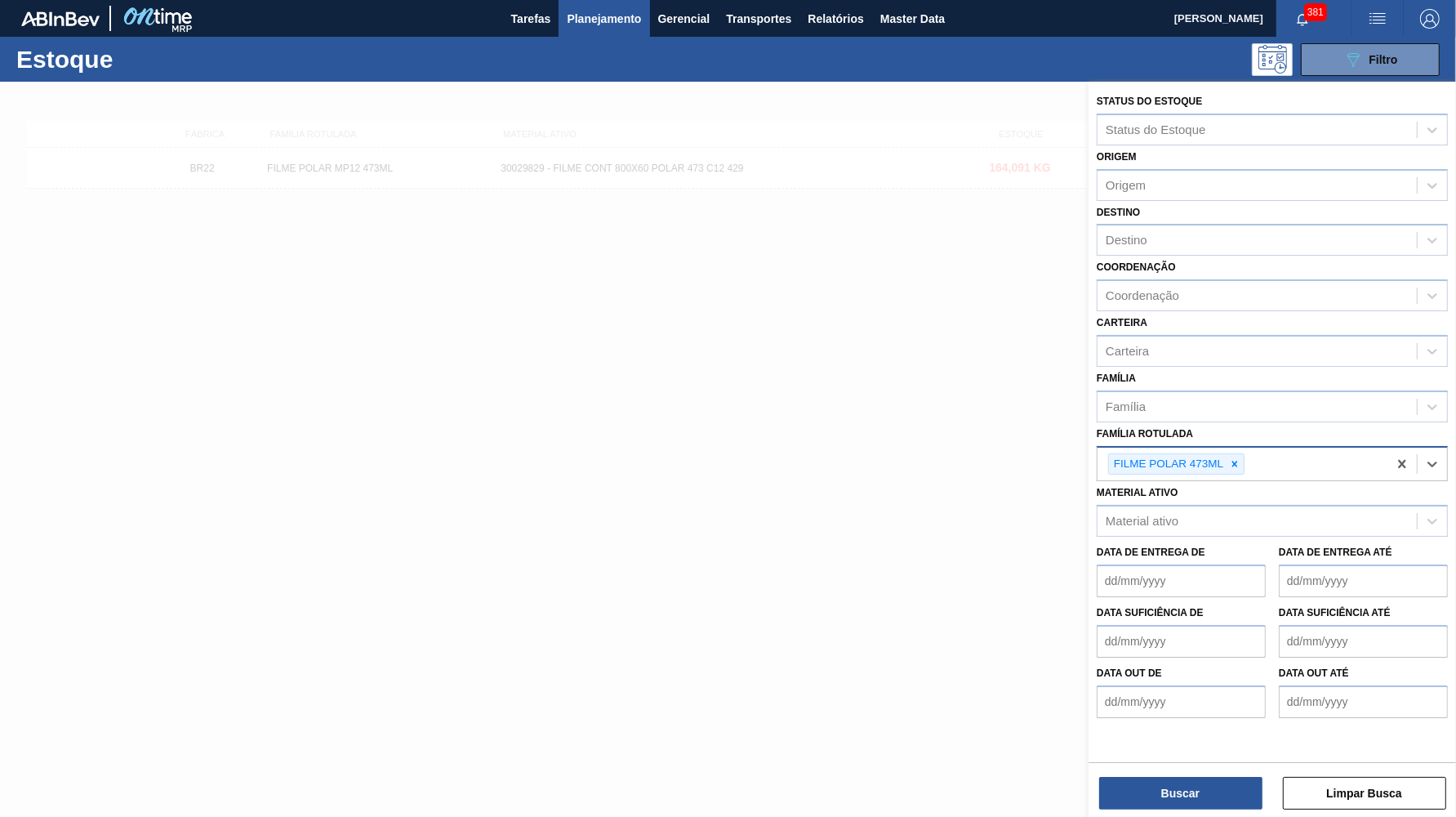
click at [592, 46] on div "089F7B8B-B2A5-4AFE-B5C0-19BA573D28AC Filtro" at bounding box center [853, 59] width 1191 height 33
click at [572, 23] on span "Planejamento" at bounding box center [604, 18] width 74 height 19
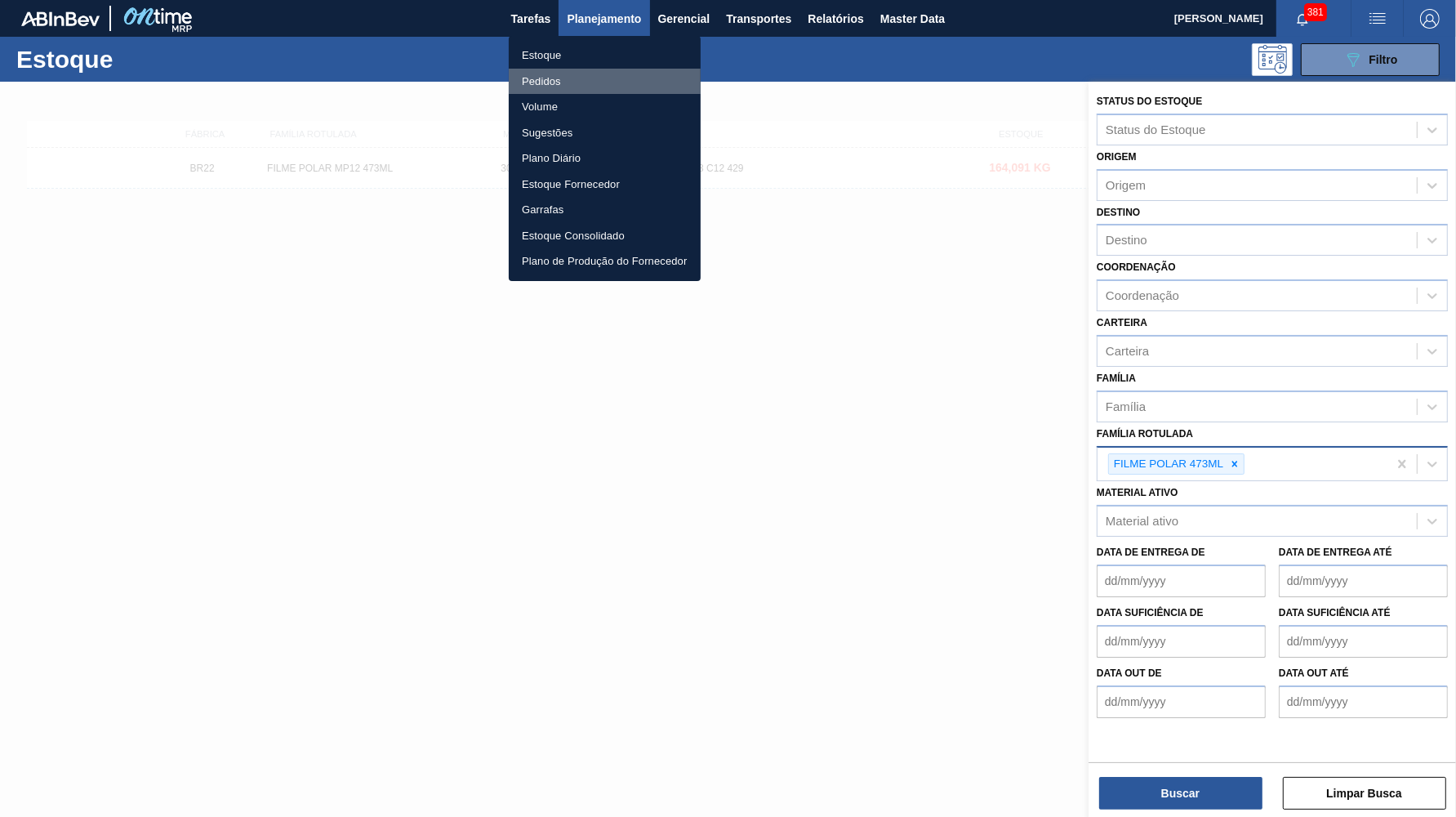
click at [572, 87] on li "Pedidos" at bounding box center [604, 81] width 192 height 26
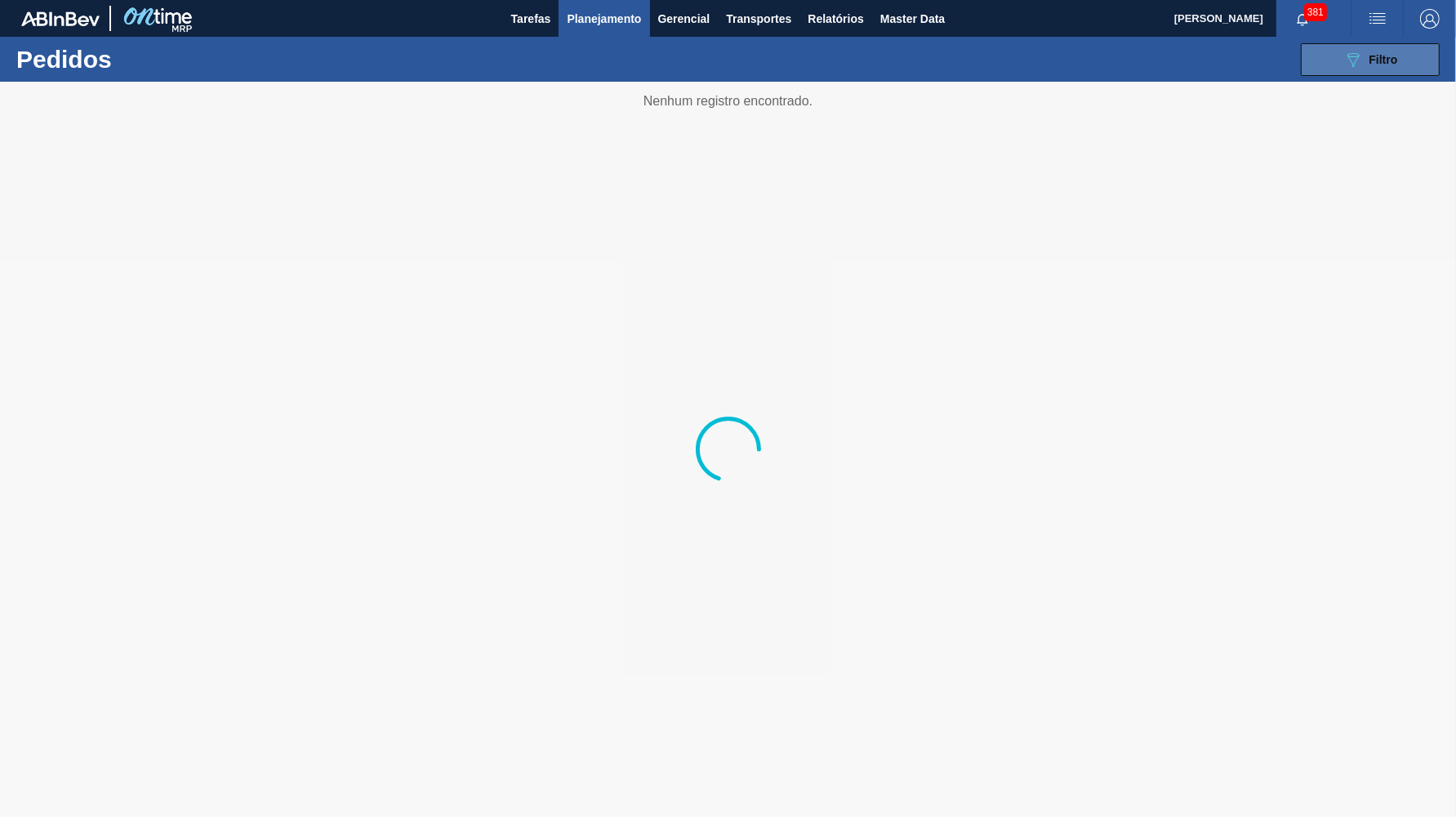
click at [1340, 54] on button "089F7B8B-B2A5-4AFE-B5C0-19BA573D28AC Filtro" at bounding box center [1371, 59] width 139 height 33
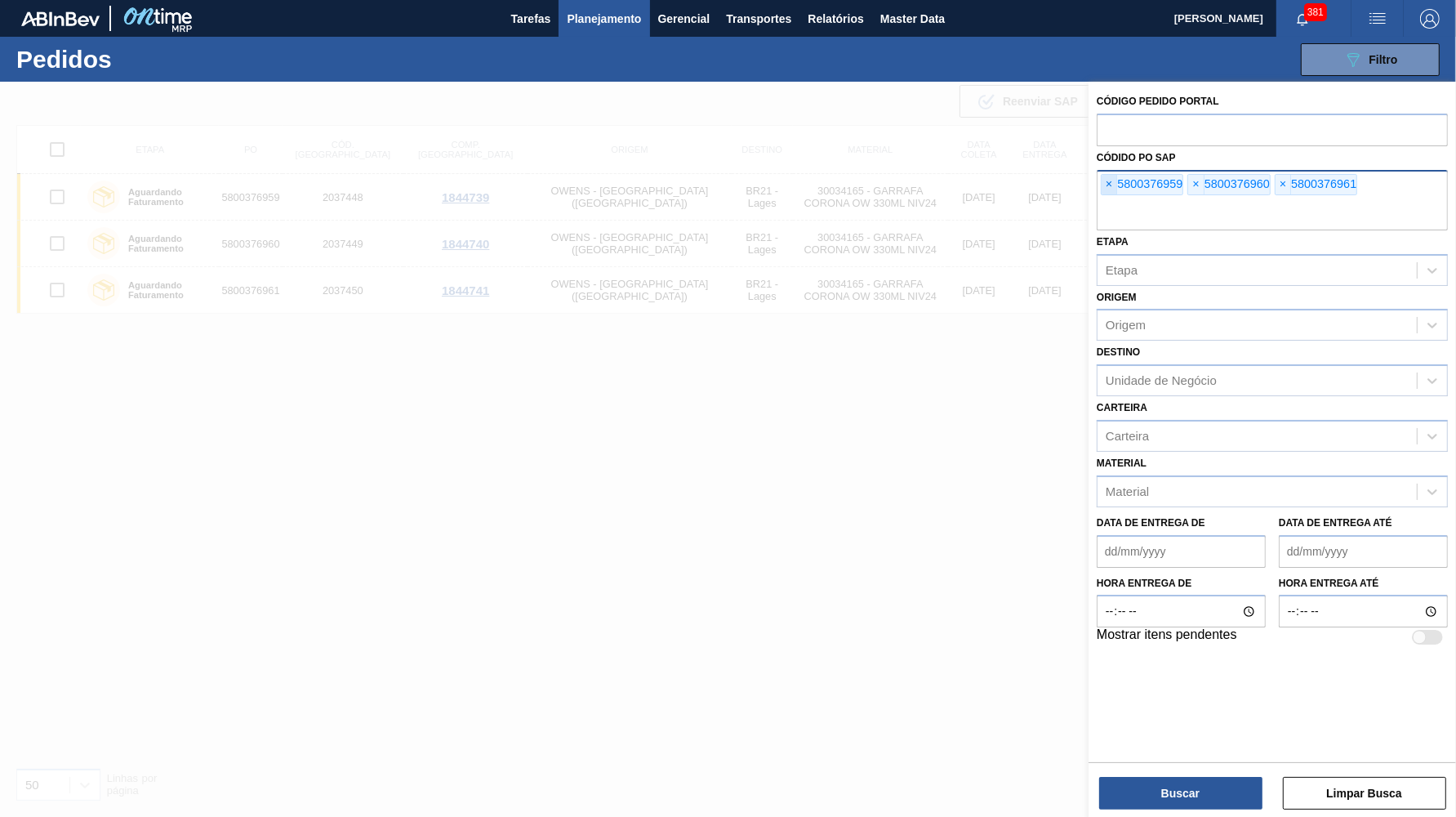
click at [1111, 175] on span "×" at bounding box center [1109, 184] width 16 height 19
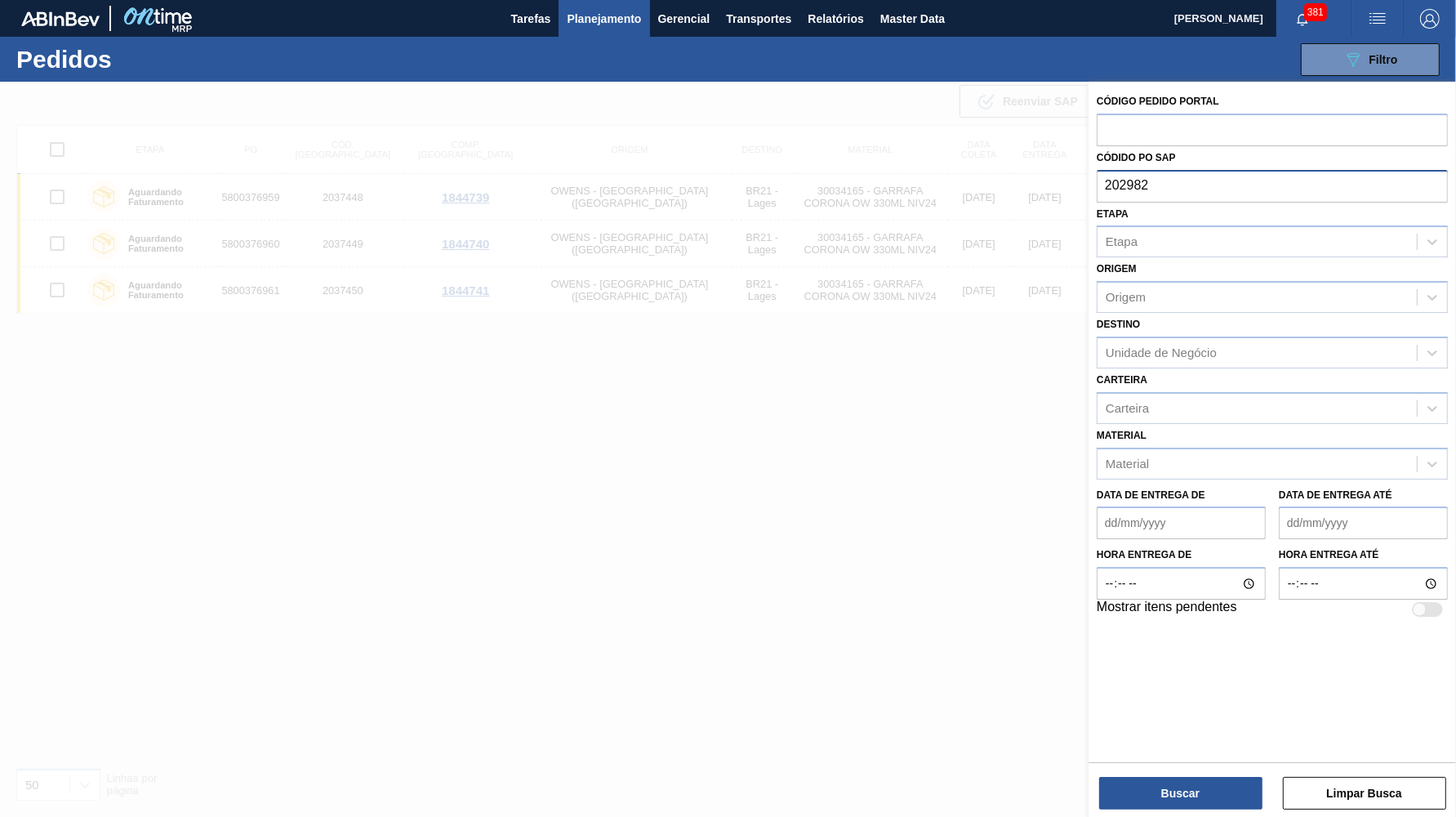
type input "2029829"
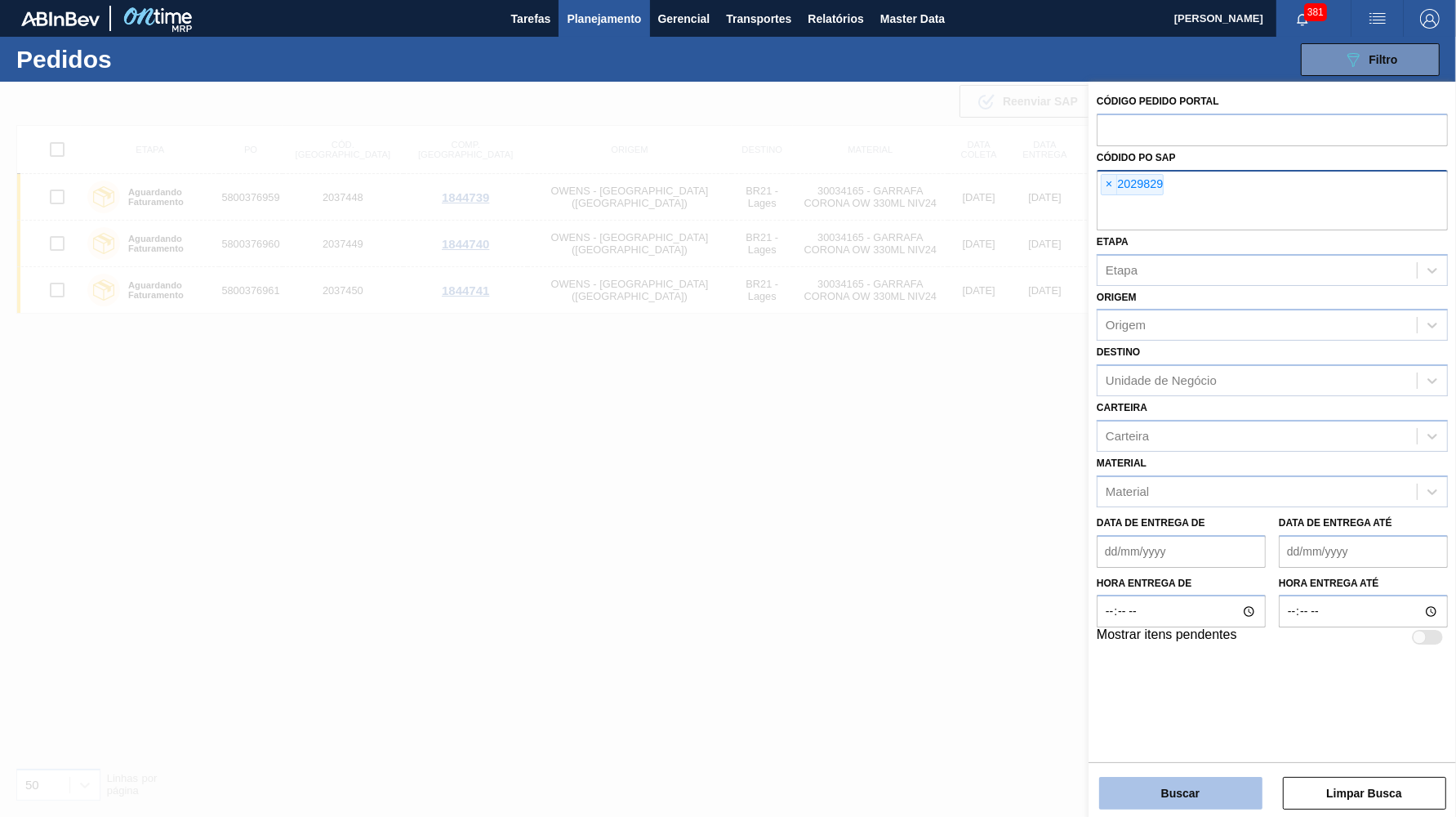
click at [1143, 794] on button "Buscar" at bounding box center [1180, 793] width 163 height 33
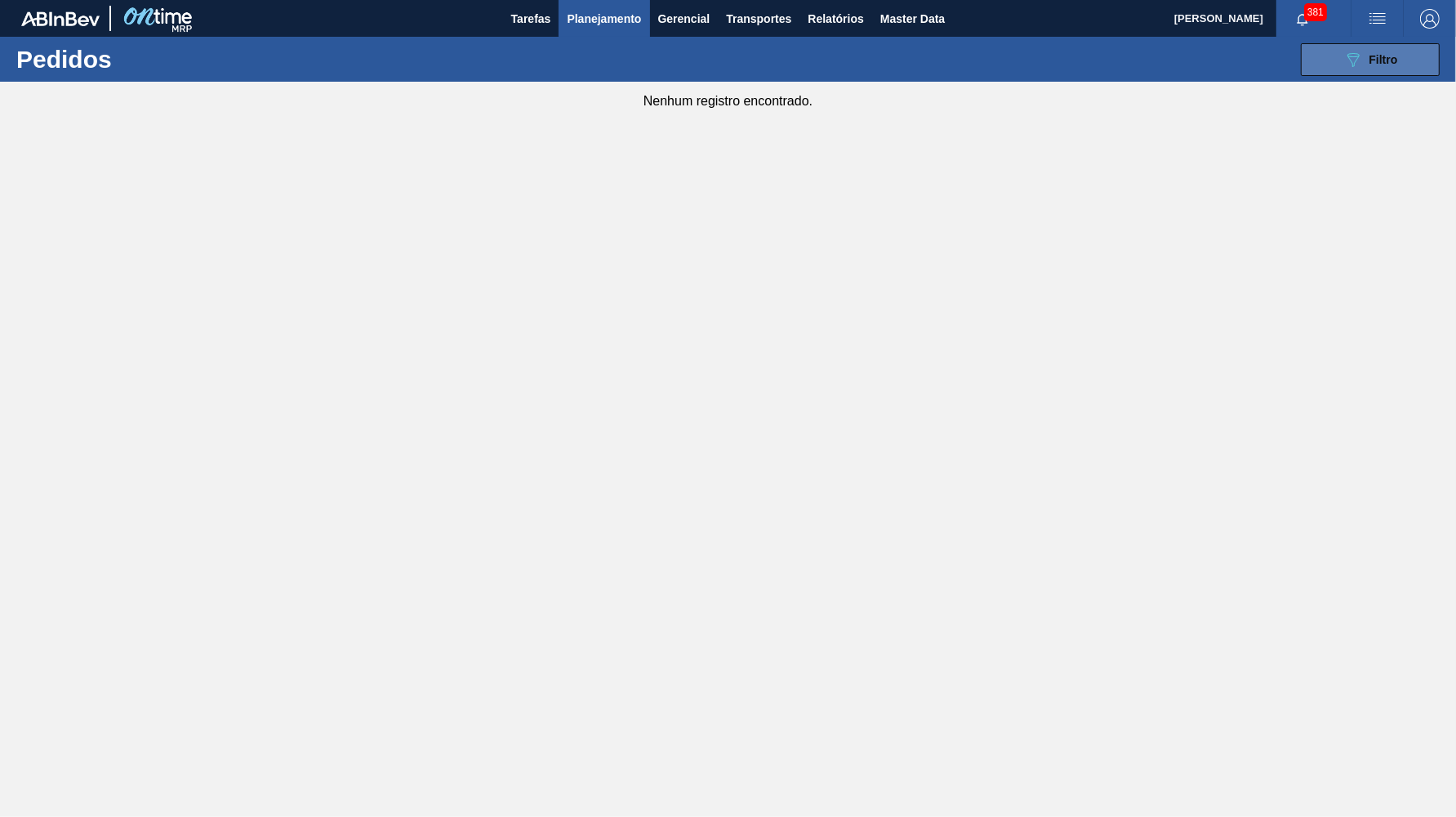
click at [1334, 53] on button "089F7B8B-B2A5-4AFE-B5C0-19BA573D28AC Filtro" at bounding box center [1371, 59] width 139 height 33
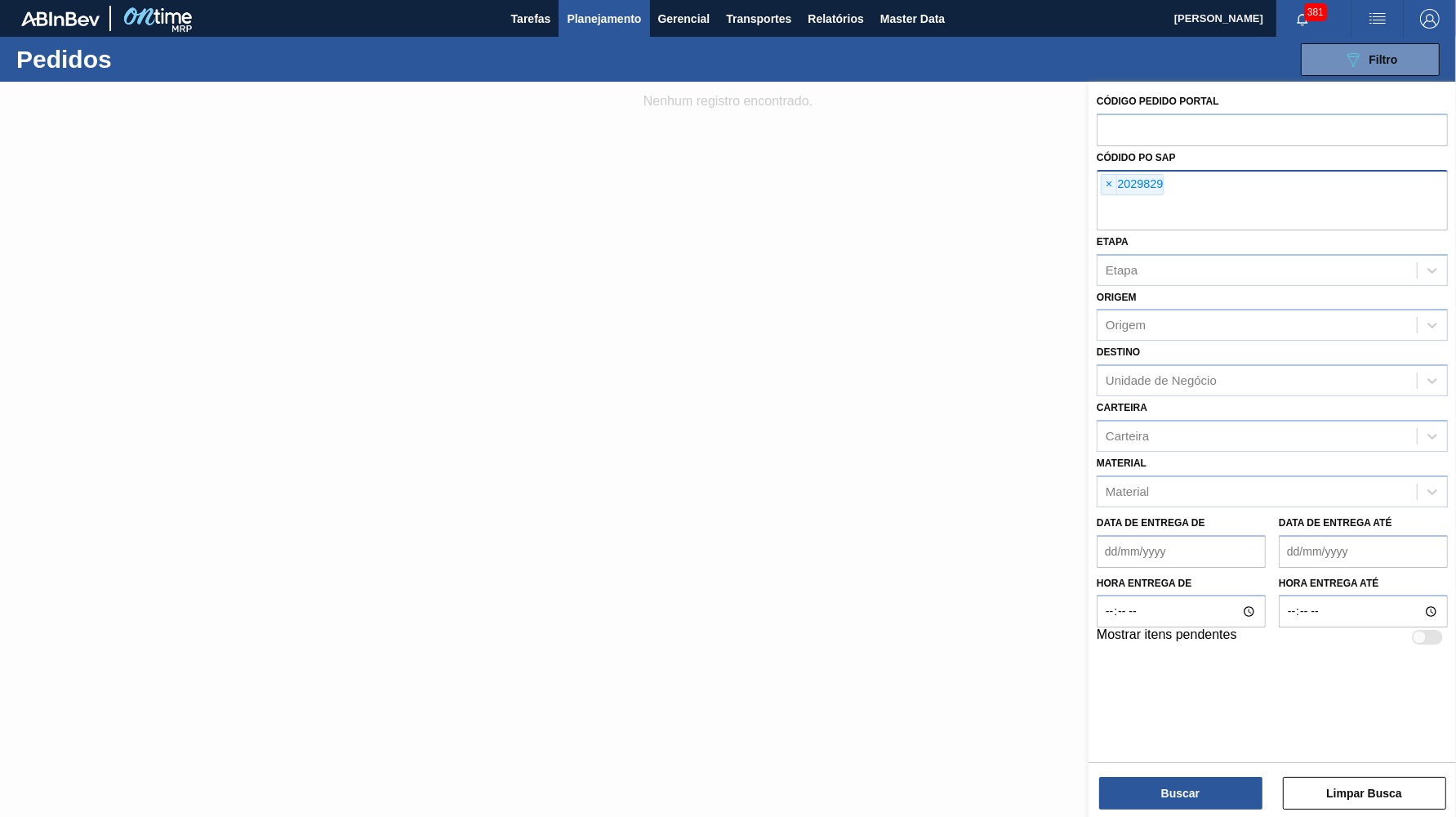
click at [1101, 177] on div "× 2029829" at bounding box center [1132, 184] width 63 height 21
paste input "2029829"
type input "2029829"
click at [1098, 173] on div "× 2029829" at bounding box center [1273, 200] width 351 height 60
click at [1120, 776] on div "Buscar Limpar Busca" at bounding box center [1272, 784] width 367 height 46
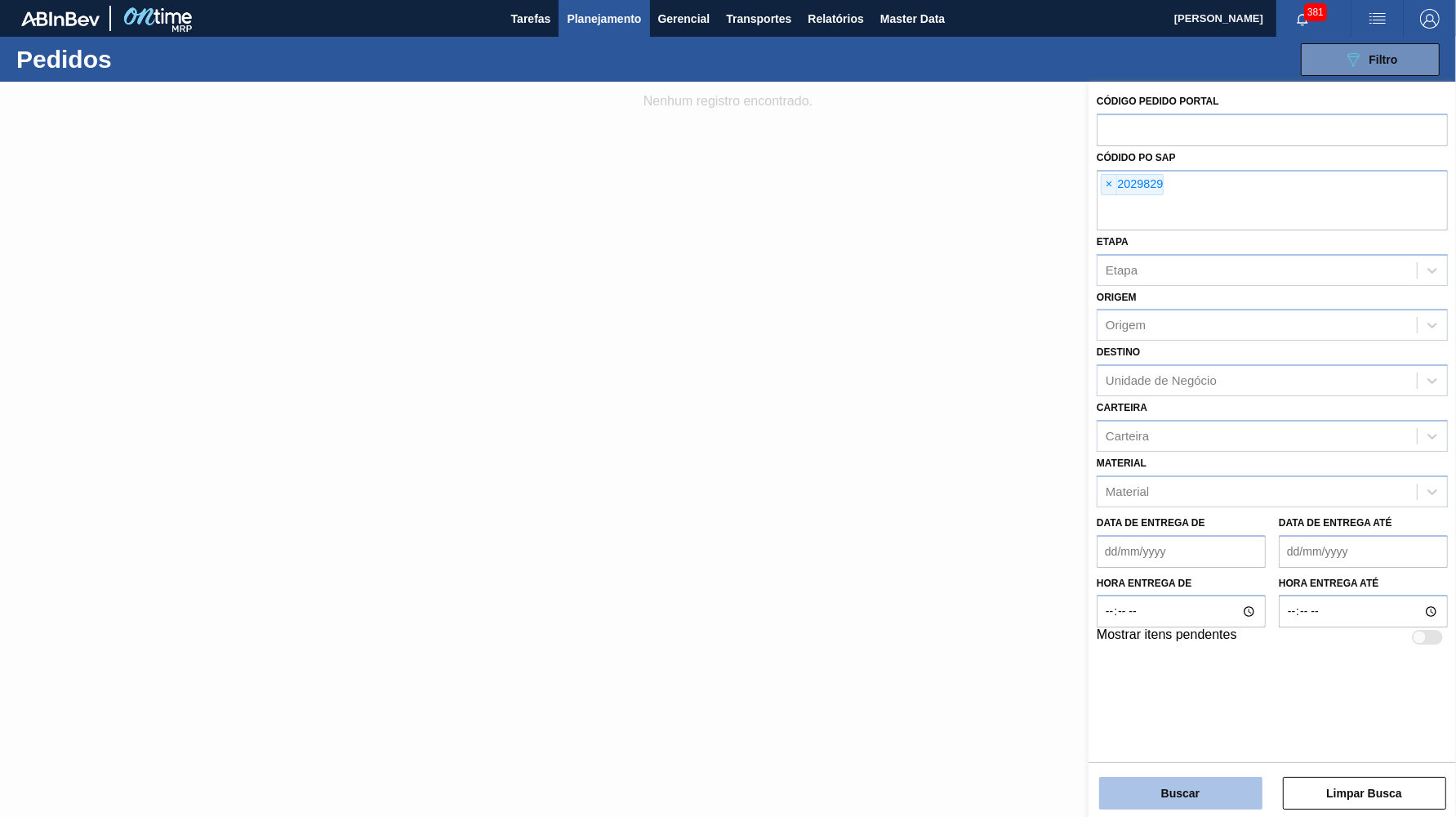
click at [1142, 800] on button "Buscar" at bounding box center [1180, 793] width 163 height 33
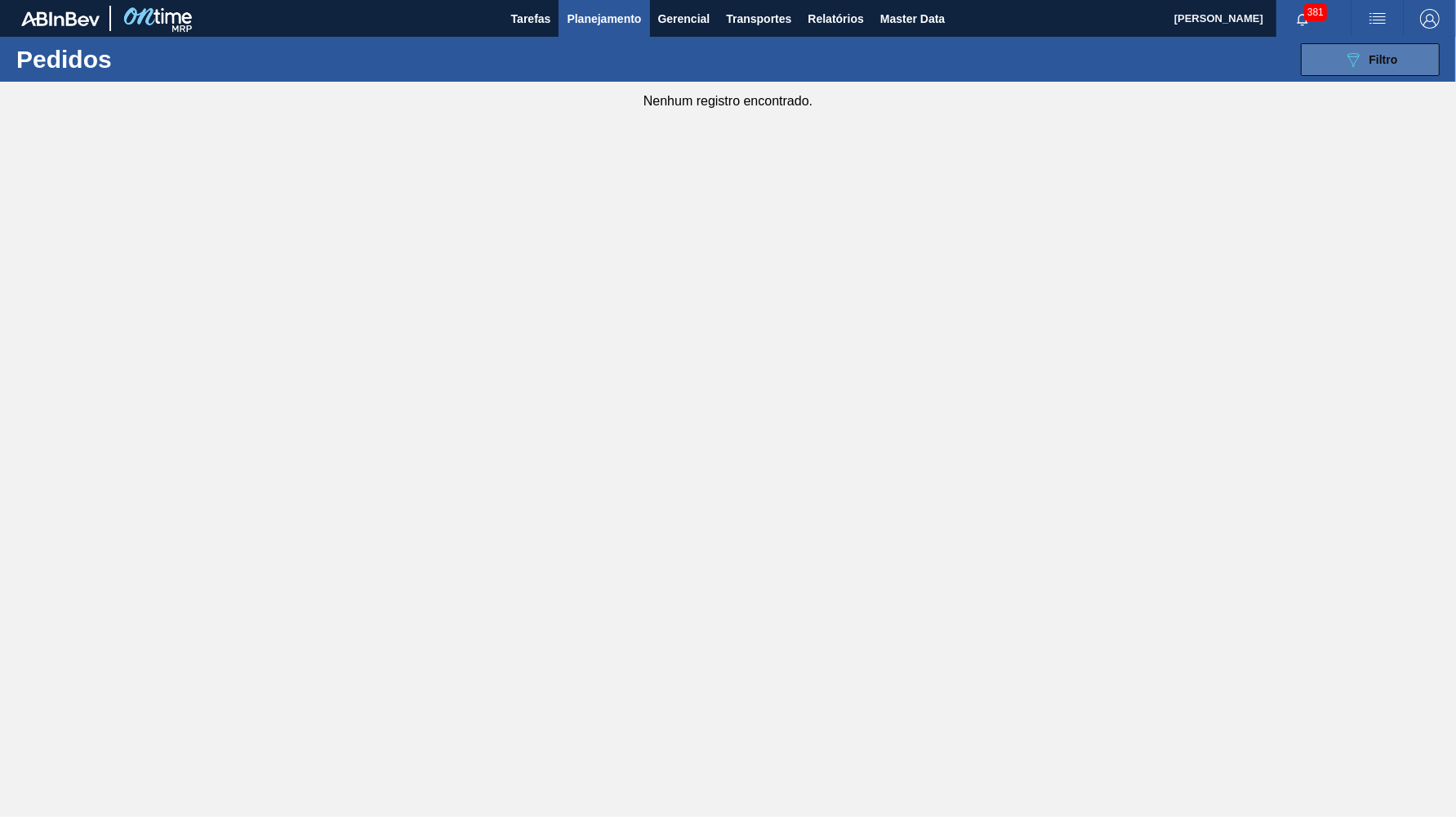
click at [1374, 60] on span "Filtro" at bounding box center [1384, 59] width 28 height 13
